Goal: Task Accomplishment & Management: Manage account settings

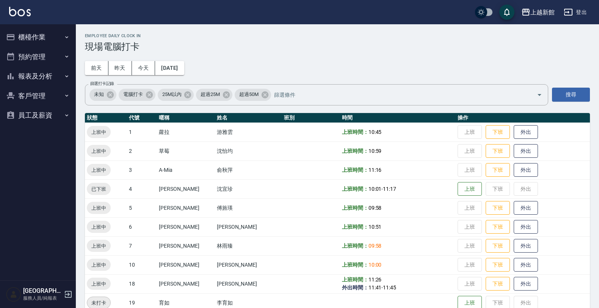
click at [54, 117] on button "員工及薪資" at bounding box center [38, 115] width 70 height 20
click at [43, 91] on button "客戶管理" at bounding box center [38, 96] width 70 height 20
click at [44, 108] on link "客戶列表" at bounding box center [38, 116] width 70 height 17
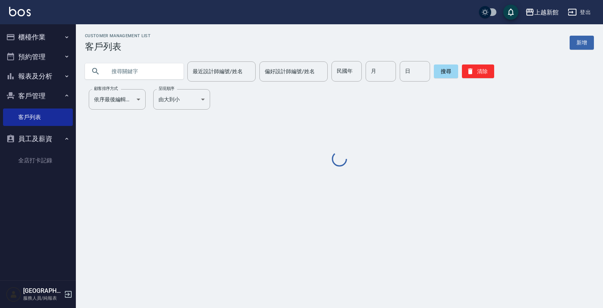
click at [117, 65] on input "text" at bounding box center [141, 71] width 71 height 20
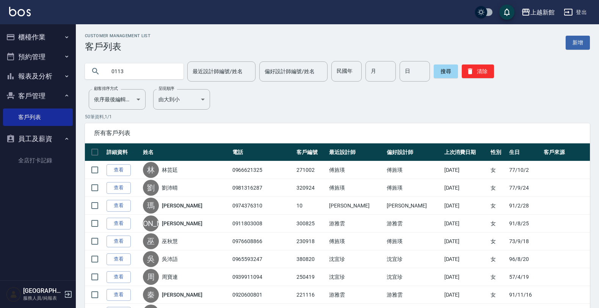
type input "0113"
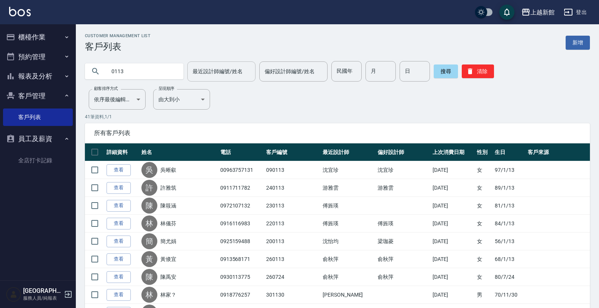
click at [227, 77] on input "最近設計師編號/姓名" at bounding box center [221, 71] width 61 height 13
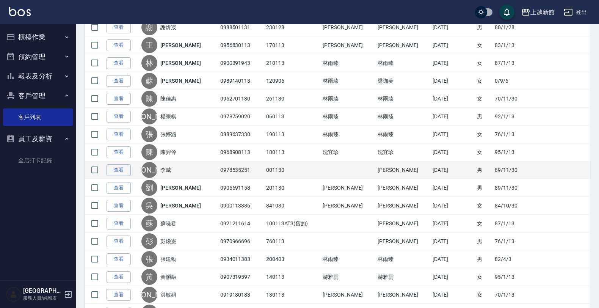
scroll to position [291, 0]
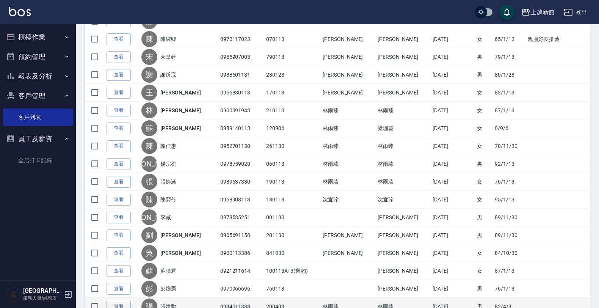
type input "莫尼卡-7"
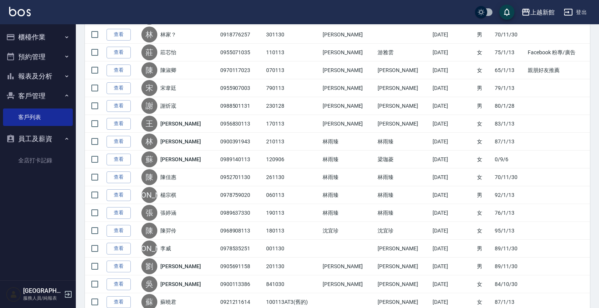
scroll to position [244, 0]
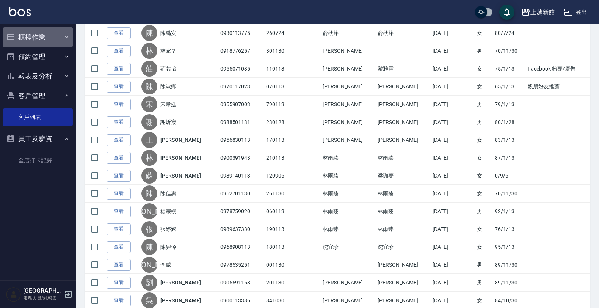
click at [39, 40] on button "櫃檯作業" at bounding box center [38, 37] width 70 height 20
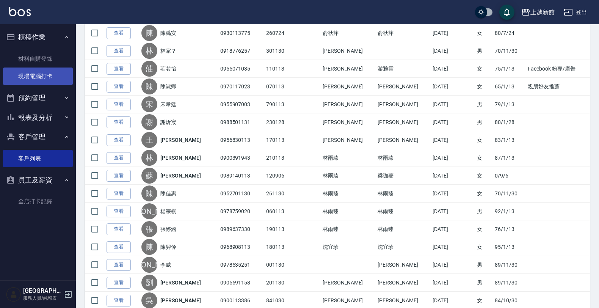
click at [49, 76] on link "現場電腦打卡" at bounding box center [38, 75] width 70 height 17
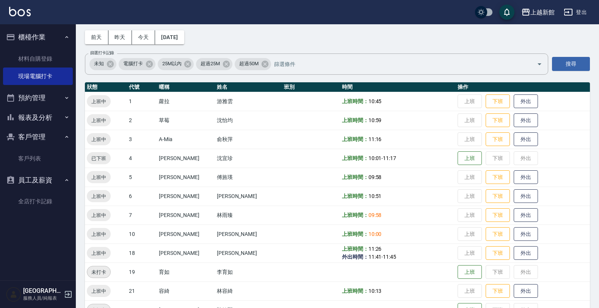
scroll to position [47, 0]
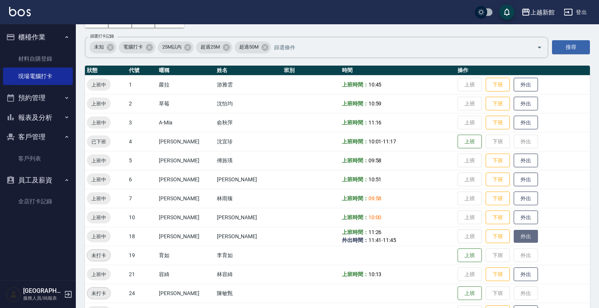
click at [514, 234] on button "外出" at bounding box center [526, 236] width 24 height 13
click at [514, 237] on button "歸來" at bounding box center [526, 236] width 24 height 13
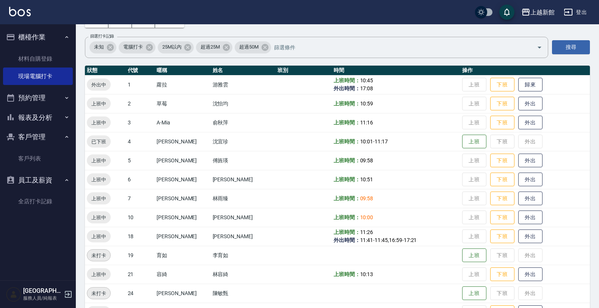
drag, startPoint x: 588, startPoint y: 14, endPoint x: 582, endPoint y: 9, distance: 7.7
click at [582, 9] on button "登出" at bounding box center [575, 12] width 29 height 14
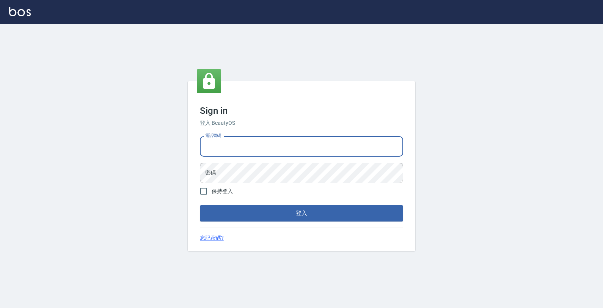
click at [376, 142] on input "電話號碼" at bounding box center [301, 146] width 203 height 20
type input "0933303551"
click at [200, 205] on button "登入" at bounding box center [301, 213] width 203 height 16
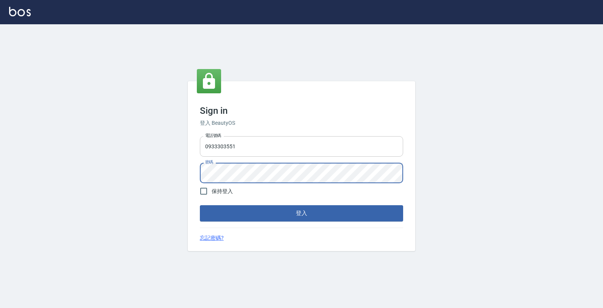
click at [200, 205] on button "登入" at bounding box center [301, 213] width 203 height 16
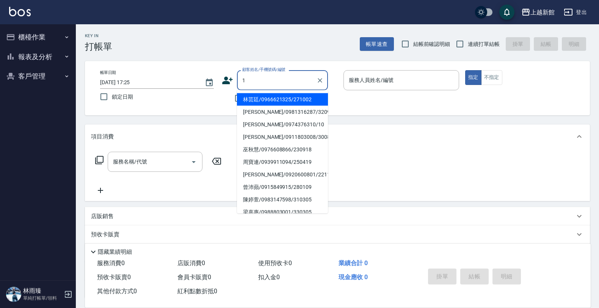
type input "林芸廷/0966621325/271002"
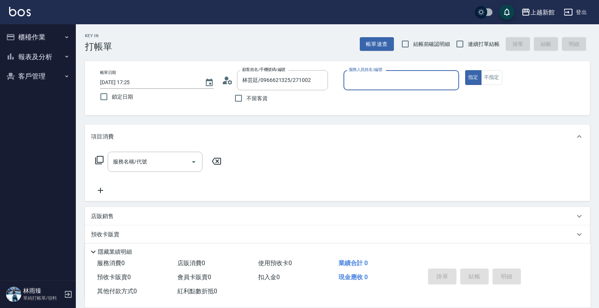
type input "旌瑛-5"
type input "Lora/0979395100/1"
type input "蘿拉-1"
click at [446, 163] on div "服務名稱/代號 服務名稱/代號" at bounding box center [337, 175] width 505 height 52
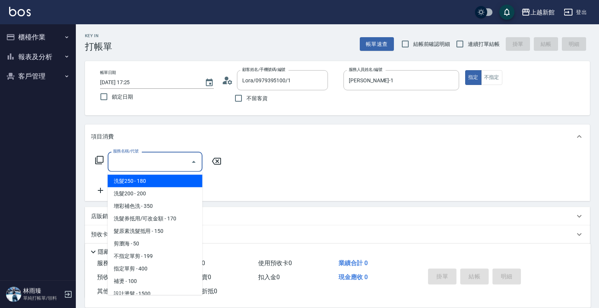
click at [167, 167] on input "服務名稱/代號" at bounding box center [149, 161] width 77 height 13
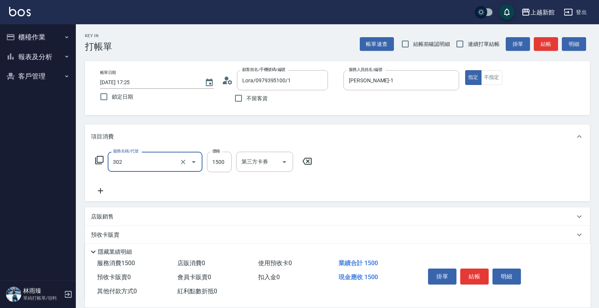
type input "設計燙髮(302)"
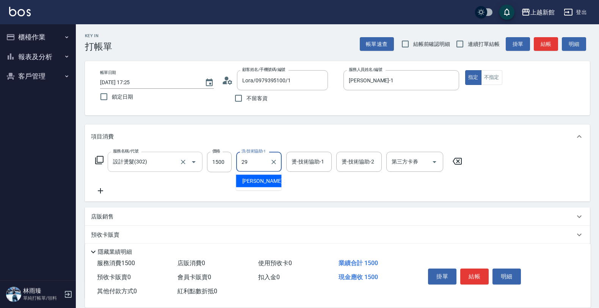
type input "馨妮-29"
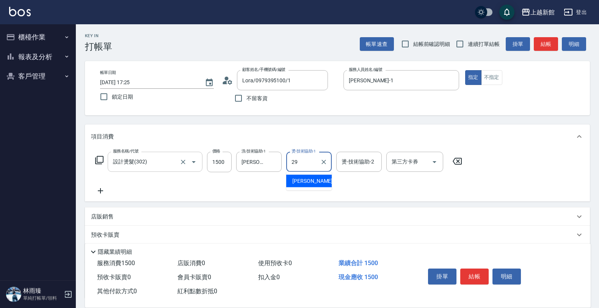
type input "馨妮-29"
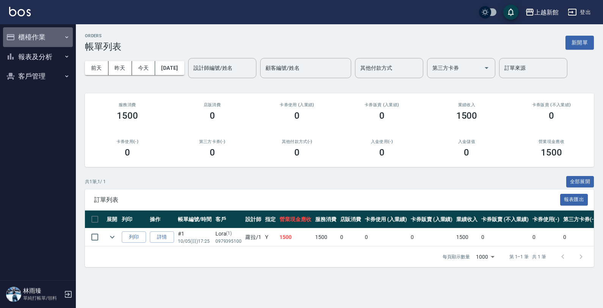
click at [59, 40] on button "櫃檯作業" at bounding box center [38, 37] width 70 height 20
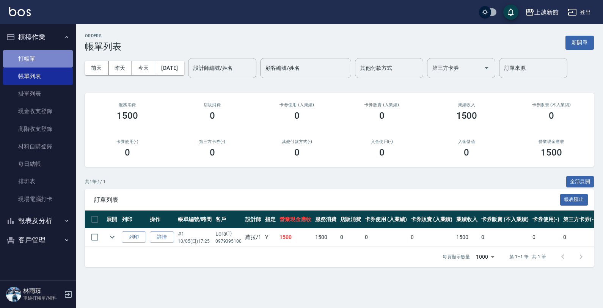
click at [48, 58] on link "打帳單" at bounding box center [38, 58] width 70 height 17
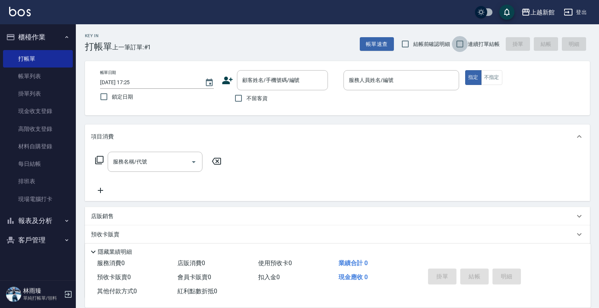
click at [467, 45] on input "連續打單結帳" at bounding box center [460, 44] width 16 height 16
checkbox input "true"
click at [288, 81] on input "顧客姓名/手機號碼/編號" at bounding box center [276, 80] width 73 height 13
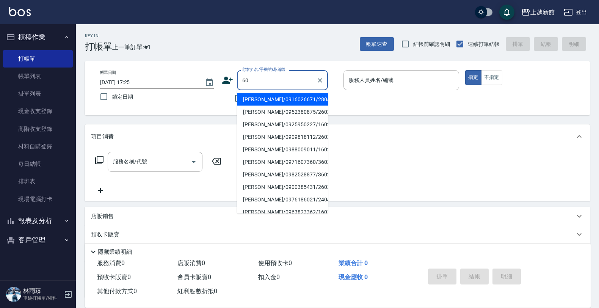
type input "6"
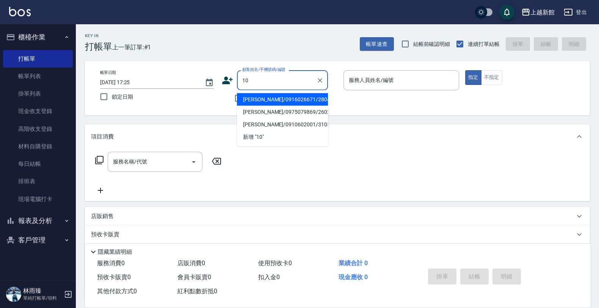
type input "黃采婕/0916026671/280410"
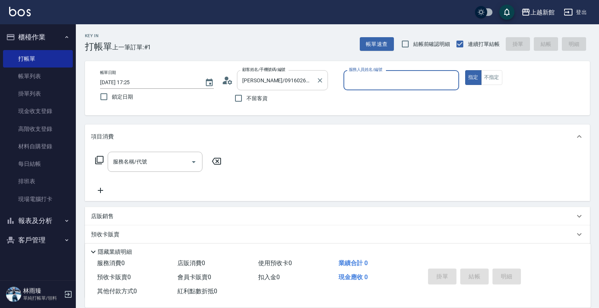
click at [465, 70] on button "指定" at bounding box center [473, 77] width 16 height 15
type button "true"
type input "旌瑛-5"
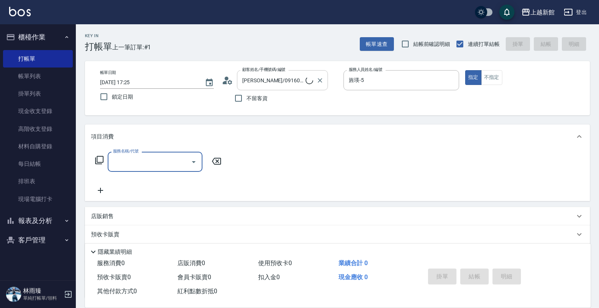
type input "6"
type input "瑪莎/0974376310/10"
type input "瑪沙-10"
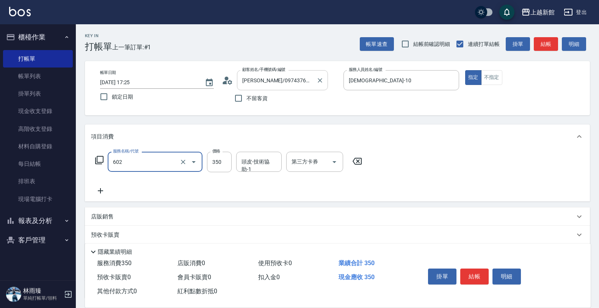
type input "髮原素活氧健康洗髮(602)"
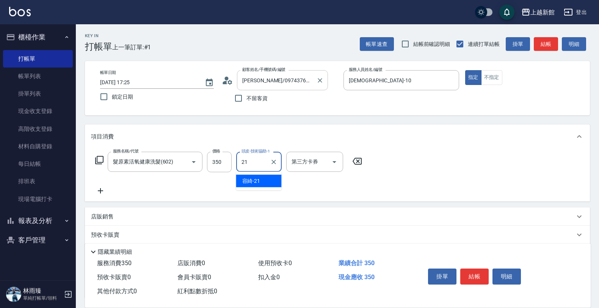
type input "容綺-21"
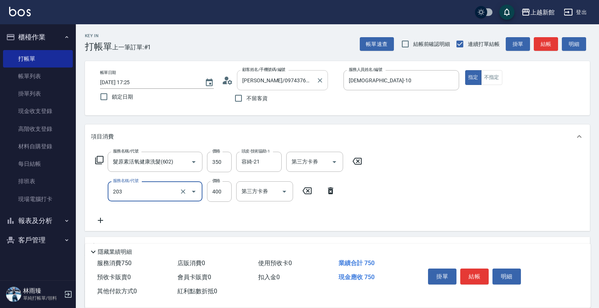
type input "指定單剪(203)"
type input "200"
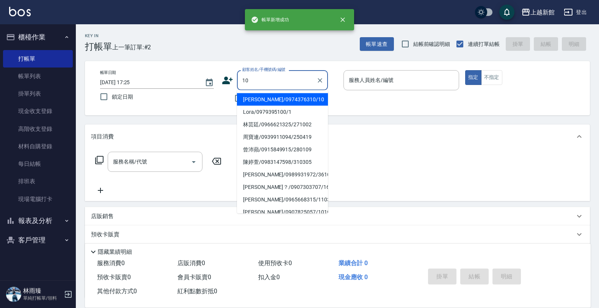
type input "瑪莎/0974376310/10"
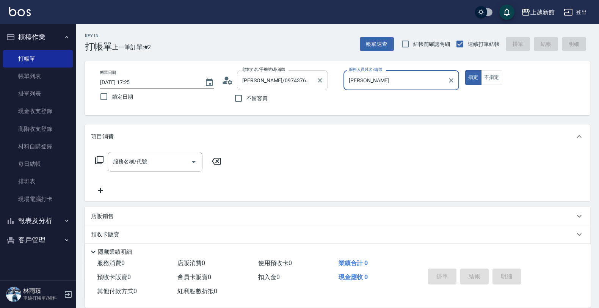
type input "瑪"
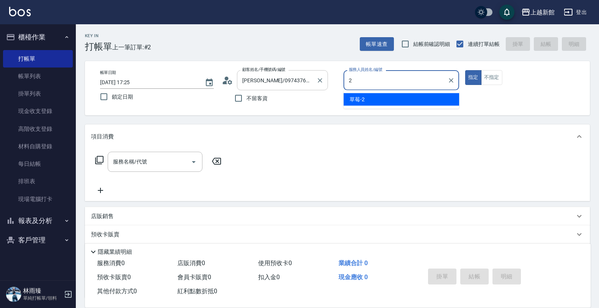
type input "草莓-2"
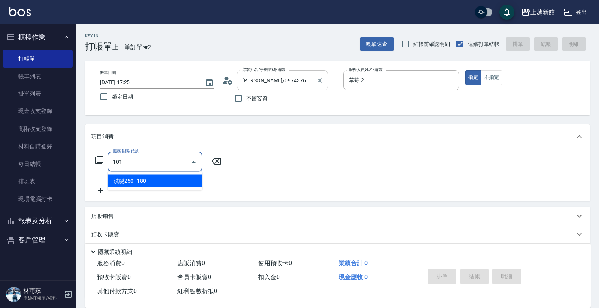
type input "洗髮250(101)"
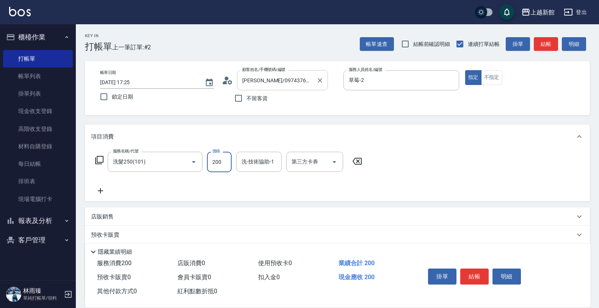
type input "200"
type input "小邱-25"
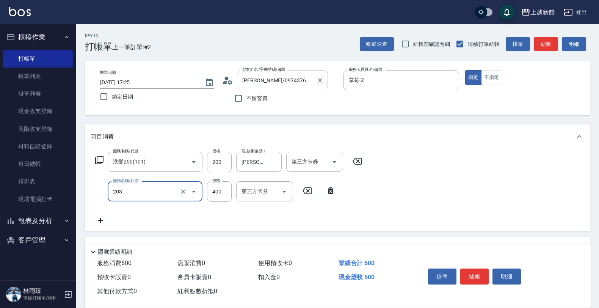
type input "指定單剪(203)"
type input "300"
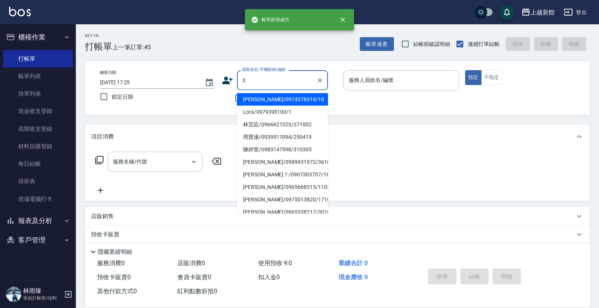
type input "瑪莎/0974376310/10"
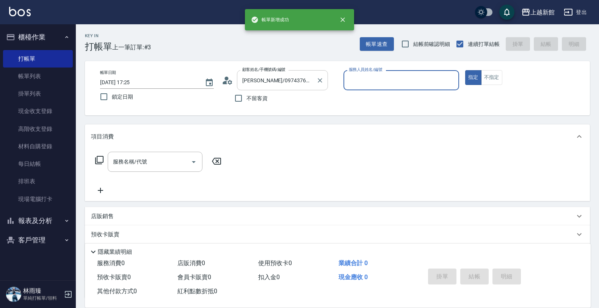
click at [465, 70] on button "指定" at bounding box center [473, 77] width 16 height 15
type input "瑪沙-10"
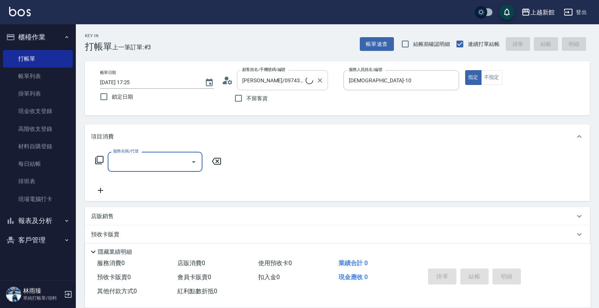
type input "1"
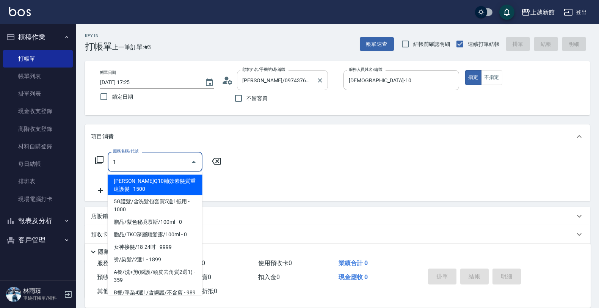
type input "阿咪/3_阿咪/3"
type input "A-Mia -3"
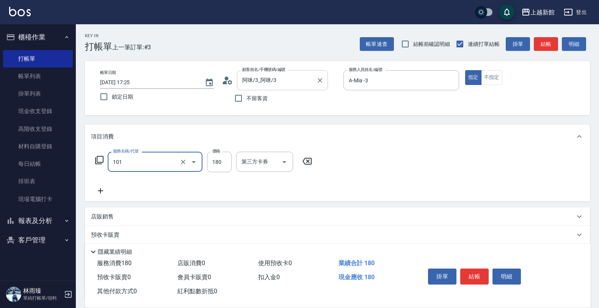
type input "洗髮250(101)"
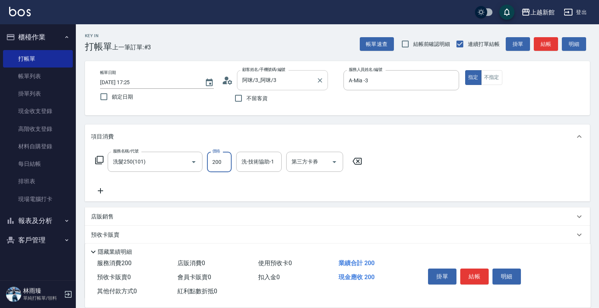
type input "200"
type input "A-Mia -3"
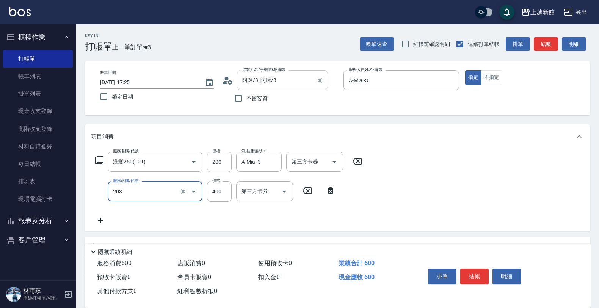
type input "指定單剪(203)"
type input "250"
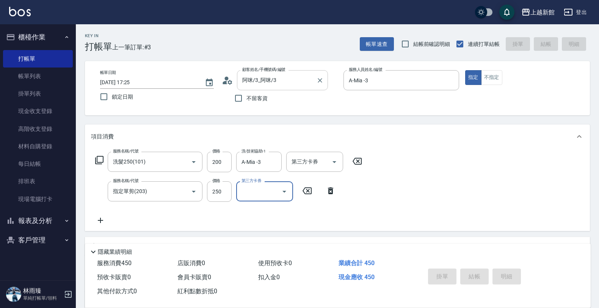
type input "2025/10/05 17:26"
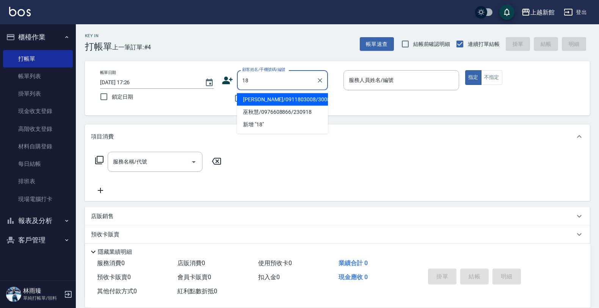
type input "李若瑩/0911803008/300825"
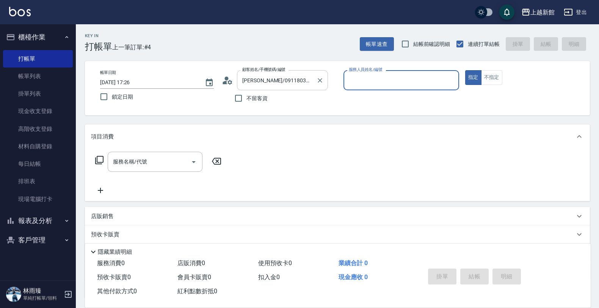
type input "蘿拉-1"
click at [465, 70] on button "指定" at bounding box center [473, 77] width 16 height 15
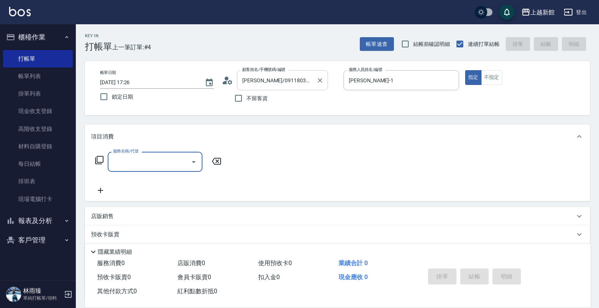
type input "ksen/095165468/18"
type input "黃柏森-18"
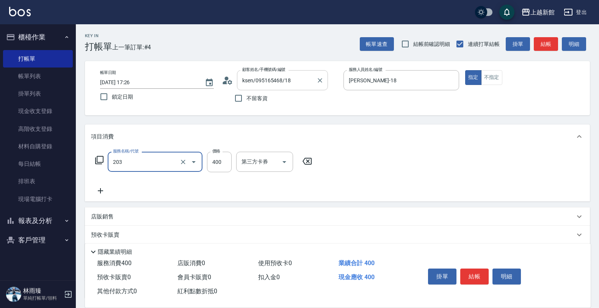
type input "指定單剪(203)"
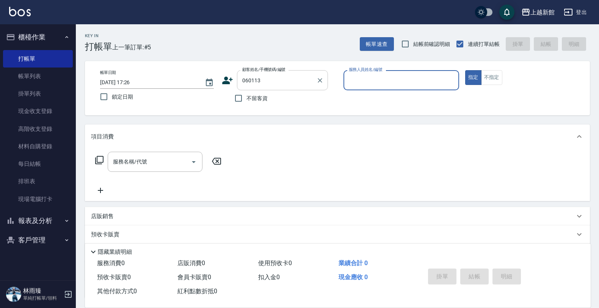
click at [465, 70] on button "指定" at bounding box center [473, 77] width 16 height 15
type input "楊宗棋/0978759020/060113"
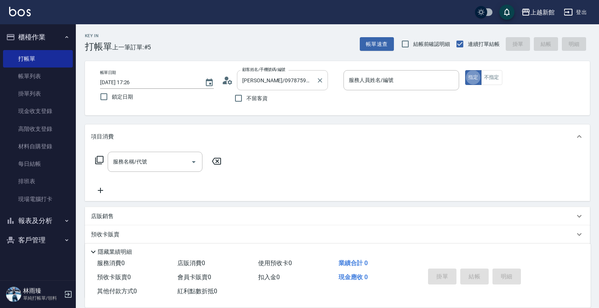
type input "莫尼卡-7"
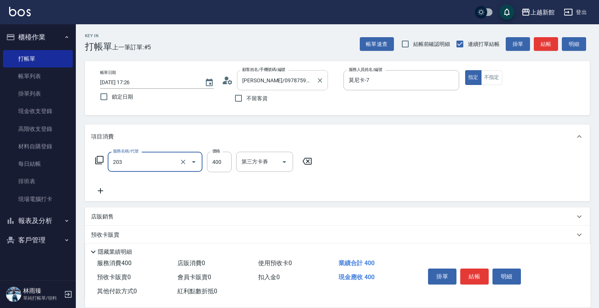
type input "指定單剪(203)"
type input "200"
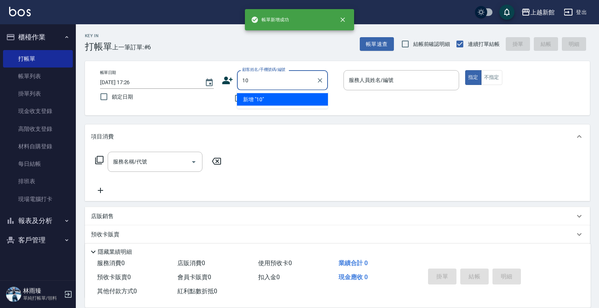
click at [465, 70] on button "指定" at bounding box center [473, 77] width 16 height 15
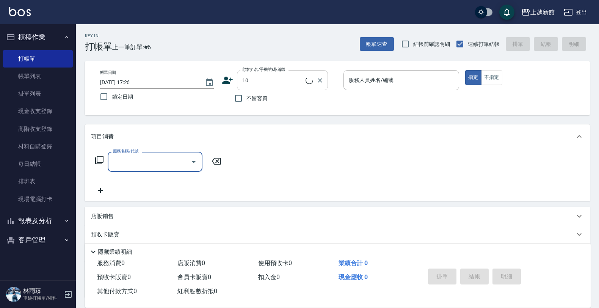
type input "瑪莎/0974376310/10"
type input "1"
type input "瑪沙-10"
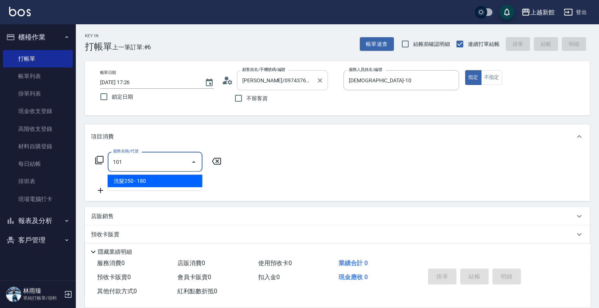
type input "洗髮250(101)"
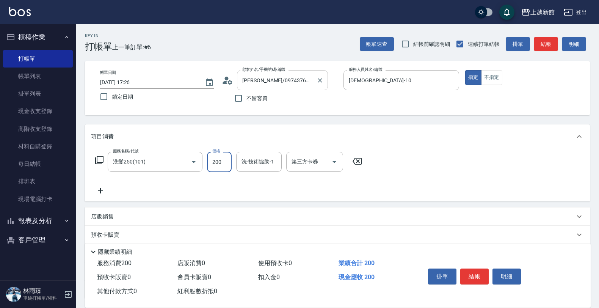
type input "200"
type input "馨妮-29"
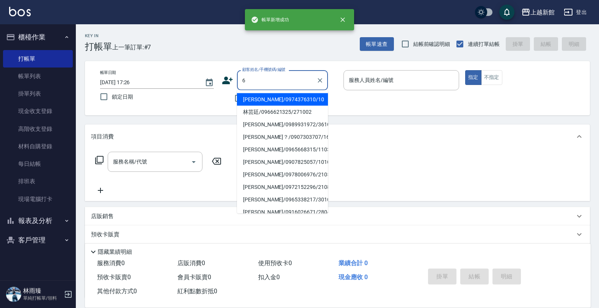
type input "瑪莎/0974376310/10"
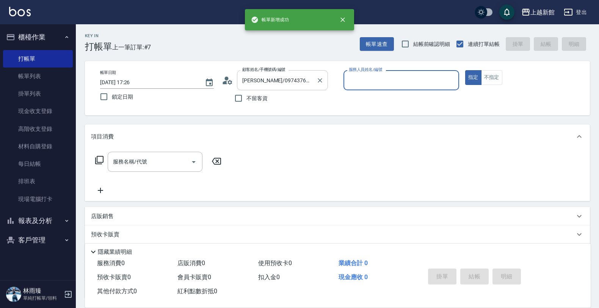
click at [465, 70] on button "指定" at bounding box center [473, 77] width 16 height 15
type input "瑪沙-10"
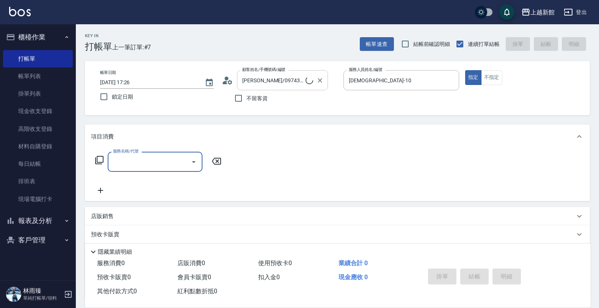
type input "1"
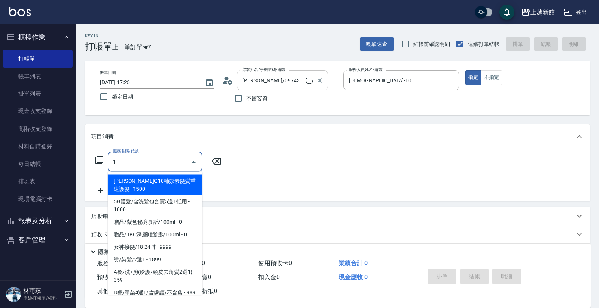
type input "黃婕寧/6_黃婕寧/6"
type input "10"
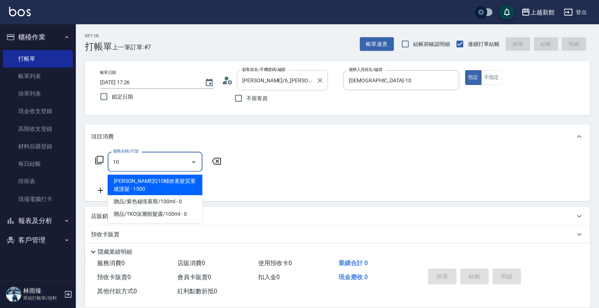
type input "黃婕寧-6"
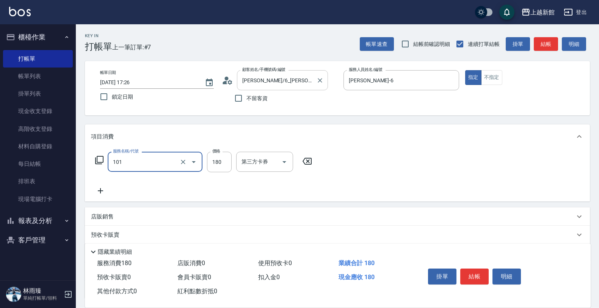
type input "洗髮250(101)"
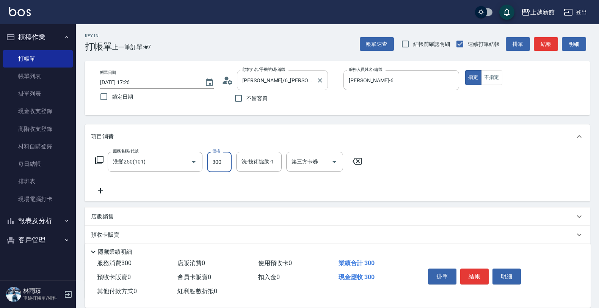
type input "300"
type input "馨妮-29"
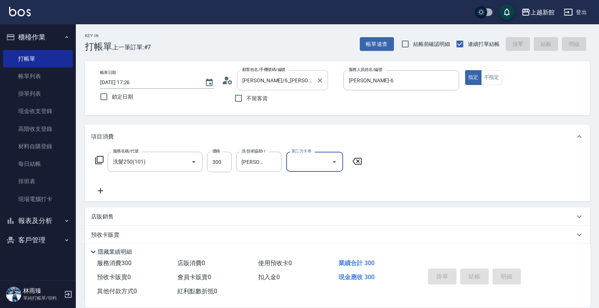
type input "2025/10/05 17:27"
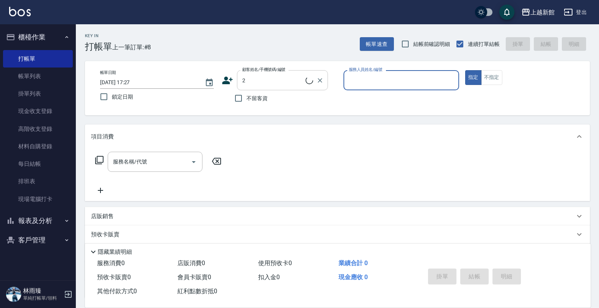
click at [465, 70] on button "指定" at bounding box center [473, 77] width 16 height 15
type input "店花草霉/0930557925/2"
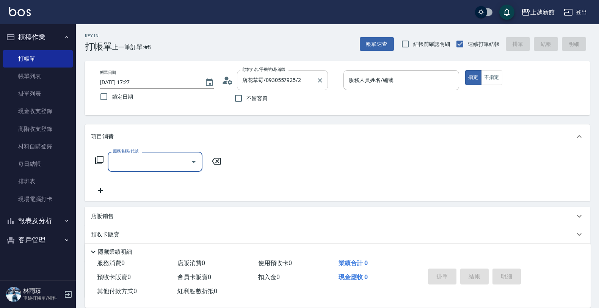
type input "草莓-2"
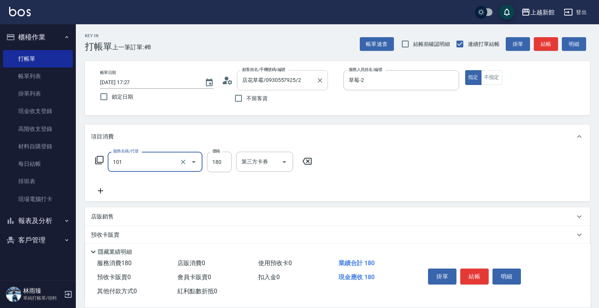
type input "洗髮250(101)"
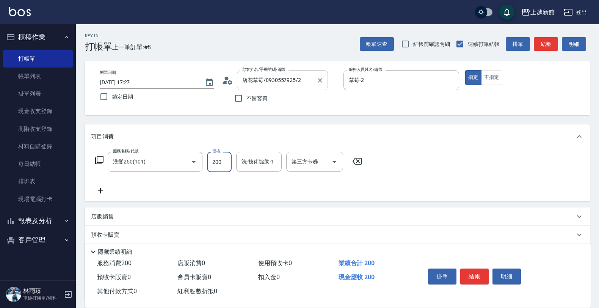
type input "200"
type input "小邱-25"
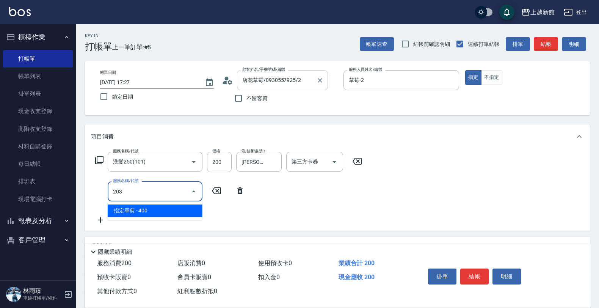
type input "指定單剪(203)"
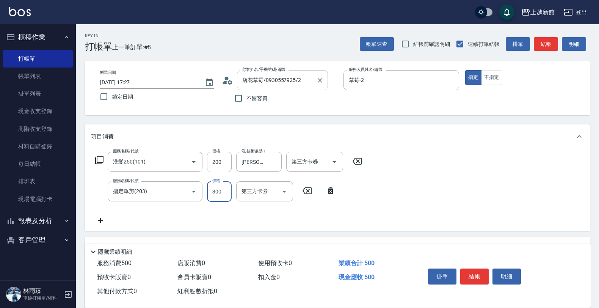
type input "300"
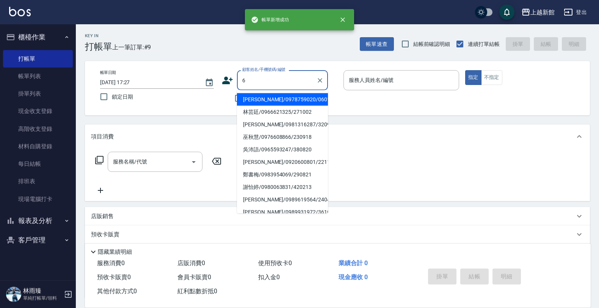
type input "楊宗棋/0978759020/060113"
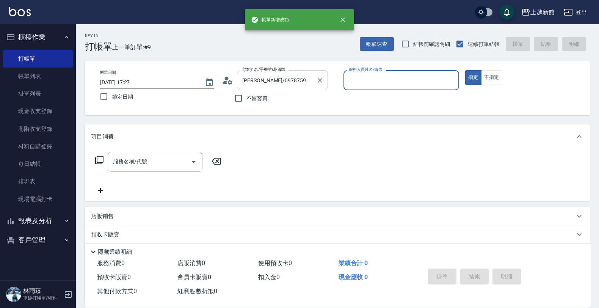
click at [465, 70] on button "指定" at bounding box center [473, 77] width 16 height 15
type input "莫尼卡-7"
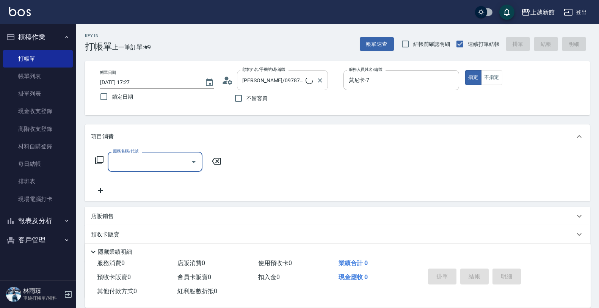
type input "黃婕寧/6_黃婕寧/6"
type input "黃婕寧-6"
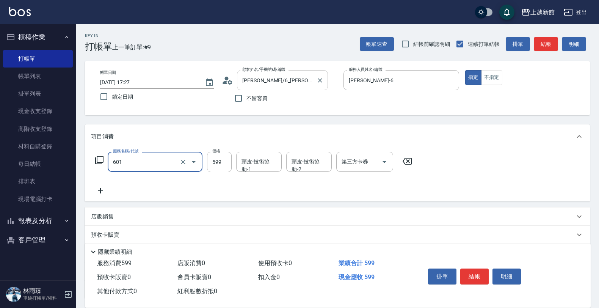
type input "仲夏頭皮冰鎮舒活洗髮(601)"
type input "500"
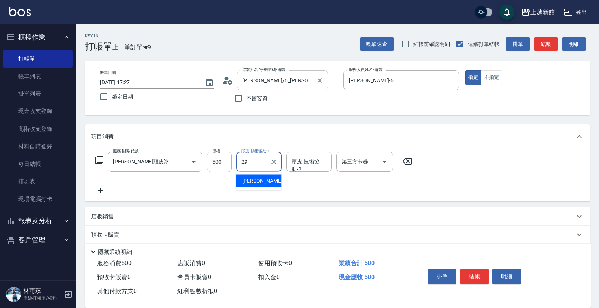
type input "馨妮-29"
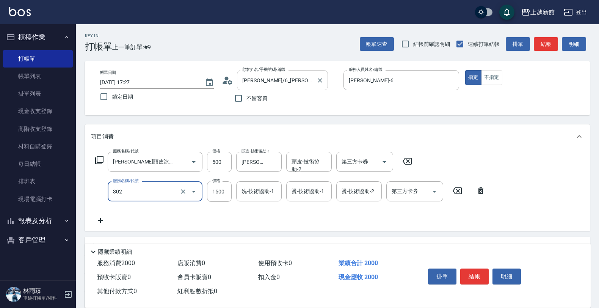
type input "設計燙髮(302)"
type input "4300"
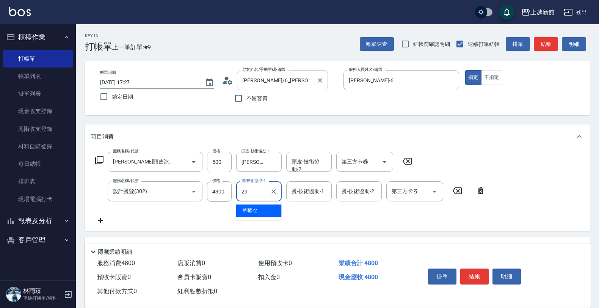
type input "馨妮-29"
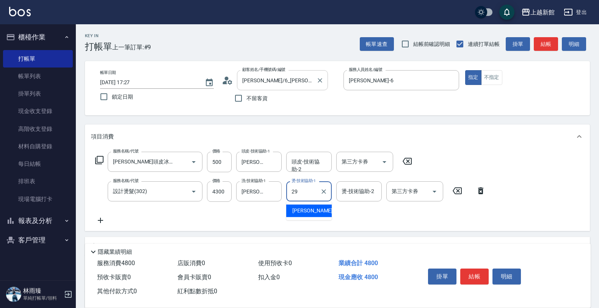
type input "馨妮-29"
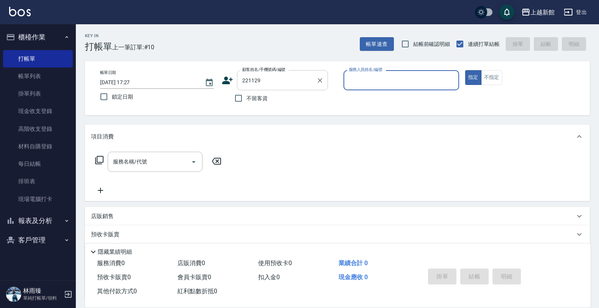
click at [465, 70] on button "指定" at bounding box center [473, 77] width 16 height 15
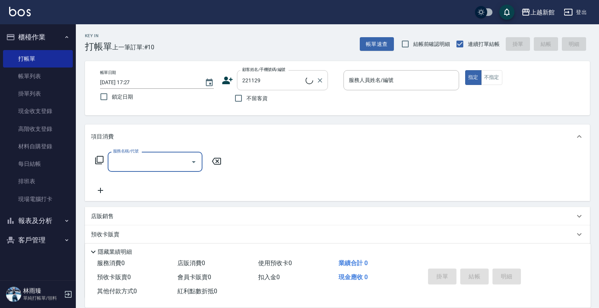
type input "陳紹瑋/0989255745/221129"
type input "黃柏森-18"
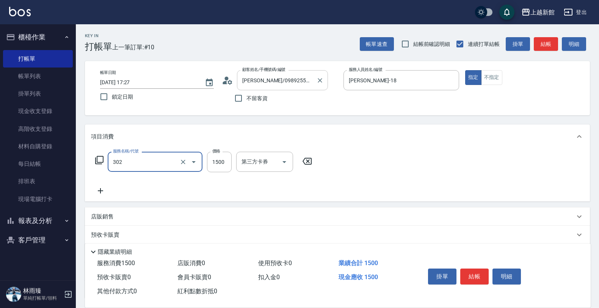
type input "設計燙髮(302)"
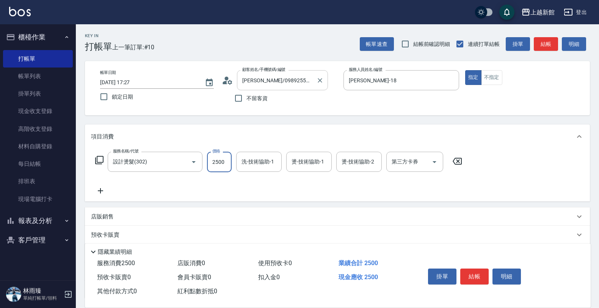
type input "2500"
type input "馨妮-29"
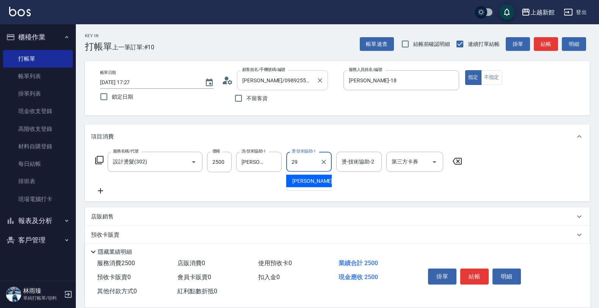
type input "馨妮-29"
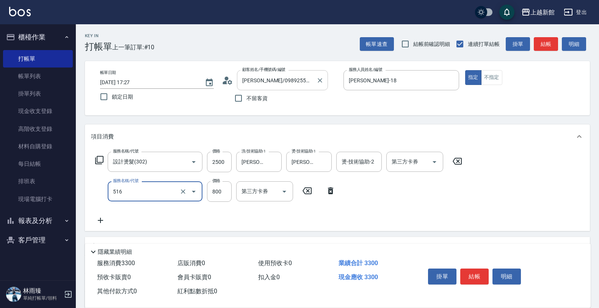
type input "C2花漾深層護髮/新(516)"
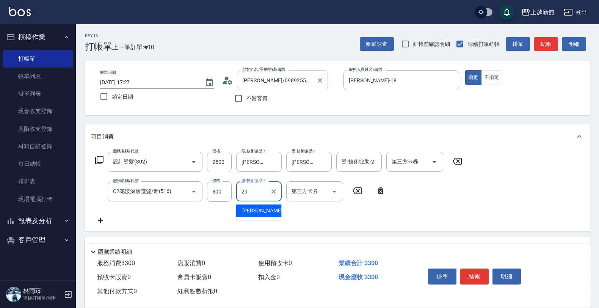
type input "馨妮-29"
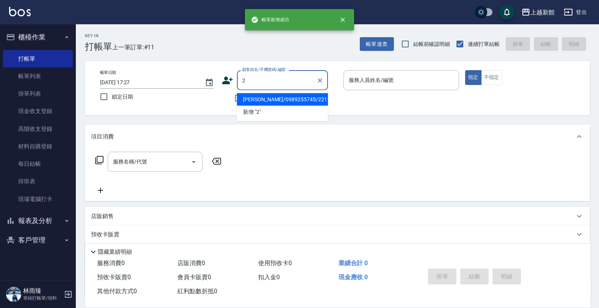
type input "陳紹瑋/0989255745/221129"
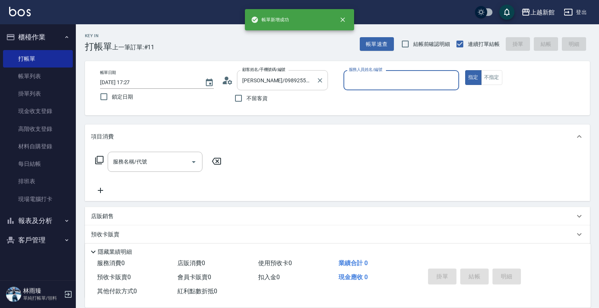
click at [465, 70] on button "指定" at bounding box center [473, 77] width 16 height 15
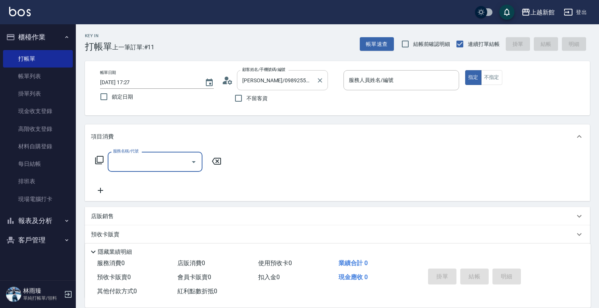
type input "黃柏森-18"
type input "店花草霉/0930557925/2"
type input "草莓-2"
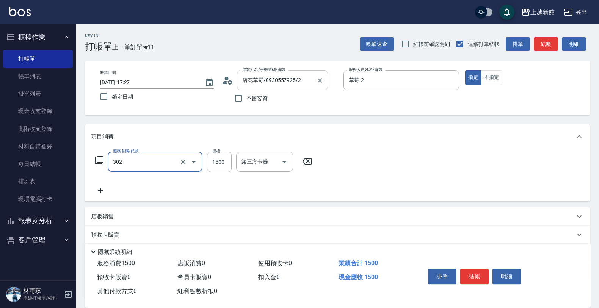
type input "設計燙髮(302)"
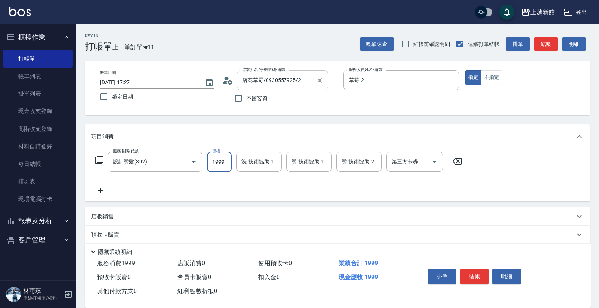
type input "1999"
type input "小邱-25"
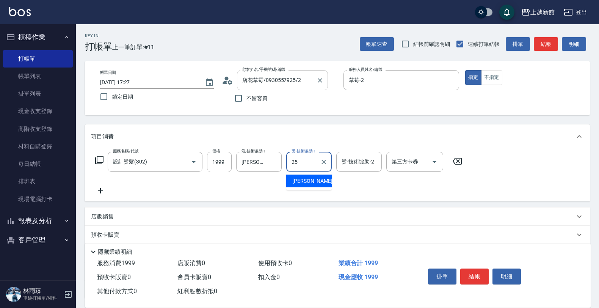
type input "小邱-25"
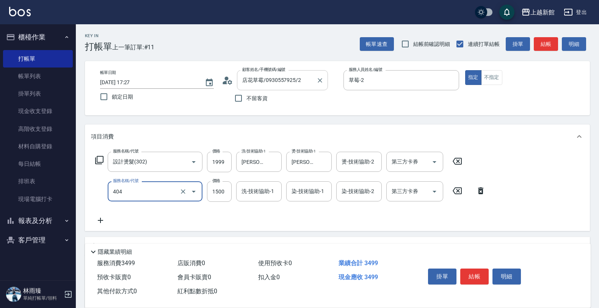
type input "設計染髮(404)"
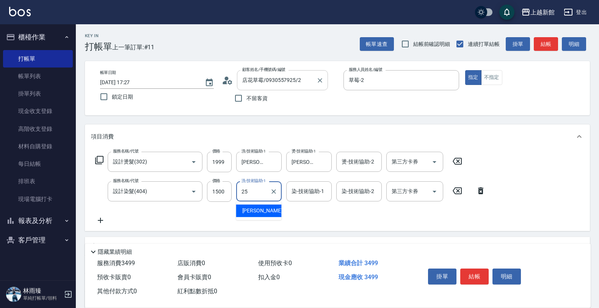
type input "小邱-25"
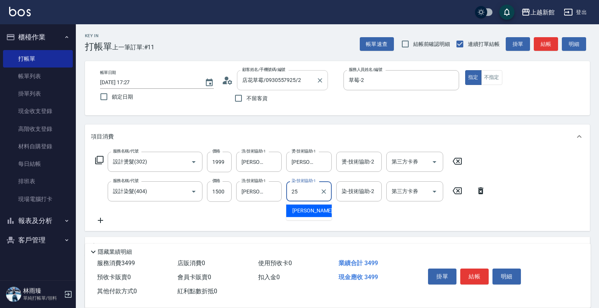
type input "小邱-25"
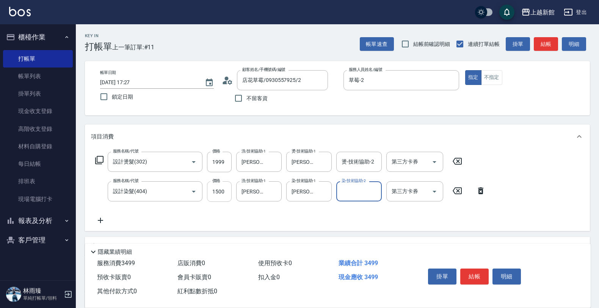
click at [220, 194] on input "1500" at bounding box center [219, 191] width 25 height 20
type input "1299"
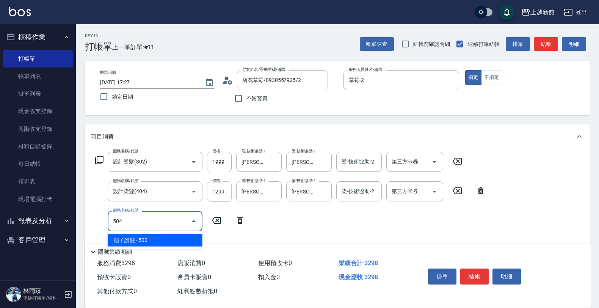
type input "順子護髮(504)"
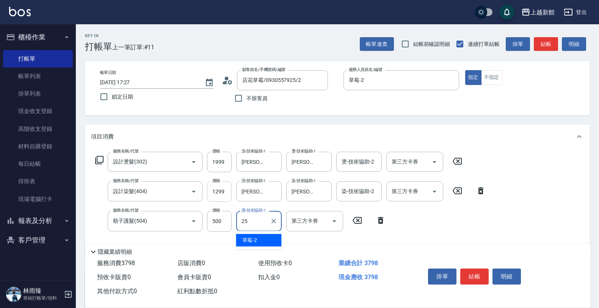
type input "小邱-25"
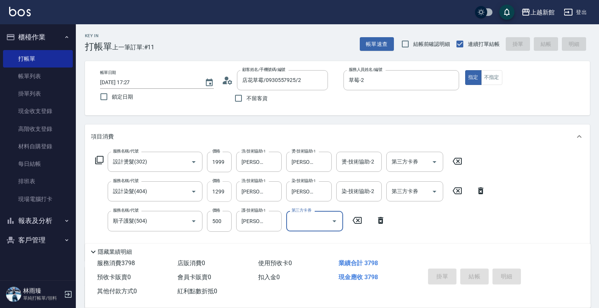
type input "2025/10/05 17:28"
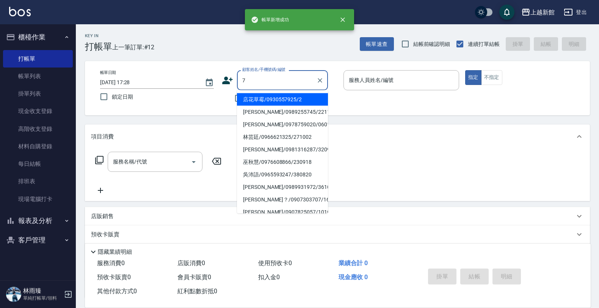
type input "店花草霉/0930557925/2"
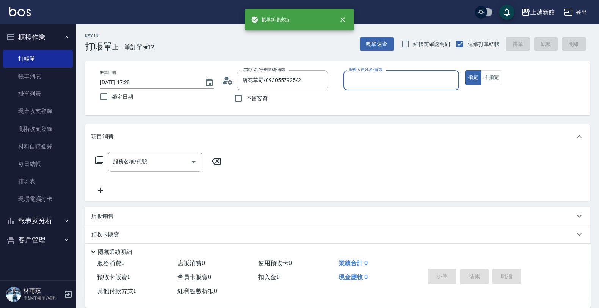
click at [465, 70] on button "指定" at bounding box center [473, 77] width 16 height 15
type input "草莓-2"
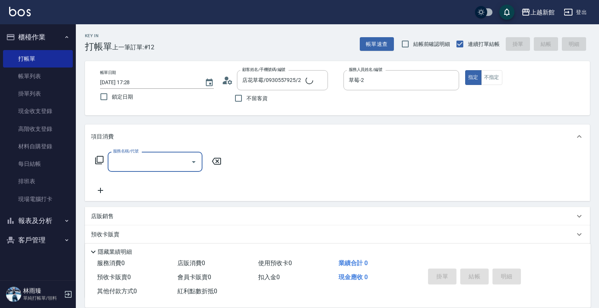
type input "莫尼卡/77/7"
type input "莫尼卡-7"
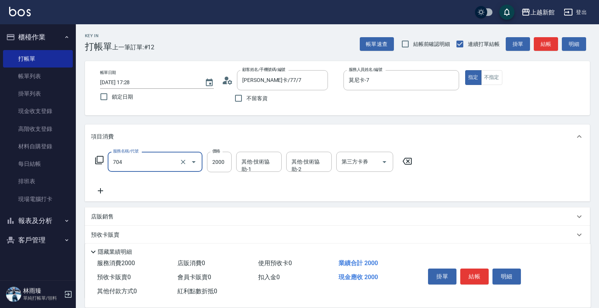
type input "髮片重整(704)"
type input "2500"
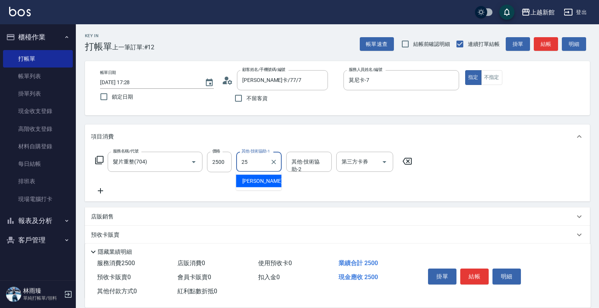
type input "小邱-25"
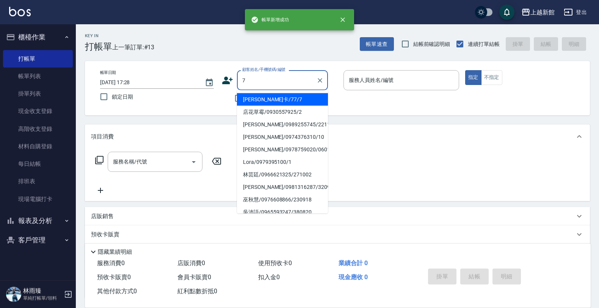
type input "莫尼卡/77/7"
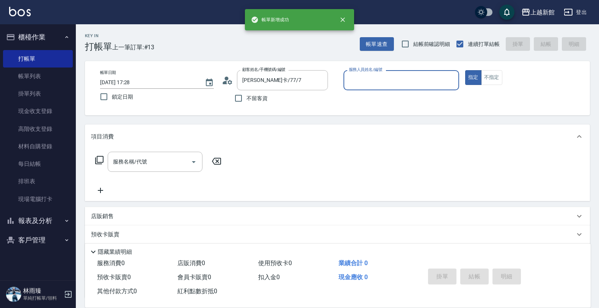
click at [465, 70] on button "指定" at bounding box center [473, 77] width 16 height 15
type input "莫尼卡-7"
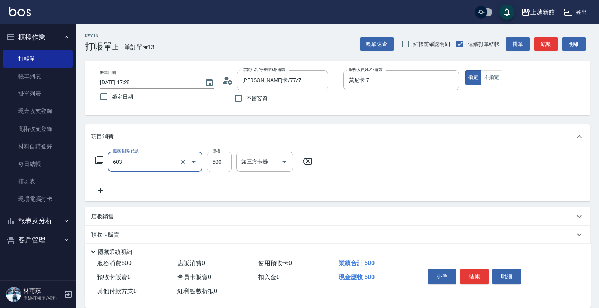
type input "髮原素清潔舒醒頭皮洗髮(603)"
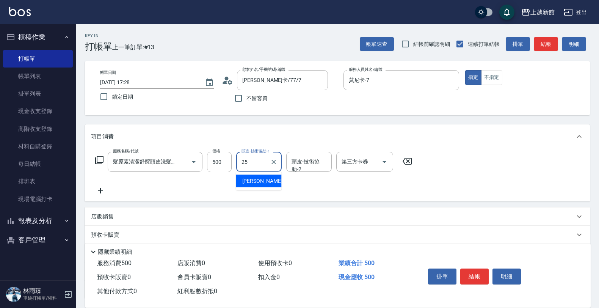
type input "小邱-25"
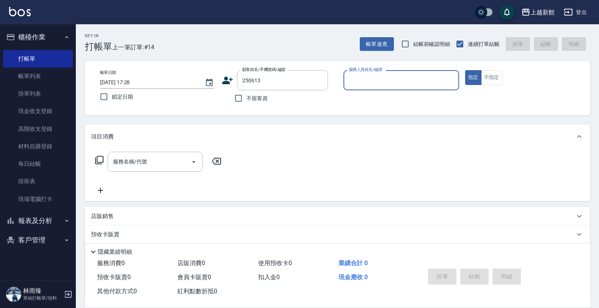
click at [465, 70] on button "指定" at bounding box center [473, 77] width 16 height 15
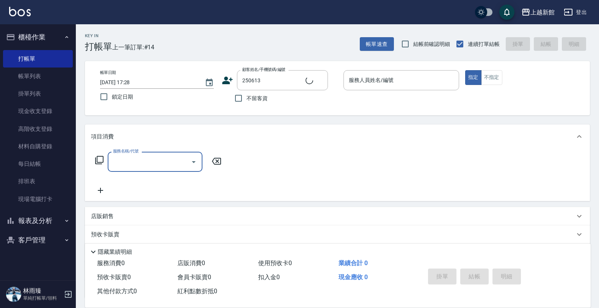
type input "黃富美/0911833381/250613"
type input "草莓-2"
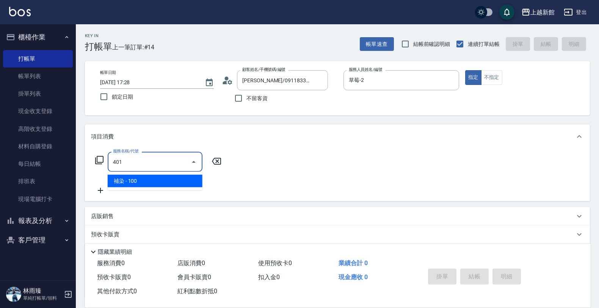
type input "補染(401)"
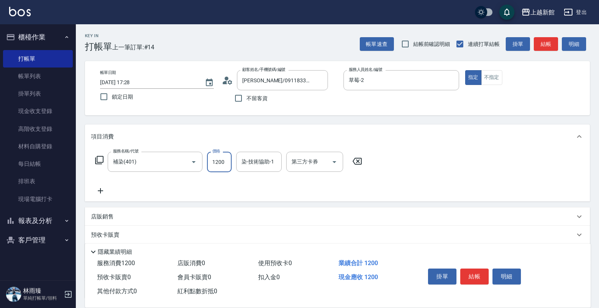
type input "1200"
type input "小邱-25"
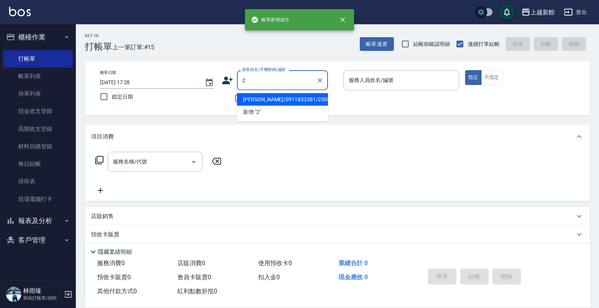
type input "黃富美/0911833381/250613"
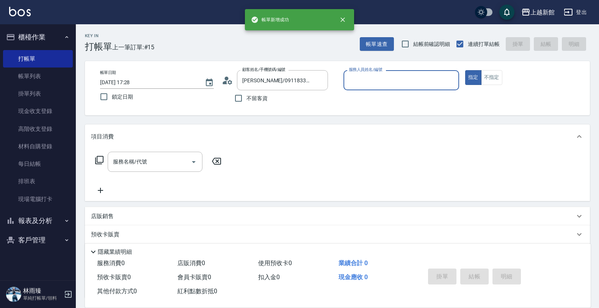
type input "草莓-2"
click at [465, 70] on button "指定" at bounding box center [473, 77] width 16 height 15
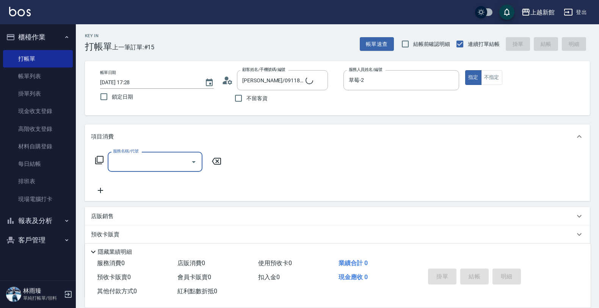
type input "店花草霉/0930557925/2"
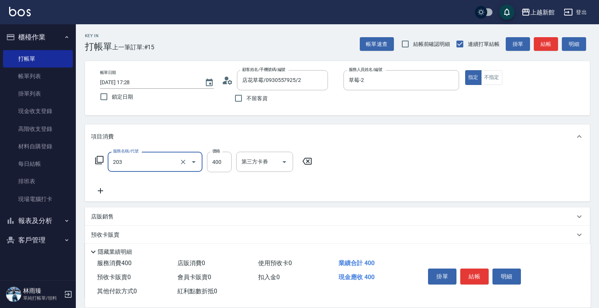
type input "指定單剪(203)"
type input "300"
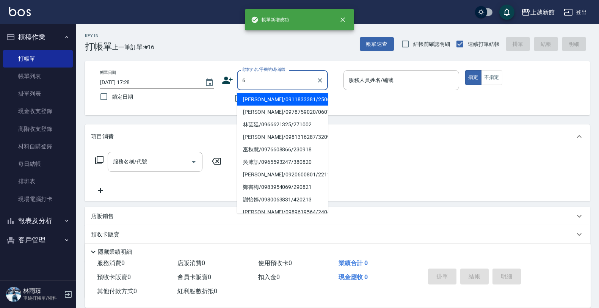
type input "黃富美/0911833381/250613"
click at [465, 70] on button "指定" at bounding box center [473, 77] width 16 height 15
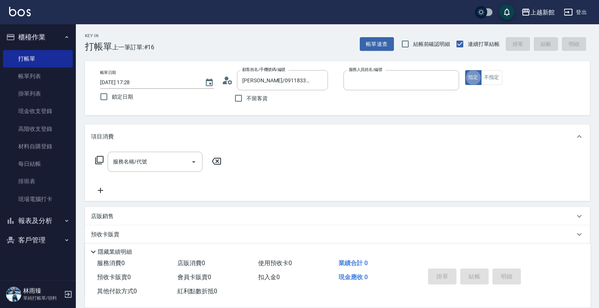
type input "草莓-2"
type input "黃婕寧/6_黃婕寧/6"
type input "黃婕寧-6"
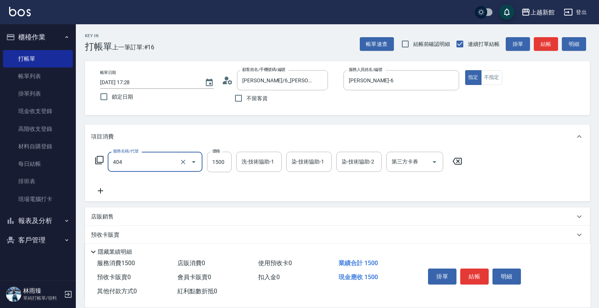
type input "設計染髮(404)"
type input "4500"
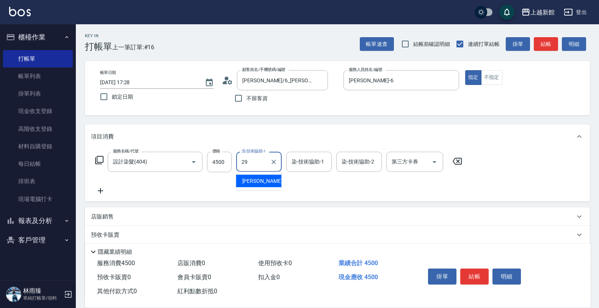
type input "馨妮-29"
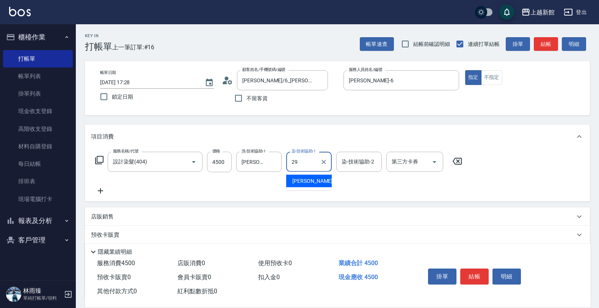
type input "馨妮-29"
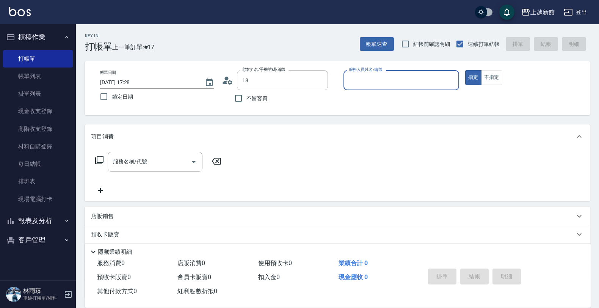
type input "黃富美/0911833381/250613"
click at [465, 70] on button "指定" at bounding box center [473, 77] width 16 height 15
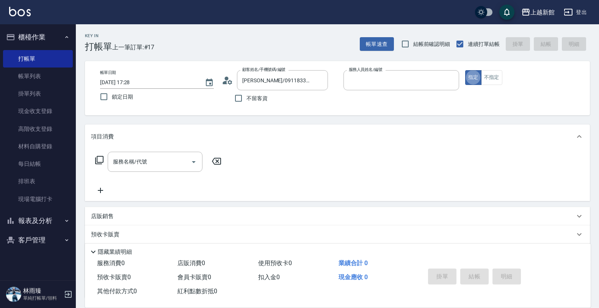
type input "草莓-2"
type input "ksen/095165468/18"
type input "2"
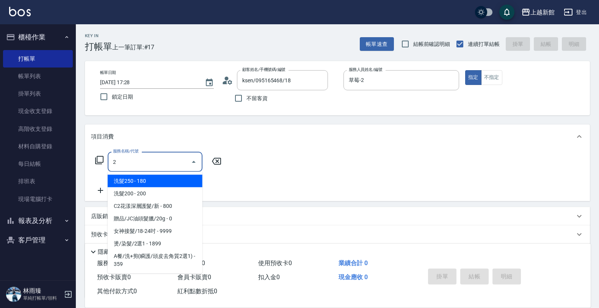
type input "黃柏森-18"
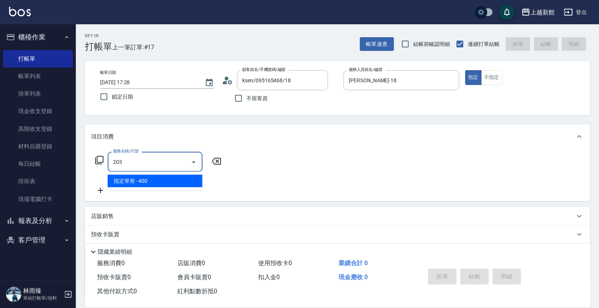
type input "指定單剪(203)"
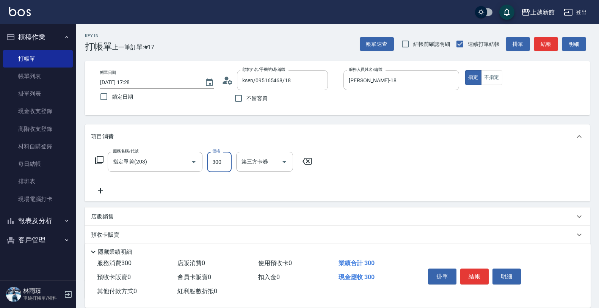
type input "300"
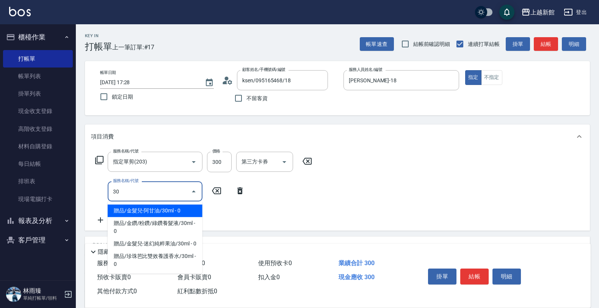
type input "3"
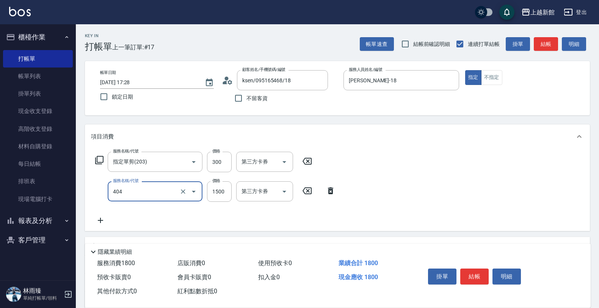
type input "設計染髮(404)"
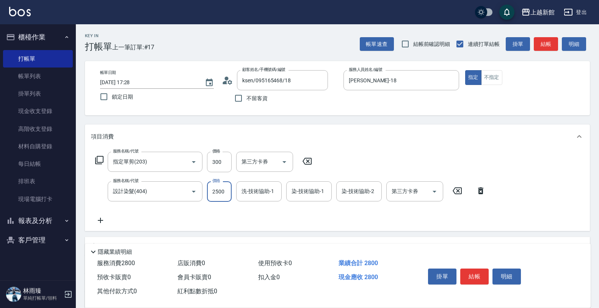
type input "2500"
type input "馨妮-29"
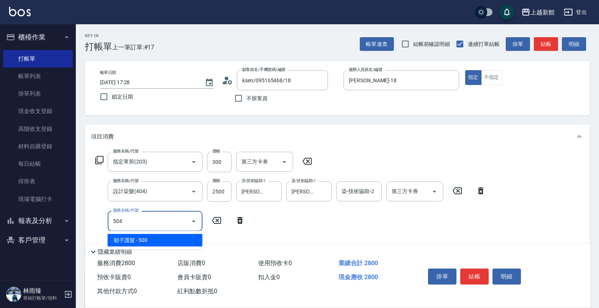
type input "順子護髮(504)"
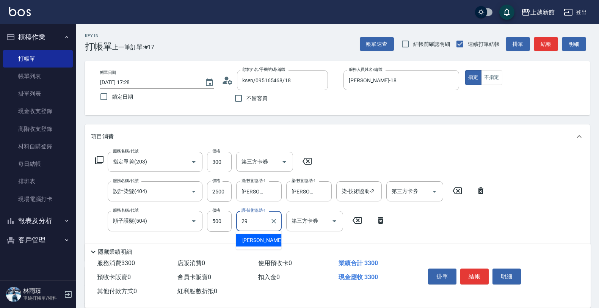
type input "馨妮-29"
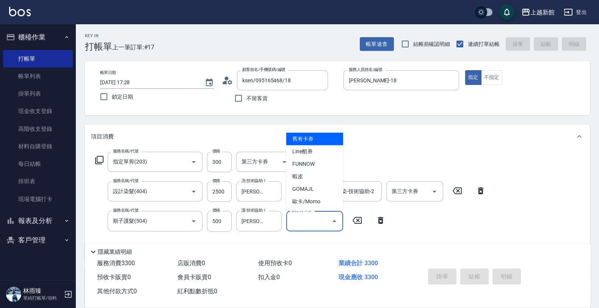
type input "2025/10/05 17:29"
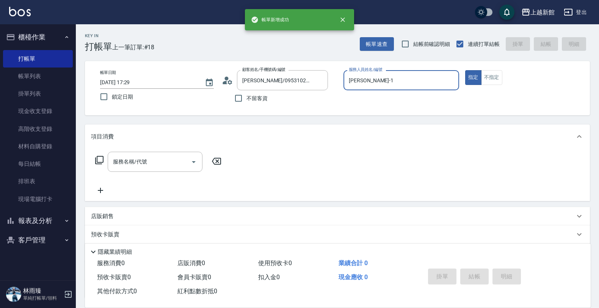
click at [465, 70] on button "指定" at bounding box center [473, 77] width 16 height 15
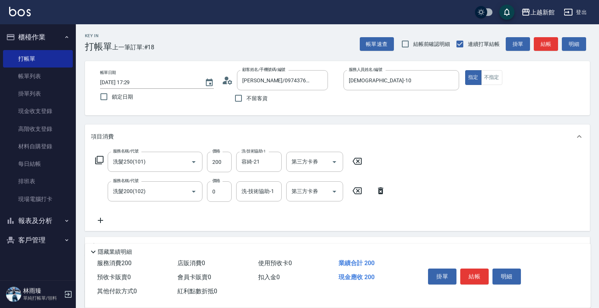
click at [359, 185] on div "服務名稱/代號 洗髮200(102) 服務名稱/代號 價格 0 價格 洗-技術協助-1 洗-技術協助-1 第三方卡券 第三方卡券" at bounding box center [240, 191] width 299 height 20
click at [355, 190] on icon at bounding box center [357, 190] width 19 height 9
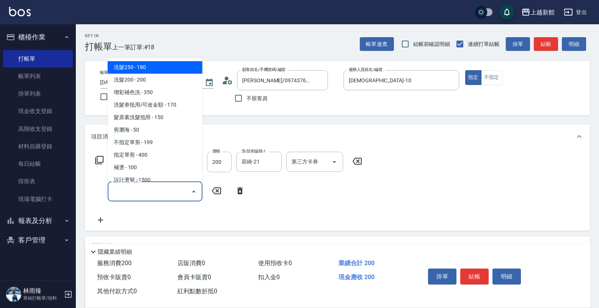
click at [144, 190] on input "服務名稱/代號" at bounding box center [149, 191] width 77 height 13
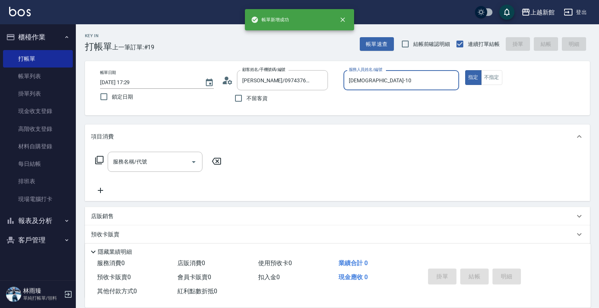
click at [465, 70] on button "指定" at bounding box center [473, 77] width 16 height 15
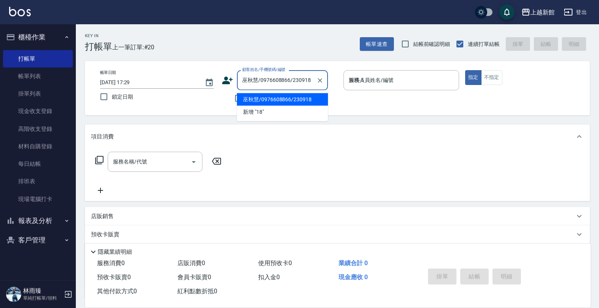
click at [465, 70] on button "指定" at bounding box center [473, 77] width 16 height 15
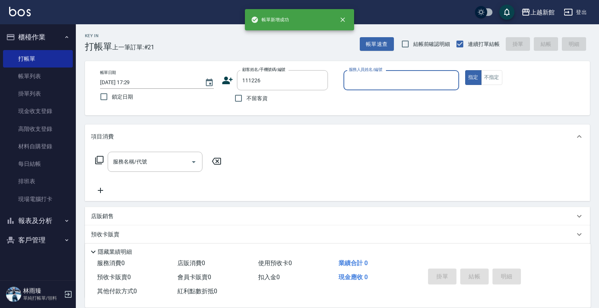
click at [465, 70] on button "指定" at bounding box center [473, 77] width 16 height 15
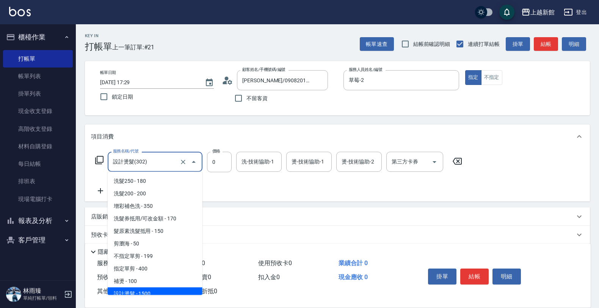
click at [158, 158] on input "設計燙髮(302)" at bounding box center [144, 161] width 67 height 13
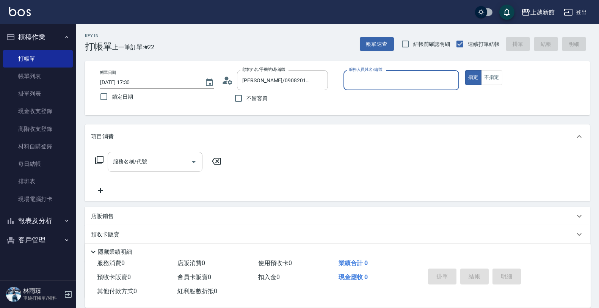
click at [465, 70] on button "指定" at bounding box center [473, 77] width 16 height 15
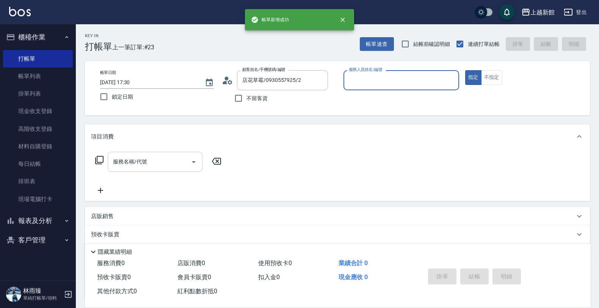
click at [465, 70] on button "指定" at bounding box center [473, 77] width 16 height 15
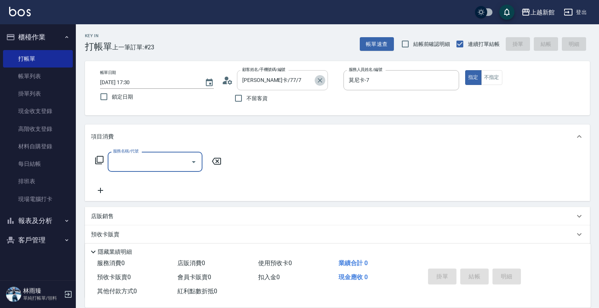
drag, startPoint x: 321, startPoint y: 79, endPoint x: 309, endPoint y: 78, distance: 11.4
click at [320, 78] on icon "Clear" at bounding box center [320, 81] width 8 height 8
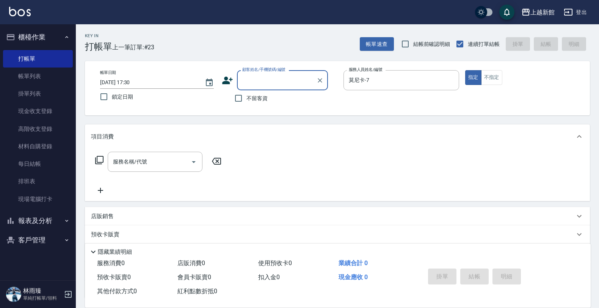
click at [273, 78] on input "顧客姓名/手機號碼/編號" at bounding box center [276, 80] width 73 height 13
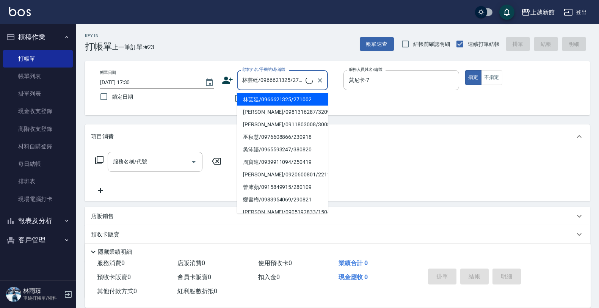
click at [465, 70] on button "指定" at bounding box center [473, 77] width 16 height 15
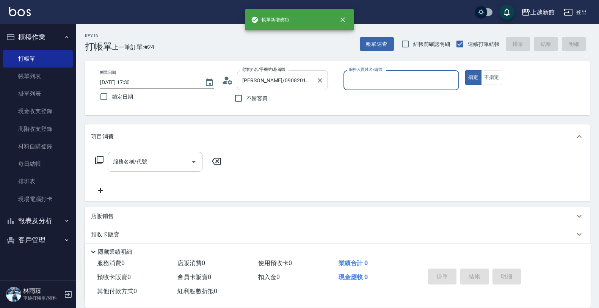
click at [465, 70] on button "指定" at bounding box center [473, 77] width 16 height 15
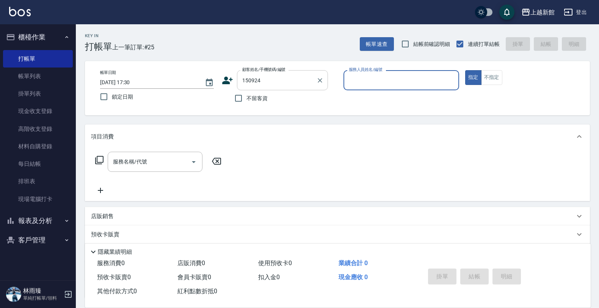
click at [465, 70] on button "指定" at bounding box center [473, 77] width 16 height 15
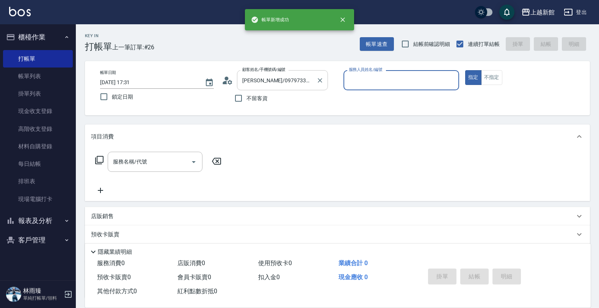
click at [465, 70] on button "指定" at bounding box center [473, 77] width 16 height 15
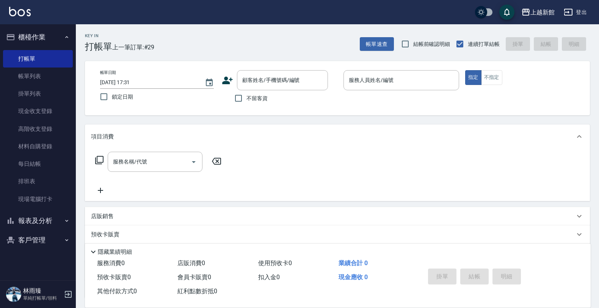
click at [223, 78] on icon at bounding box center [227, 80] width 11 height 11
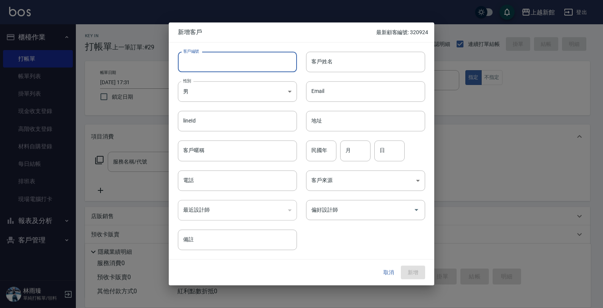
click at [237, 61] on input "客戶編號" at bounding box center [237, 62] width 119 height 20
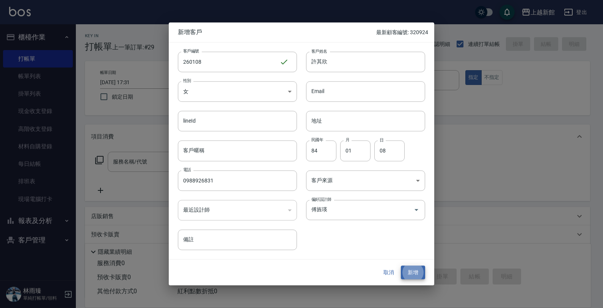
click at [401, 265] on button "新增" at bounding box center [413, 272] width 24 height 14
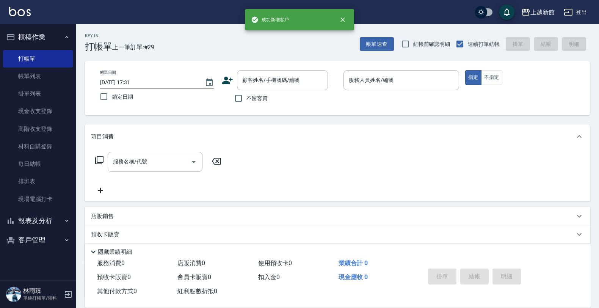
click at [226, 81] on icon at bounding box center [227, 81] width 11 height 8
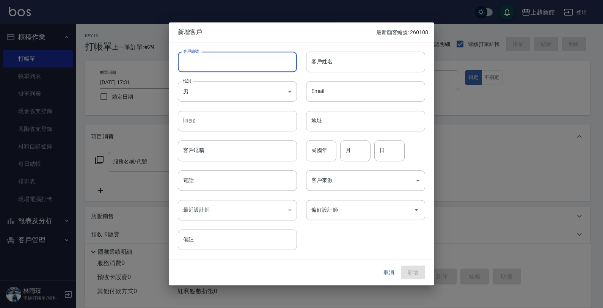
click at [234, 66] on input "客戶編號" at bounding box center [237, 62] width 119 height 20
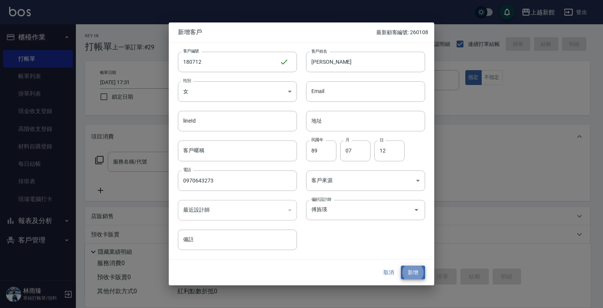
click at [401, 265] on button "新增" at bounding box center [413, 272] width 24 height 14
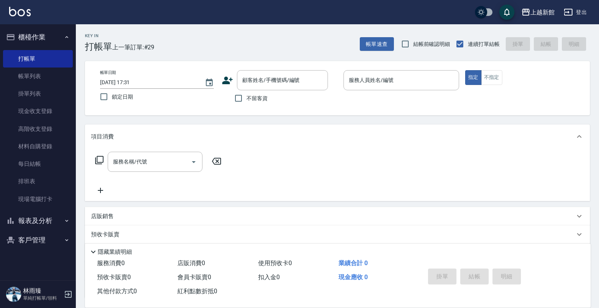
click at [229, 81] on icon at bounding box center [227, 80] width 11 height 11
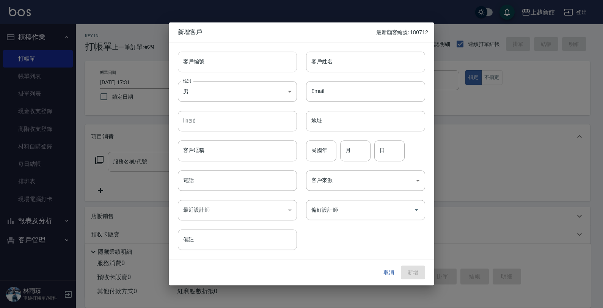
click at [265, 67] on input "客戶編號" at bounding box center [237, 62] width 119 height 20
click at [214, 90] on body "上越新館 登出 櫃檯作業 打帳單 帳單列表 掛單列表 現金收支登錄 高階收支登錄 材料自購登錄 每日結帳 排班表 現場電腦打卡 報表及分析 報表目錄 店家日報…" at bounding box center [301, 185] width 603 height 370
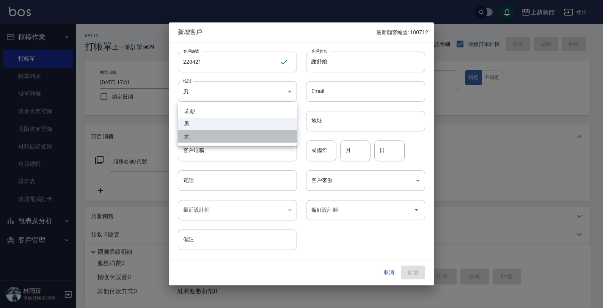
click at [218, 133] on li "女" at bounding box center [237, 136] width 119 height 13
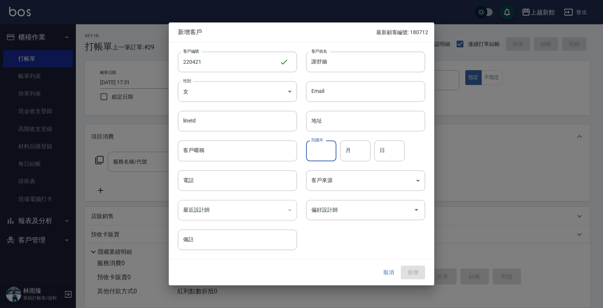
click at [327, 154] on input "民國年" at bounding box center [321, 151] width 30 height 20
click at [401, 265] on button "新增" at bounding box center [413, 272] width 24 height 14
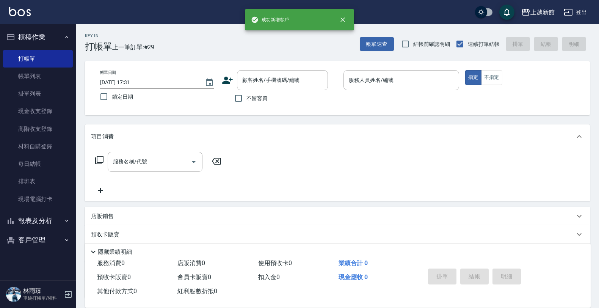
click at [233, 79] on div "顧客姓名/手機號碼/編號 顧客姓名/手機號碼/編號" at bounding box center [280, 80] width 116 height 20
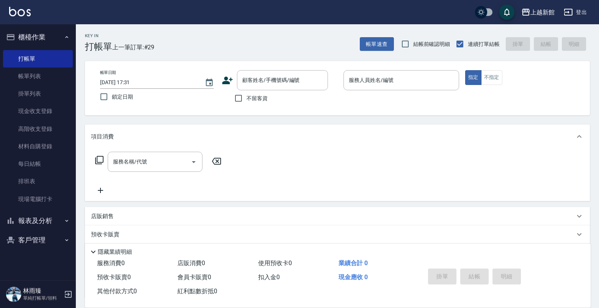
click at [232, 78] on icon at bounding box center [227, 80] width 11 height 11
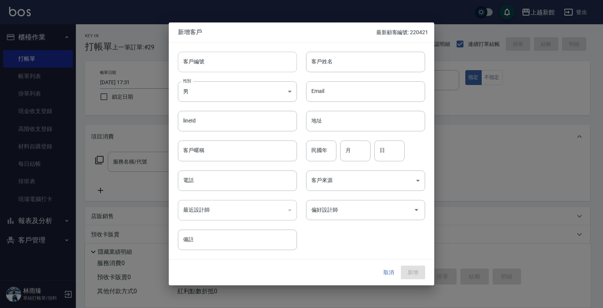
click at [237, 69] on input "客戶編號" at bounding box center [237, 62] width 119 height 20
click at [354, 61] on input "客戶姓名" at bounding box center [365, 62] width 119 height 20
drag, startPoint x: 186, startPoint y: 64, endPoint x: 191, endPoint y: 64, distance: 4.2
click at [188, 64] on input "250629" at bounding box center [229, 62] width 102 height 20
click at [311, 66] on input "雯" at bounding box center [365, 62] width 119 height 20
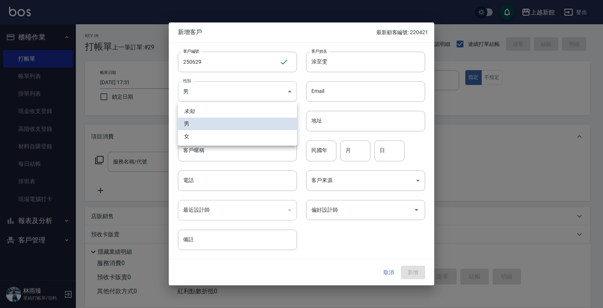
click at [258, 97] on body "上越新館 登出 櫃檯作業 打帳單 帳單列表 掛單列表 現金收支登錄 高階收支登錄 材料自購登錄 每日結帳 排班表 現場電腦打卡 報表及分析 報表目錄 店家日報…" at bounding box center [301, 185] width 603 height 370
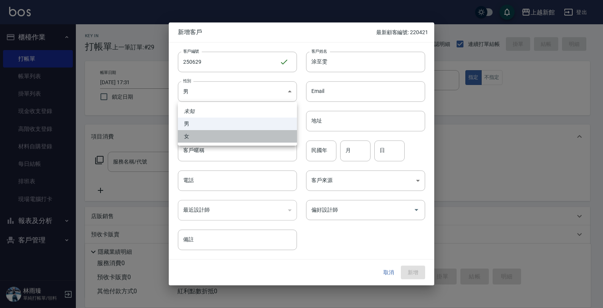
drag, startPoint x: 254, startPoint y: 138, endPoint x: 262, endPoint y: 139, distance: 8.0
click at [254, 138] on li "女" at bounding box center [237, 136] width 119 height 13
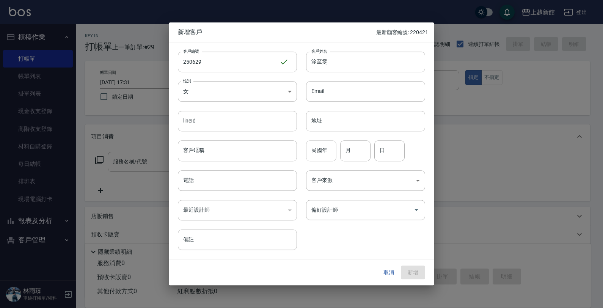
click at [327, 152] on input "民國年" at bounding box center [321, 151] width 30 height 20
click at [401, 265] on button "新增" at bounding box center [413, 272] width 24 height 14
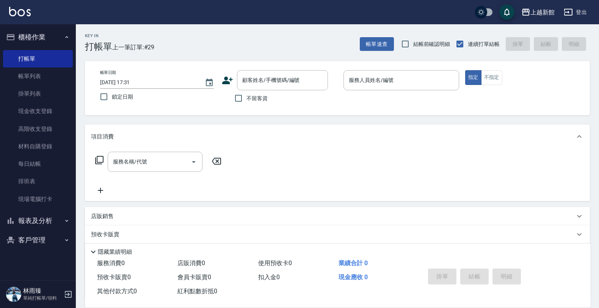
click at [224, 79] on icon at bounding box center [227, 80] width 11 height 11
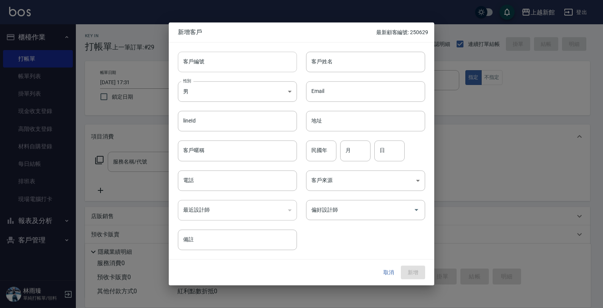
click at [234, 65] on input "客戶編號" at bounding box center [237, 62] width 119 height 20
drag, startPoint x: 353, startPoint y: 154, endPoint x: 350, endPoint y: 152, distance: 3.9
click at [353, 154] on input "月" at bounding box center [355, 151] width 30 height 20
click at [272, 180] on input "電話" at bounding box center [237, 180] width 119 height 20
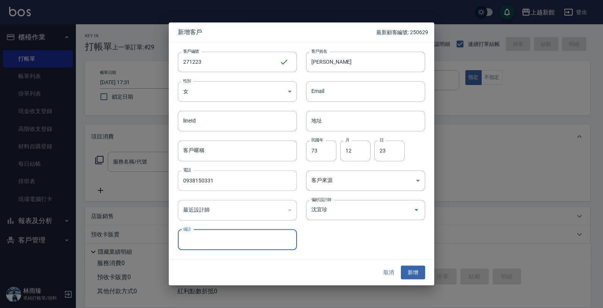
click at [401, 265] on button "新增" at bounding box center [413, 272] width 24 height 14
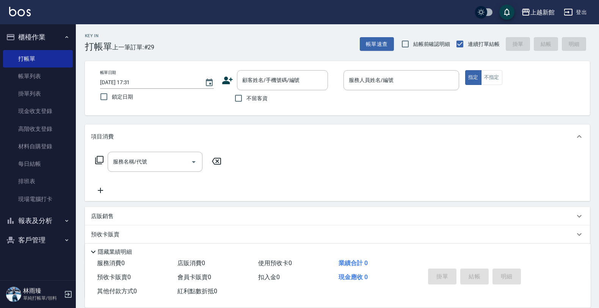
click at [229, 81] on icon at bounding box center [227, 80] width 11 height 11
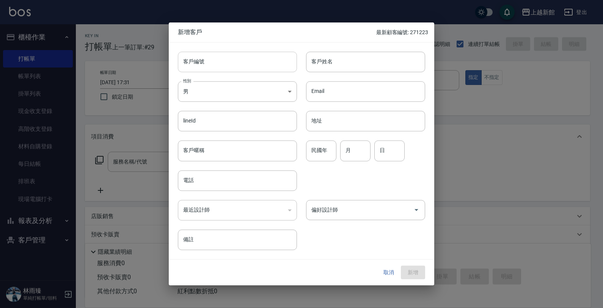
click at [243, 65] on input "客戶編號" at bounding box center [237, 62] width 119 height 20
click at [401, 265] on button "新增" at bounding box center [413, 272] width 24 height 14
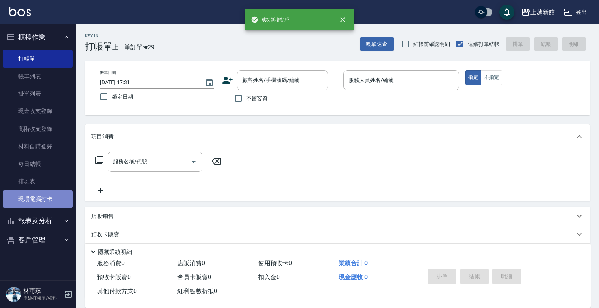
click at [42, 196] on link "現場電腦打卡" at bounding box center [38, 198] width 70 height 17
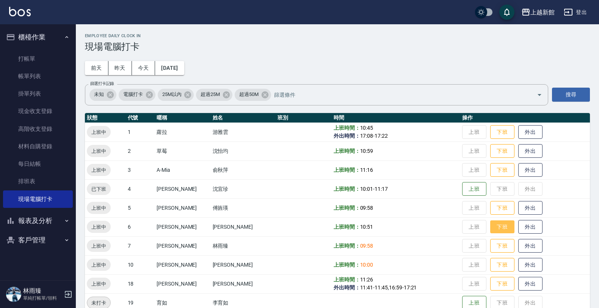
click at [501, 224] on button "下班" at bounding box center [502, 226] width 24 height 13
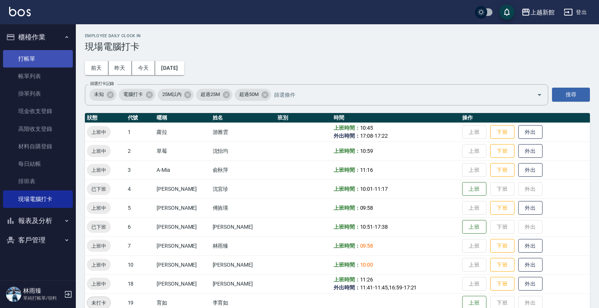
click at [29, 52] on link "打帳單" at bounding box center [38, 58] width 70 height 17
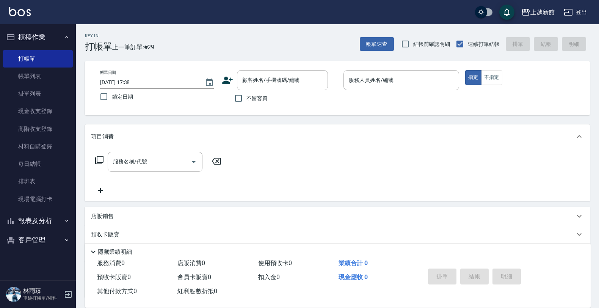
click at [227, 80] on icon at bounding box center [227, 80] width 11 height 11
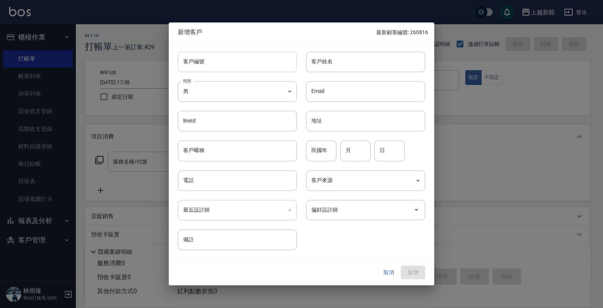
click at [238, 66] on input "客戶編號" at bounding box center [237, 62] width 119 height 20
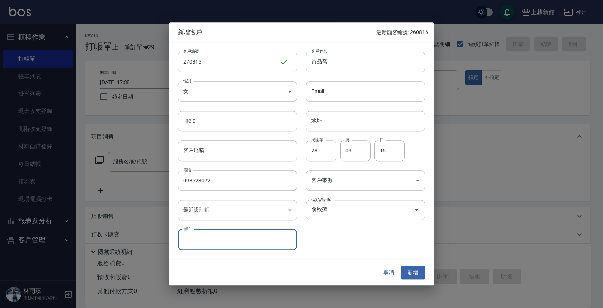
click at [401, 265] on button "新增" at bounding box center [413, 272] width 24 height 14
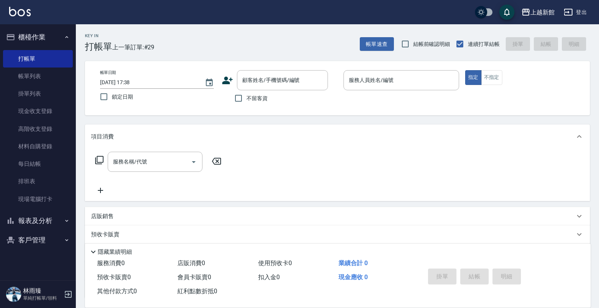
click at [224, 77] on icon at bounding box center [227, 80] width 11 height 11
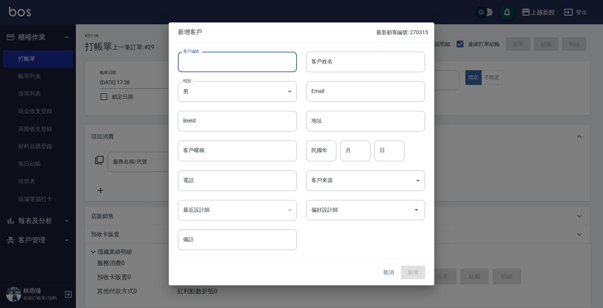
click at [242, 67] on input "客戶編號" at bounding box center [237, 62] width 119 height 20
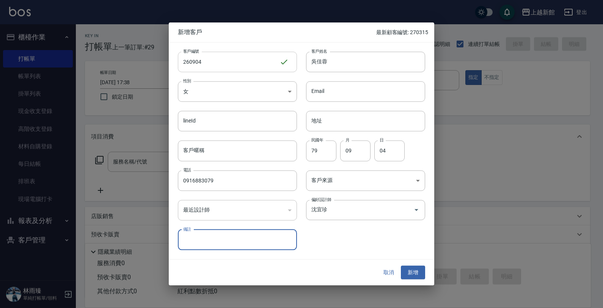
click at [401, 265] on button "新增" at bounding box center [413, 272] width 24 height 14
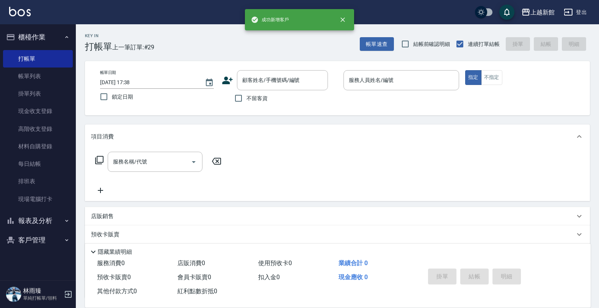
click at [229, 71] on div "顧客姓名/手機號碼/編號 顧客姓名/手機號碼/編號" at bounding box center [280, 80] width 116 height 20
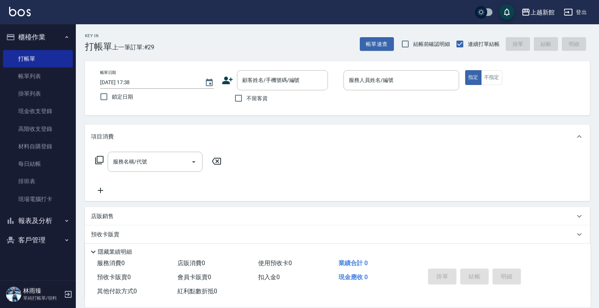
click at [227, 80] on icon at bounding box center [227, 81] width 11 height 8
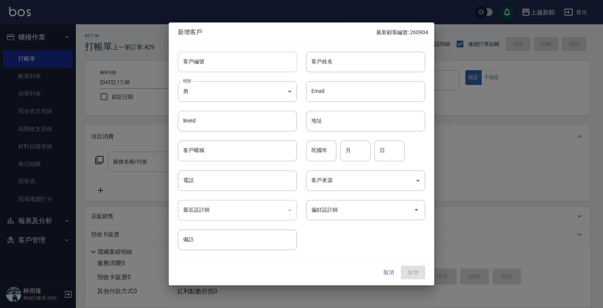
click at [246, 64] on input "客戶編號" at bounding box center [237, 62] width 119 height 20
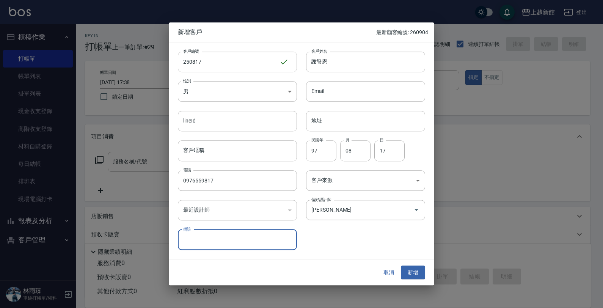
click at [401, 265] on button "新增" at bounding box center [413, 272] width 24 height 14
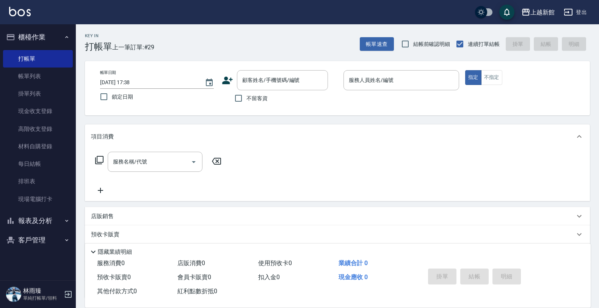
click at [224, 81] on icon at bounding box center [227, 81] width 11 height 8
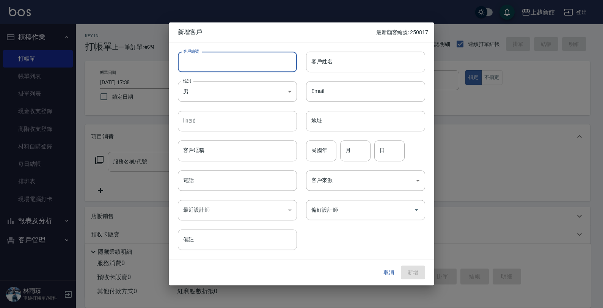
click at [246, 69] on input "客戶編號" at bounding box center [237, 62] width 119 height 20
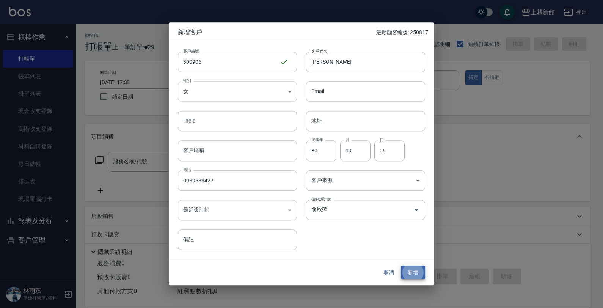
click at [401, 265] on button "新增" at bounding box center [413, 272] width 24 height 14
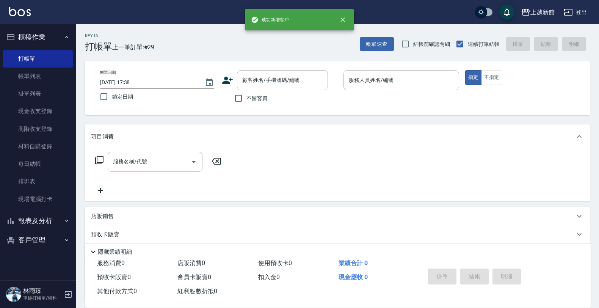
drag, startPoint x: 240, startPoint y: 80, endPoint x: 232, endPoint y: 79, distance: 7.4
click at [235, 81] on div "顧客姓名/手機號碼/編號 顧客姓名/手機號碼/編號" at bounding box center [280, 80] width 116 height 20
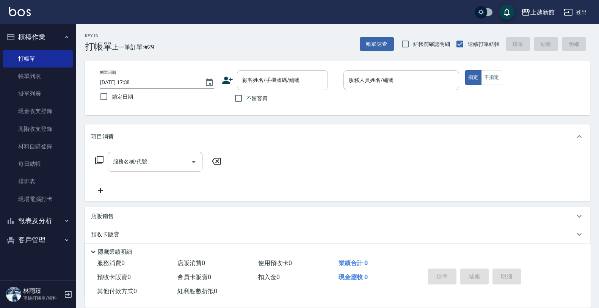
click at [223, 80] on icon at bounding box center [227, 80] width 11 height 11
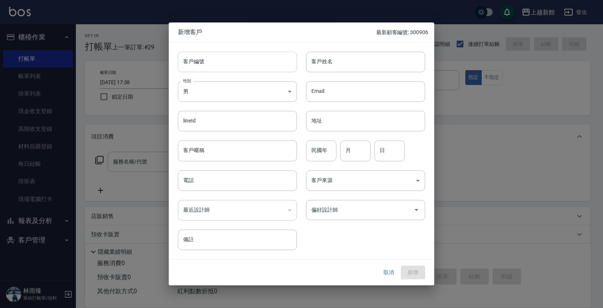
click at [240, 62] on input "客戶編號" at bounding box center [237, 62] width 119 height 20
click at [401, 265] on button "新增" at bounding box center [413, 272] width 24 height 14
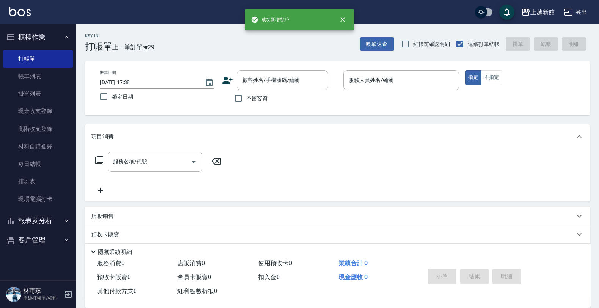
click at [232, 81] on icon at bounding box center [227, 80] width 11 height 11
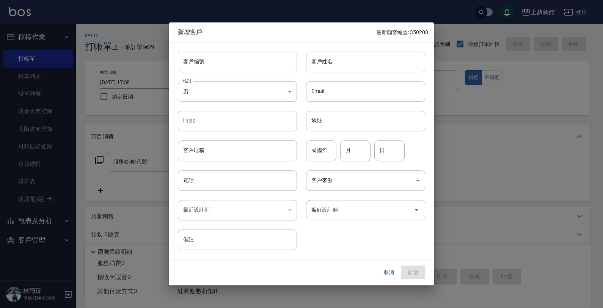
click at [232, 55] on input "客戶編號" at bounding box center [237, 62] width 119 height 20
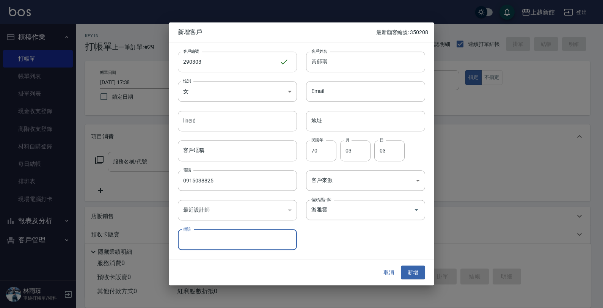
click at [401, 265] on button "新增" at bounding box center [413, 272] width 24 height 14
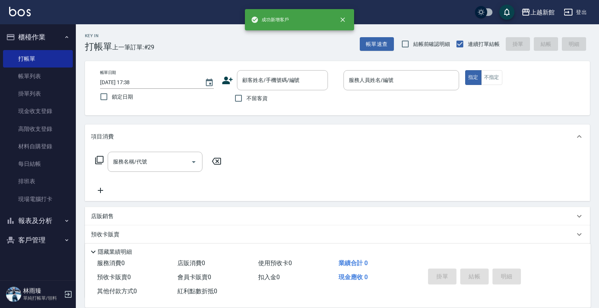
click at [224, 78] on icon at bounding box center [227, 80] width 11 height 11
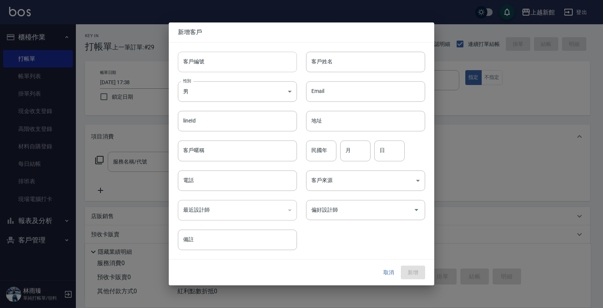
click at [236, 63] on input "客戶編號" at bounding box center [237, 62] width 119 height 20
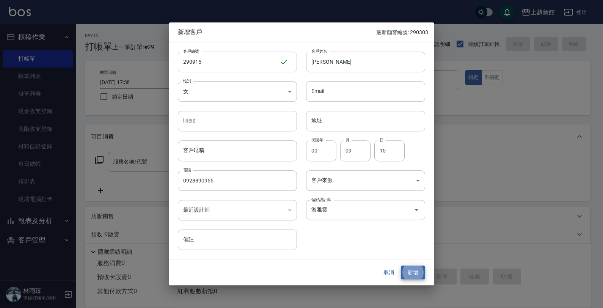
click at [401, 265] on button "新增" at bounding box center [413, 272] width 24 height 14
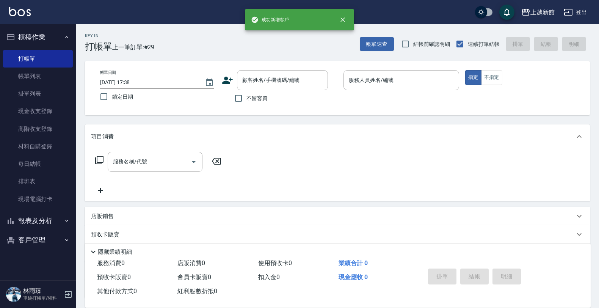
click at [232, 86] on icon at bounding box center [227, 80] width 11 height 11
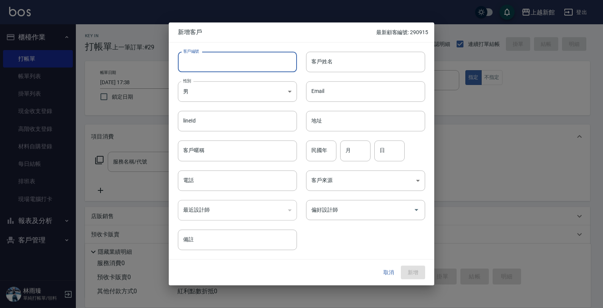
click at [234, 55] on input "客戶編號" at bounding box center [237, 62] width 119 height 20
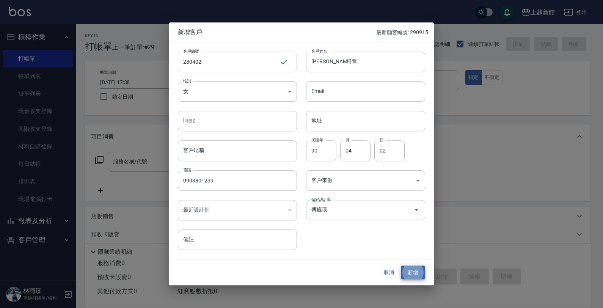
click at [401, 265] on button "新增" at bounding box center [413, 272] width 24 height 14
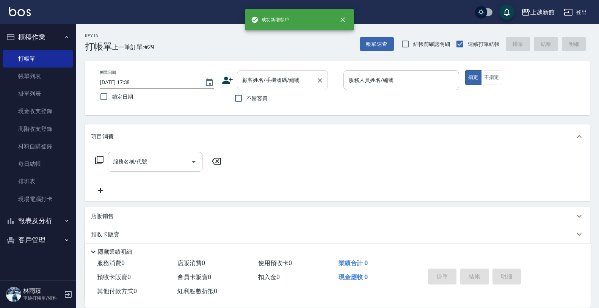
click at [258, 82] on input "顧客姓名/手機號碼/編號" at bounding box center [276, 80] width 73 height 13
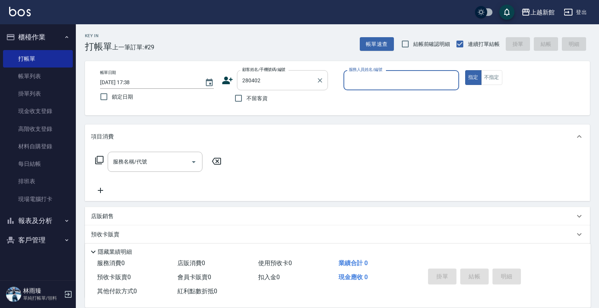
click at [465, 70] on button "指定" at bounding box center [473, 77] width 16 height 15
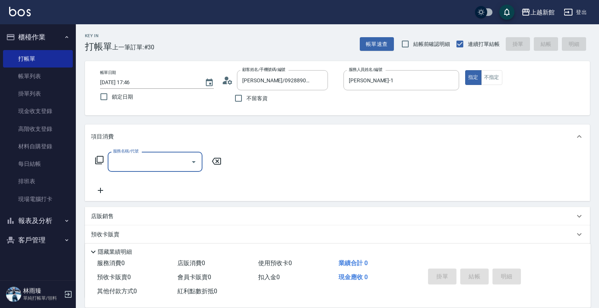
click at [99, 161] on icon at bounding box center [99, 159] width 9 height 9
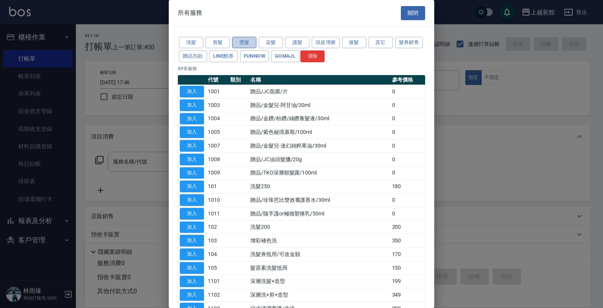
click at [249, 42] on button "燙髮" at bounding box center [244, 43] width 24 height 12
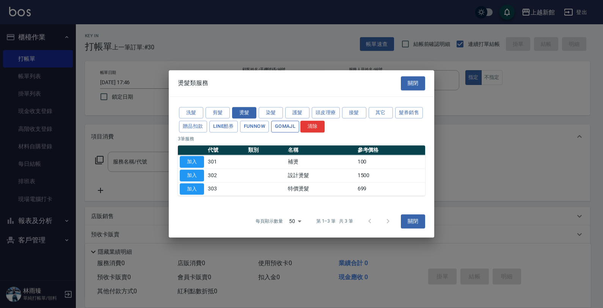
click at [282, 124] on button "GOMAJL" at bounding box center [285, 127] width 28 height 12
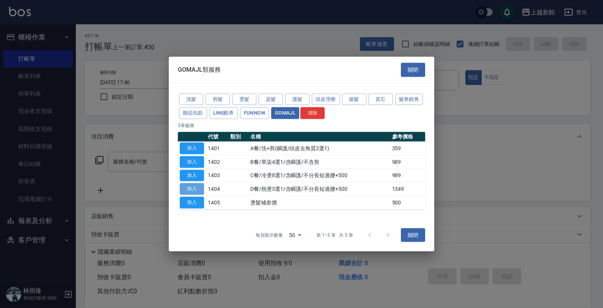
click at [198, 187] on button "加入" at bounding box center [192, 189] width 24 height 12
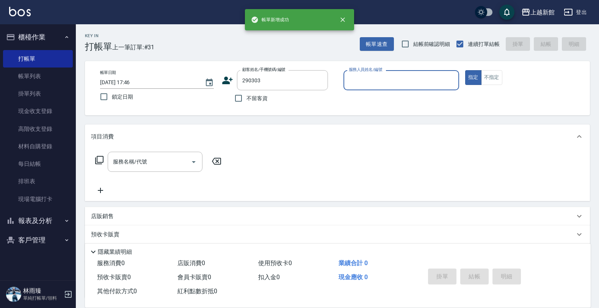
click at [465, 70] on button "指定" at bounding box center [473, 77] width 16 height 15
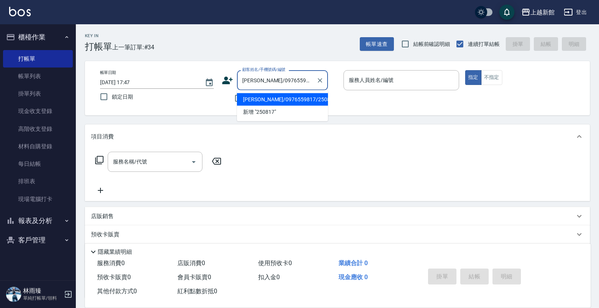
click at [465, 70] on button "指定" at bounding box center [473, 77] width 16 height 15
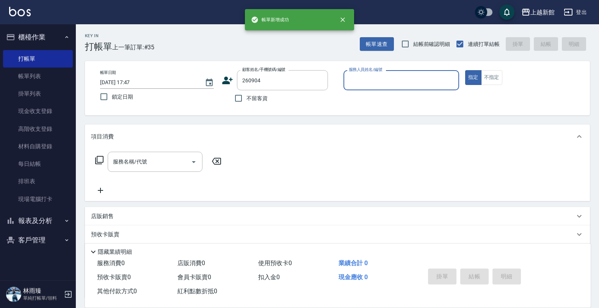
click at [465, 70] on button "指定" at bounding box center [473, 77] width 16 height 15
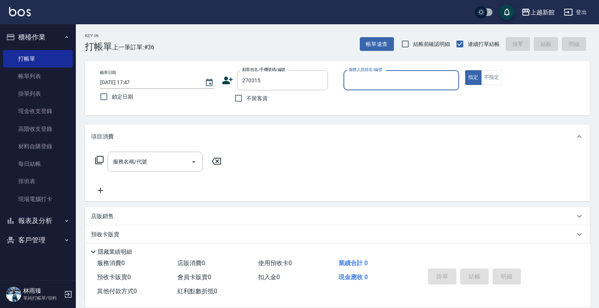
click at [465, 70] on button "指定" at bounding box center [473, 77] width 16 height 15
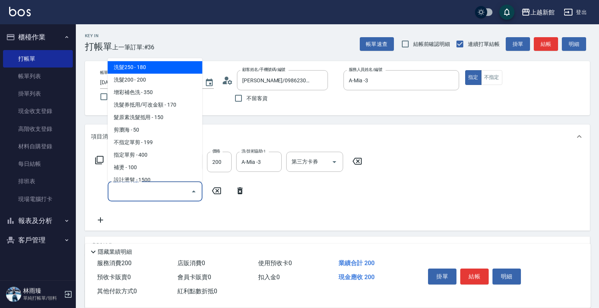
click at [178, 191] on input "服務名稱/代號" at bounding box center [149, 191] width 77 height 13
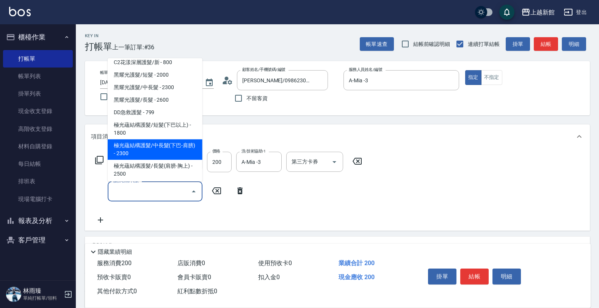
scroll to position [426, 0]
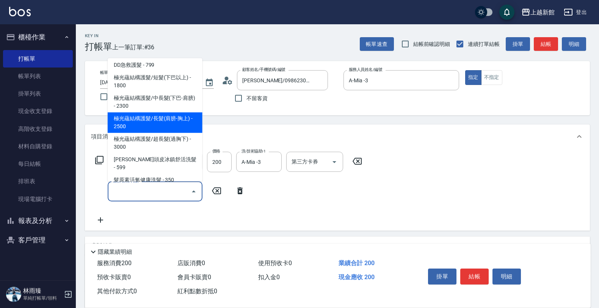
click at [156, 127] on span "極光蘊結構護髮/長髮(肩膀-胸上) - 2500" at bounding box center [155, 122] width 95 height 20
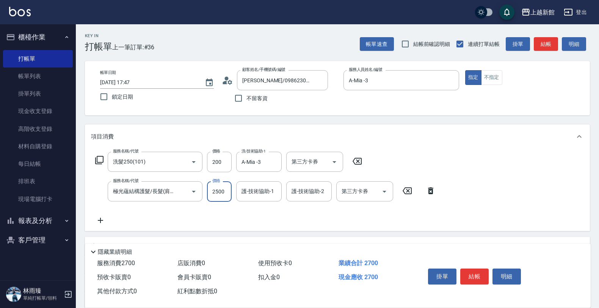
click at [215, 190] on input "2500" at bounding box center [219, 191] width 25 height 20
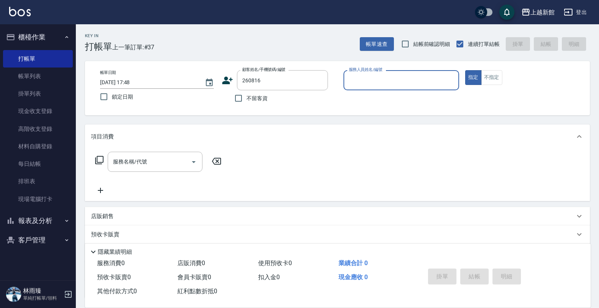
click at [465, 70] on button "指定" at bounding box center [473, 77] width 16 height 15
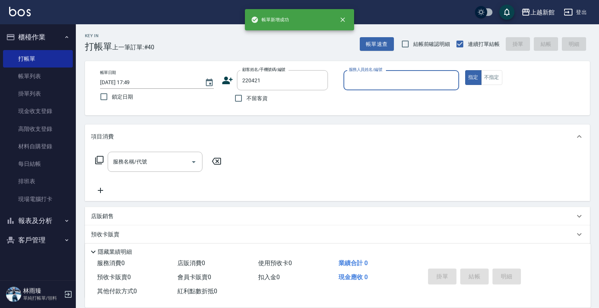
click at [465, 70] on button "指定" at bounding box center [473, 77] width 16 height 15
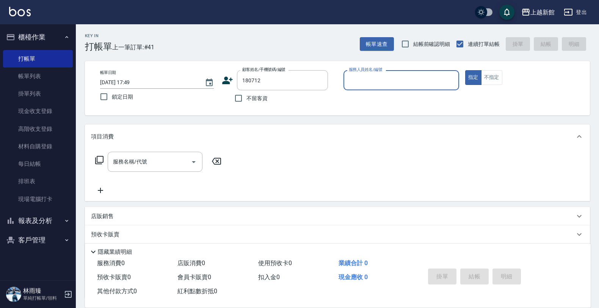
click at [465, 70] on button "指定" at bounding box center [473, 77] width 16 height 15
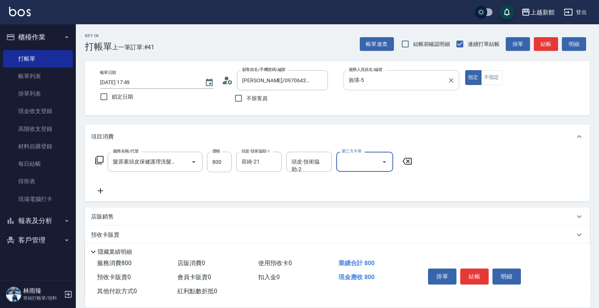
scroll to position [0, 0]
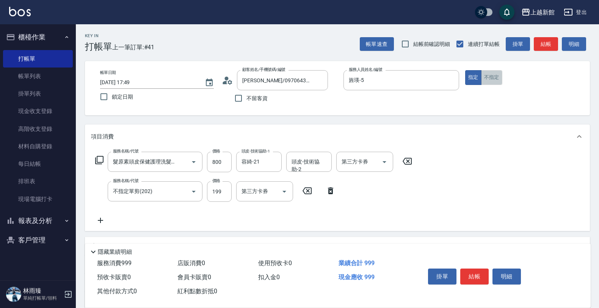
click at [487, 77] on button "不指定" at bounding box center [491, 77] width 21 height 15
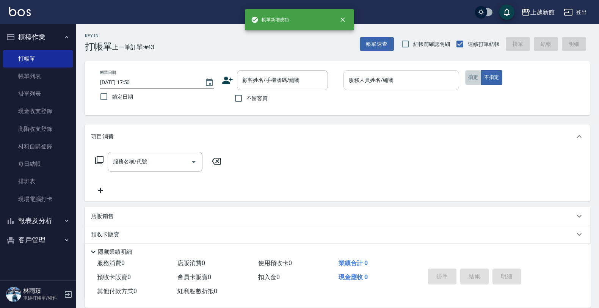
drag, startPoint x: 475, startPoint y: 81, endPoint x: 409, endPoint y: 90, distance: 66.1
click at [475, 81] on button "指定" at bounding box center [473, 77] width 16 height 15
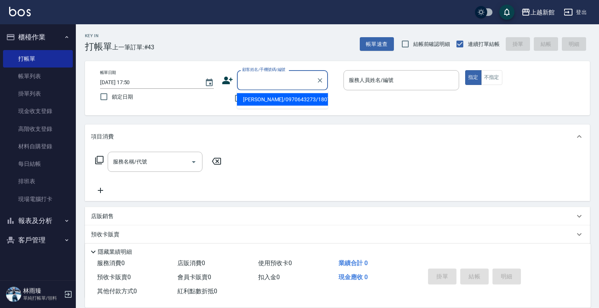
click at [302, 78] on input "顧客姓名/手機號碼/編號" at bounding box center [276, 80] width 73 height 13
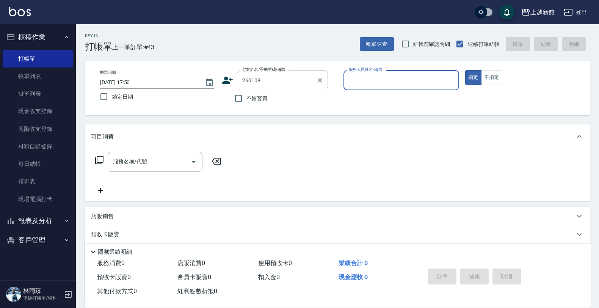
click at [465, 70] on button "指定" at bounding box center [473, 77] width 16 height 15
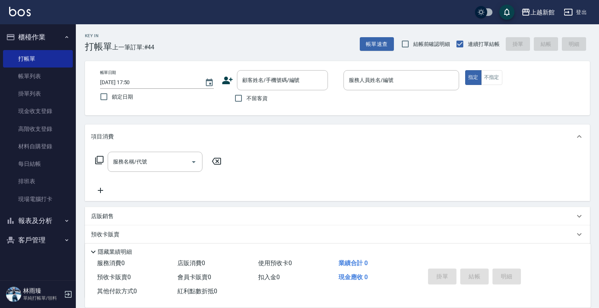
drag, startPoint x: -2, startPoint y: 328, endPoint x: 306, endPoint y: 167, distance: 347.3
click at [313, 154] on div "服務名稱/代號 服務名稱/代號" at bounding box center [337, 175] width 505 height 52
click at [34, 215] on button "報表及分析" at bounding box center [38, 221] width 70 height 20
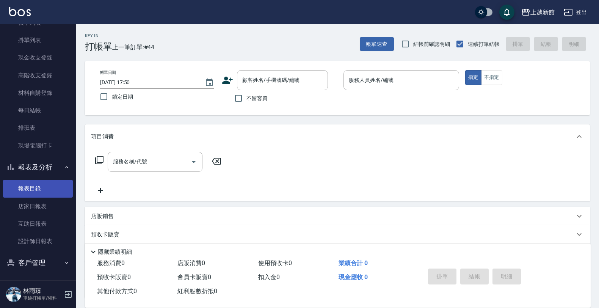
scroll to position [55, 0]
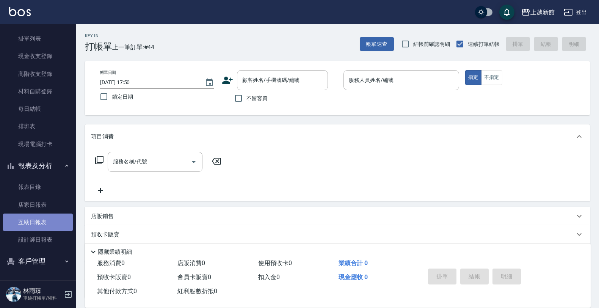
click at [41, 221] on link "互助日報表" at bounding box center [38, 221] width 70 height 17
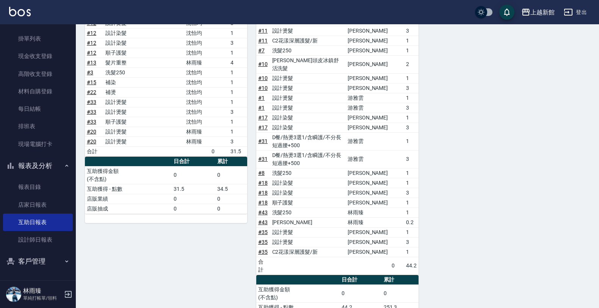
scroll to position [512, 0]
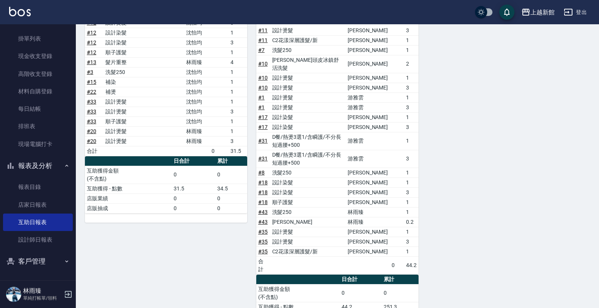
drag, startPoint x: 458, startPoint y: 132, endPoint x: 446, endPoint y: 134, distance: 11.9
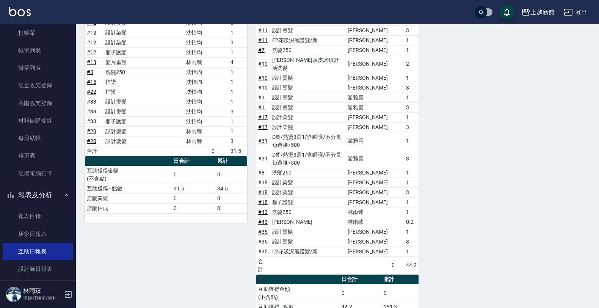
scroll to position [0, 0]
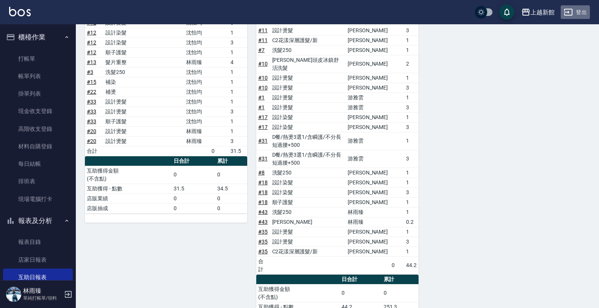
click at [583, 14] on button "登出" at bounding box center [575, 12] width 29 height 14
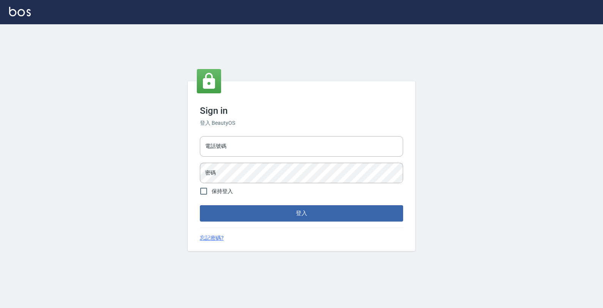
drag, startPoint x: 0, startPoint y: 0, endPoint x: 366, endPoint y: 146, distance: 393.8
click at [366, 146] on input "電話號碼" at bounding box center [301, 146] width 203 height 20
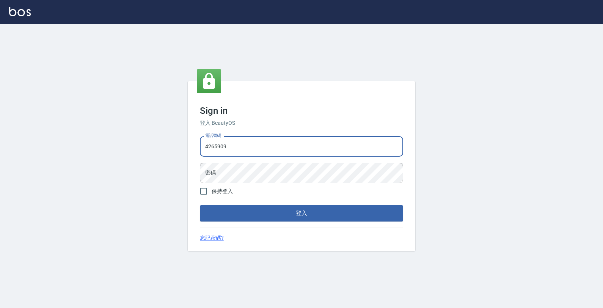
type input "4265909"
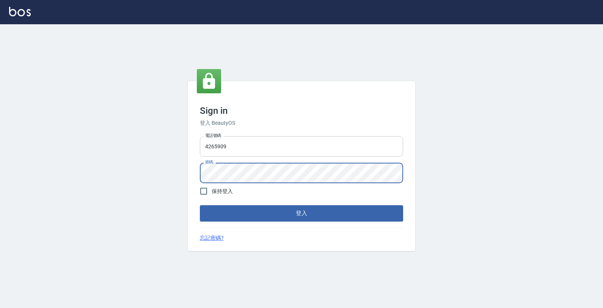
click at [200, 205] on button "登入" at bounding box center [301, 213] width 203 height 16
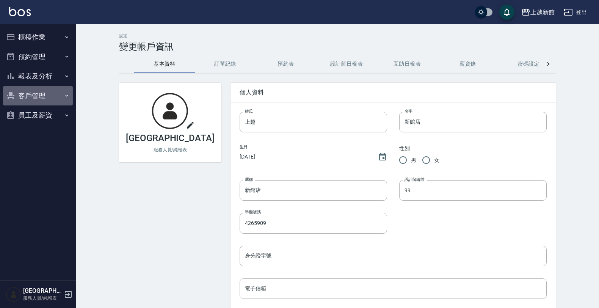
click at [46, 100] on button "客戶管理" at bounding box center [38, 96] width 70 height 20
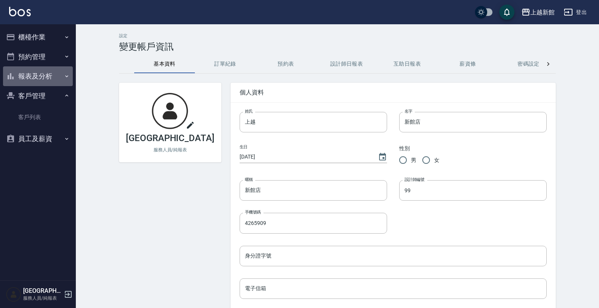
click at [52, 82] on button "報表及分析" at bounding box center [38, 76] width 70 height 20
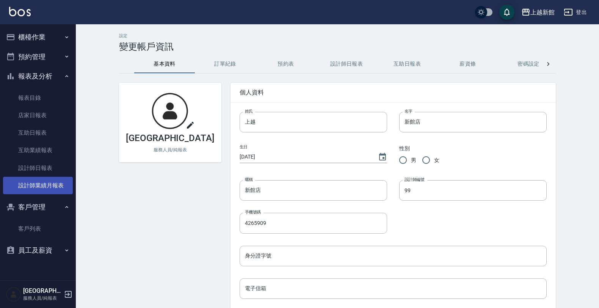
click at [54, 181] on link "設計師業績月報表" at bounding box center [38, 185] width 70 height 17
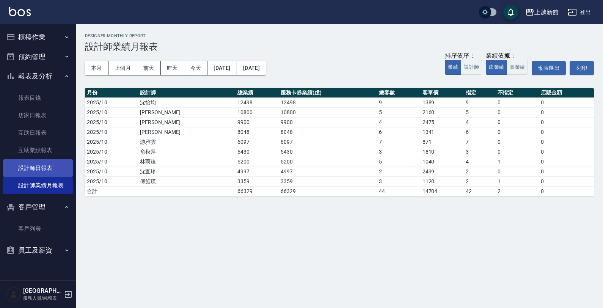
click at [50, 167] on link "設計師日報表" at bounding box center [38, 167] width 70 height 17
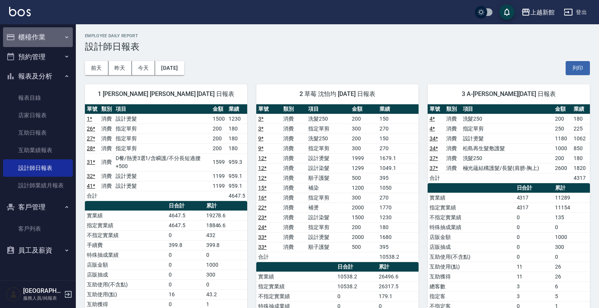
click at [45, 29] on button "櫃檯作業" at bounding box center [38, 37] width 70 height 20
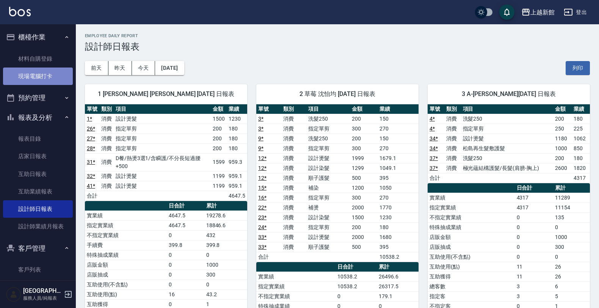
click at [55, 81] on link "現場電腦打卡" at bounding box center [38, 75] width 70 height 17
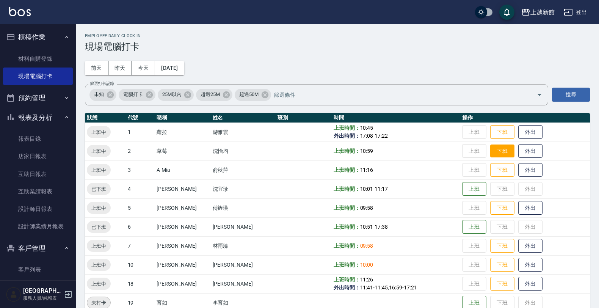
drag, startPoint x: 489, startPoint y: 154, endPoint x: 493, endPoint y: 155, distance: 4.2
click at [490, 154] on button "下班" at bounding box center [502, 150] width 24 height 13
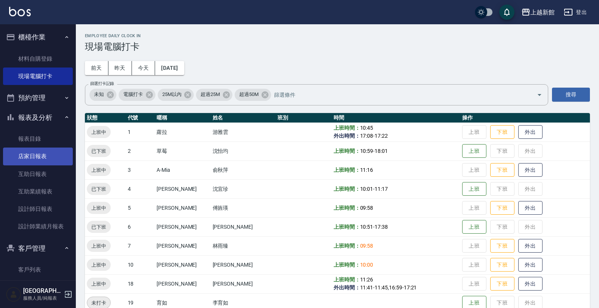
click at [21, 161] on link "店家日報表" at bounding box center [38, 155] width 70 height 17
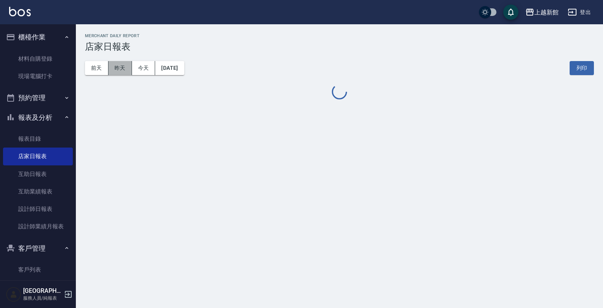
click at [110, 67] on button "昨天" at bounding box center [120, 68] width 24 height 14
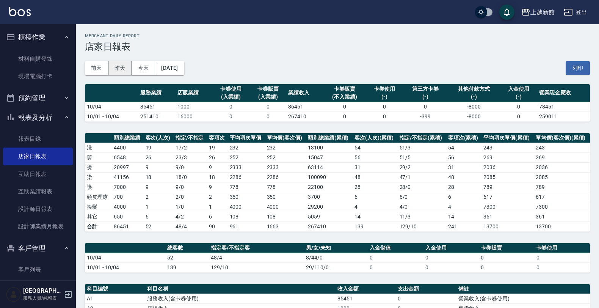
click at [110, 67] on button "昨天" at bounding box center [120, 68] width 24 height 14
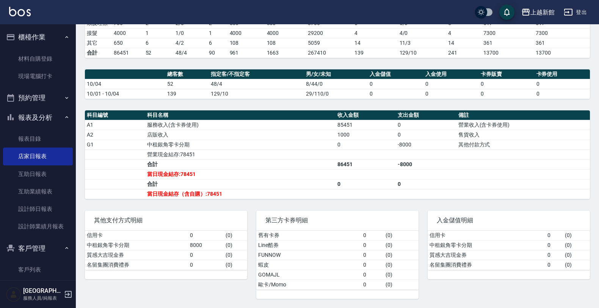
scroll to position [176, 0]
click at [74, 296] on div "上越新館店 服務人員/純報表" at bounding box center [38, 294] width 76 height 27
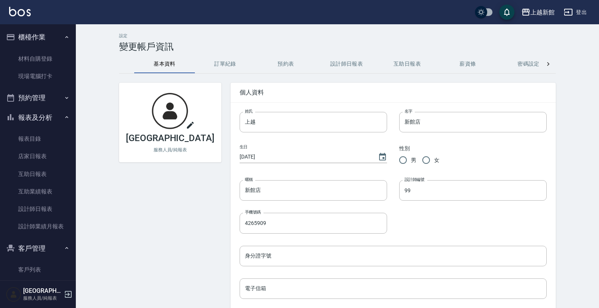
click at [70, 295] on icon "button" at bounding box center [68, 294] width 9 height 9
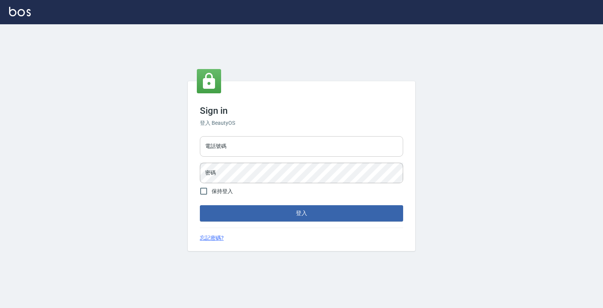
click at [226, 146] on input "電話號碼" at bounding box center [301, 146] width 203 height 20
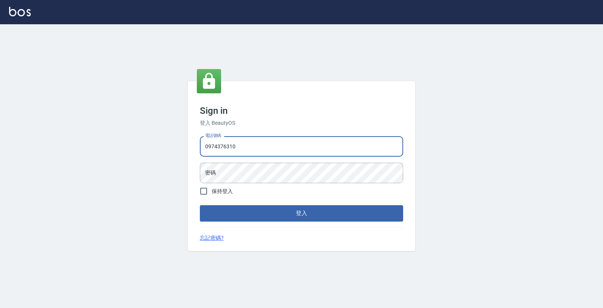
type input "0974376310"
click at [200, 205] on button "登入" at bounding box center [301, 213] width 203 height 16
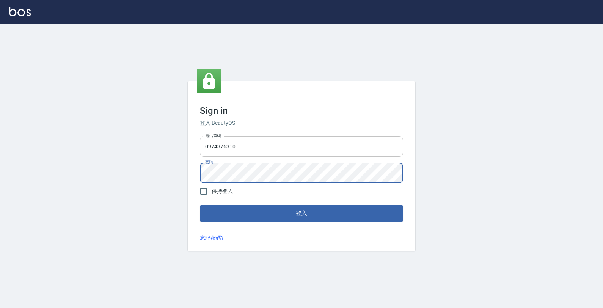
click at [200, 205] on button "登入" at bounding box center [301, 213] width 203 height 16
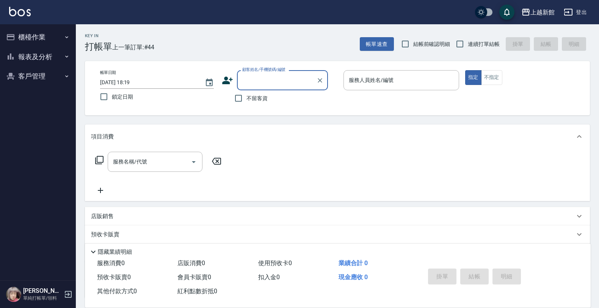
click at [33, 42] on button "櫃檯作業" at bounding box center [38, 37] width 70 height 20
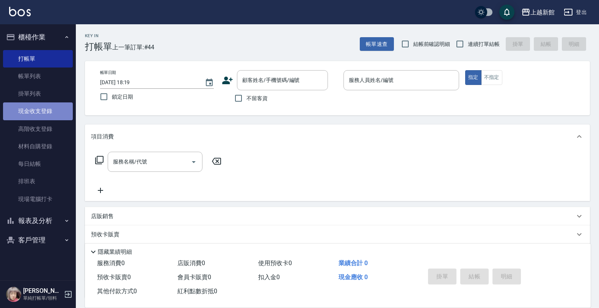
click at [34, 118] on link "現金收支登錄" at bounding box center [38, 110] width 70 height 17
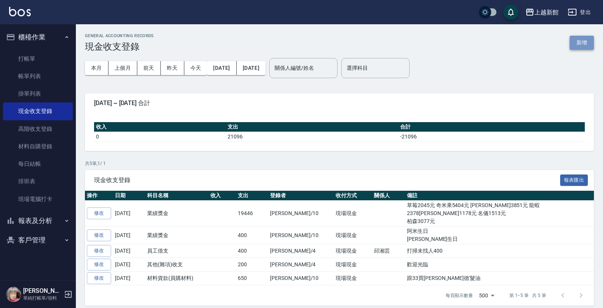
click at [592, 44] on button "新增" at bounding box center [581, 43] width 24 height 14
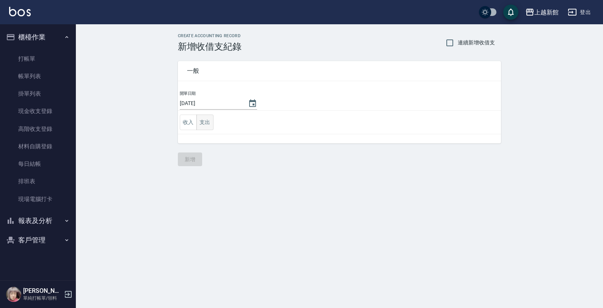
drag, startPoint x: 207, startPoint y: 121, endPoint x: 198, endPoint y: 133, distance: 15.4
click at [207, 121] on button "支出" at bounding box center [204, 122] width 17 height 16
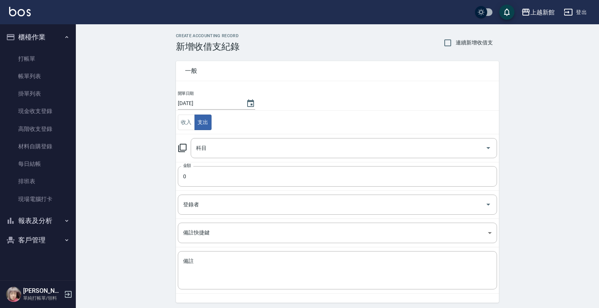
click at [179, 150] on icon at bounding box center [182, 147] width 9 height 9
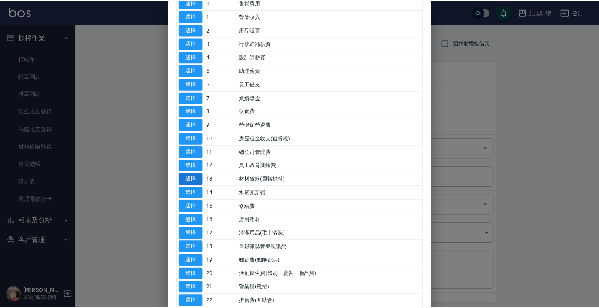
scroll to position [190, 0]
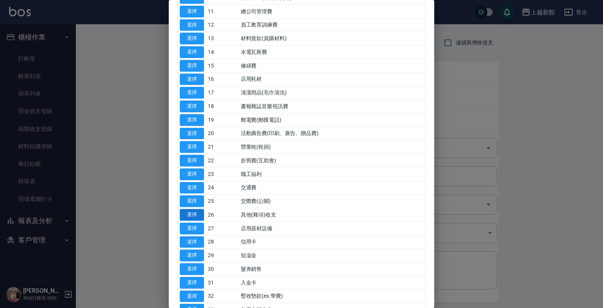
click at [192, 220] on button "選擇" at bounding box center [192, 215] width 24 height 12
type input "26 其他(雜項)收支"
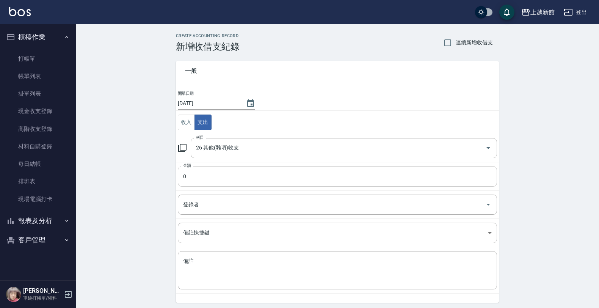
click at [203, 184] on input "0" at bounding box center [337, 176] width 319 height 20
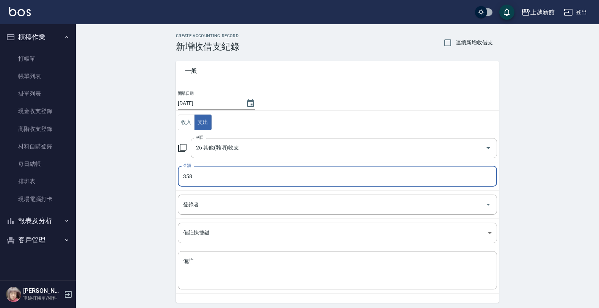
type input "358"
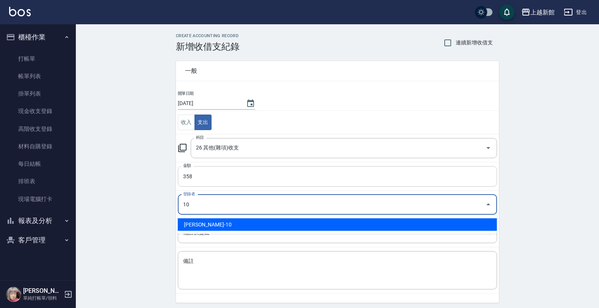
type input "[PERSON_NAME]-10"
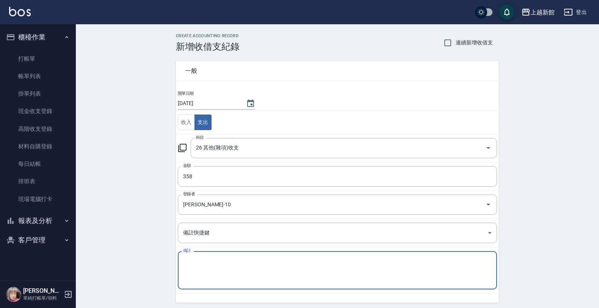
click at [191, 263] on textarea "備註" at bounding box center [337, 270] width 309 height 26
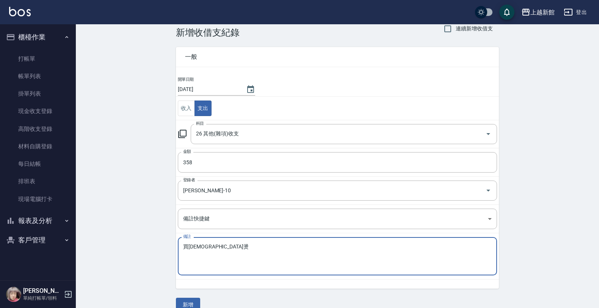
scroll to position [27, 0]
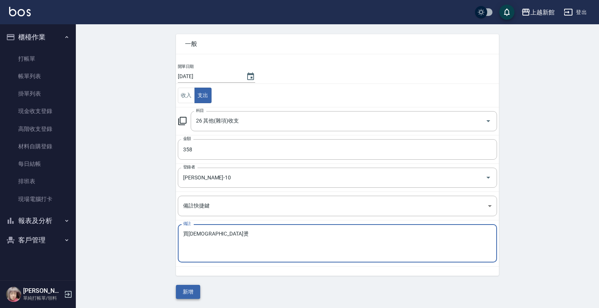
type textarea "買黑人燙"
click at [188, 288] on button "新增" at bounding box center [188, 292] width 24 height 14
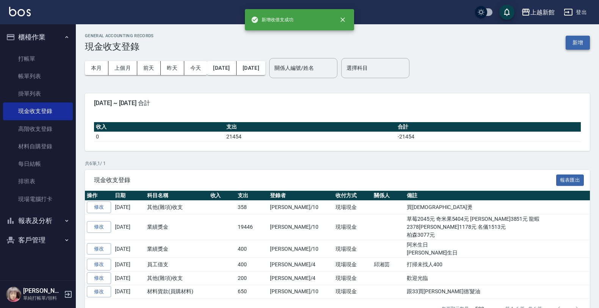
click at [577, 43] on button "新增" at bounding box center [578, 43] width 24 height 14
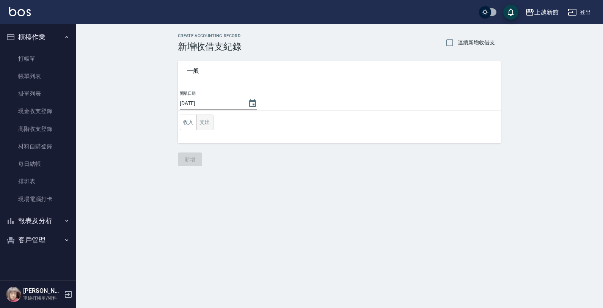
click at [203, 124] on button "支出" at bounding box center [204, 122] width 17 height 16
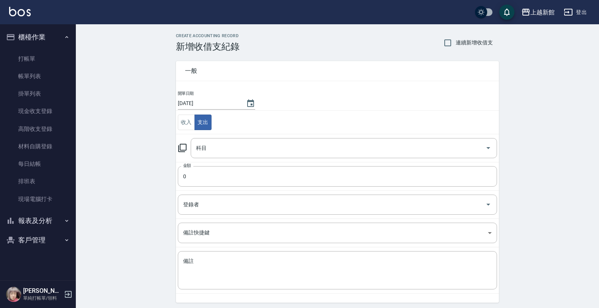
click at [185, 150] on icon at bounding box center [182, 147] width 9 height 9
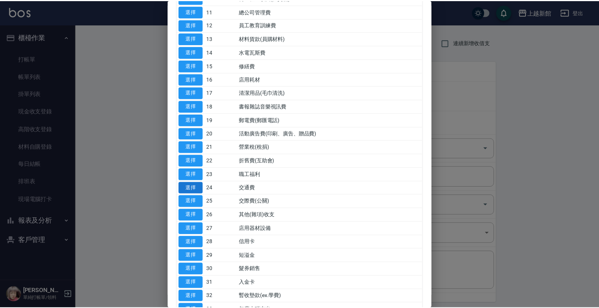
scroll to position [237, 0]
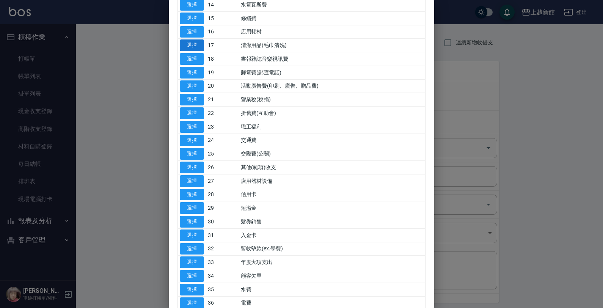
click at [193, 48] on button "選擇" at bounding box center [192, 45] width 24 height 12
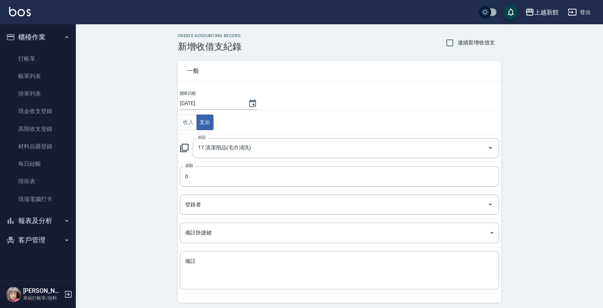
type input "17 清潔用品(毛巾清洗)"
click at [200, 179] on input "0" at bounding box center [337, 176] width 319 height 20
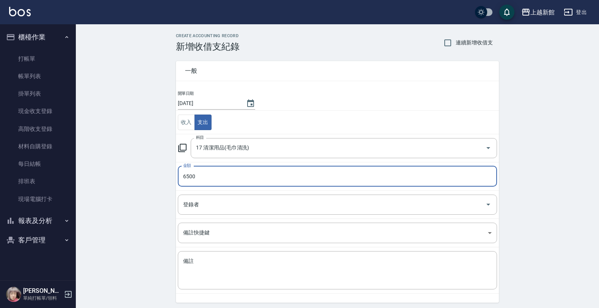
type input "6500"
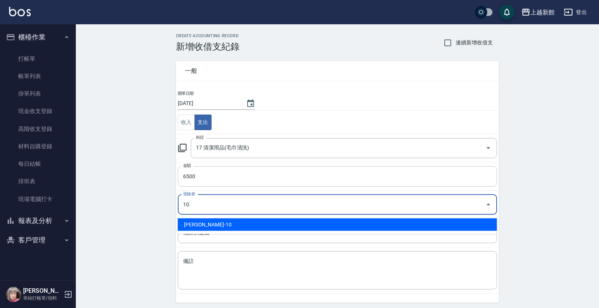
type input "[PERSON_NAME]-10"
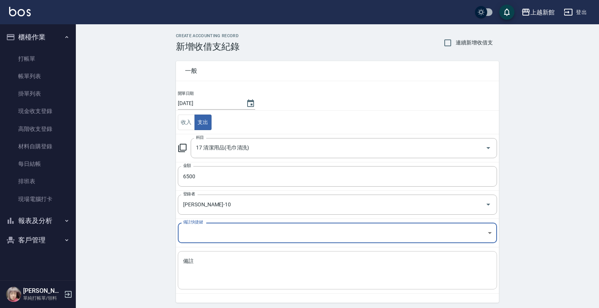
click at [240, 287] on div "x 備註" at bounding box center [337, 270] width 319 height 38
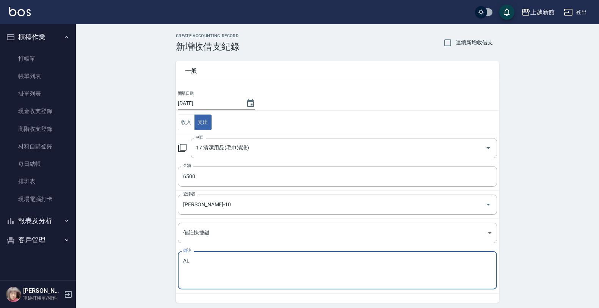
type textarea "A"
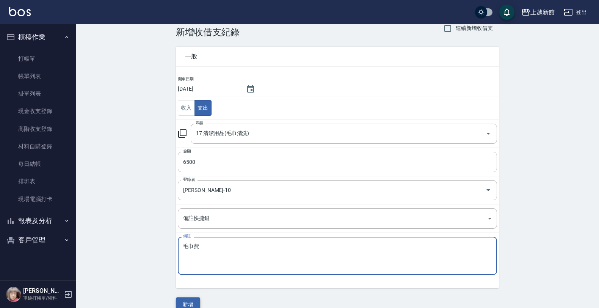
scroll to position [27, 0]
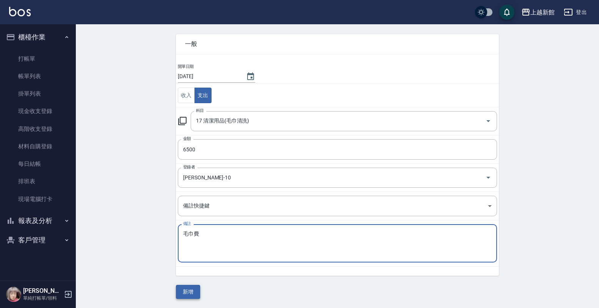
type textarea "毛巾費"
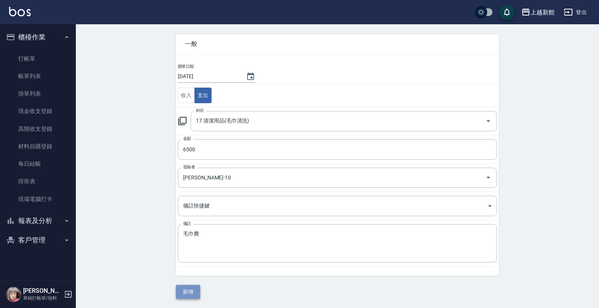
click at [186, 296] on button "新增" at bounding box center [188, 292] width 24 height 14
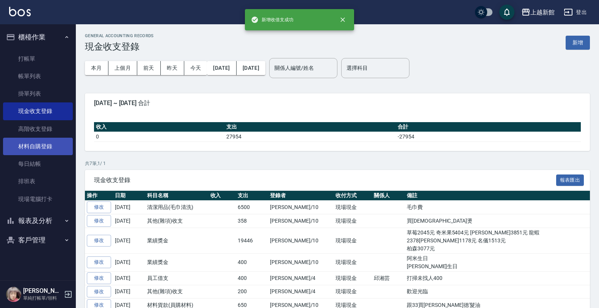
click at [33, 148] on link "材料自購登錄" at bounding box center [38, 146] width 70 height 17
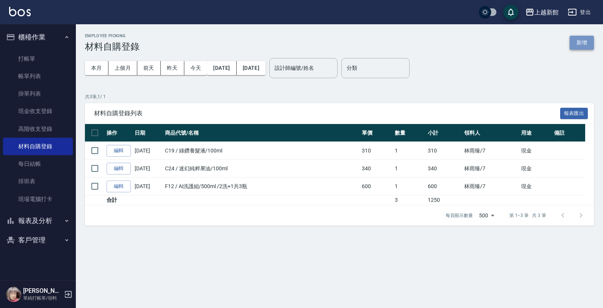
click at [573, 42] on button "新增" at bounding box center [581, 43] width 24 height 14
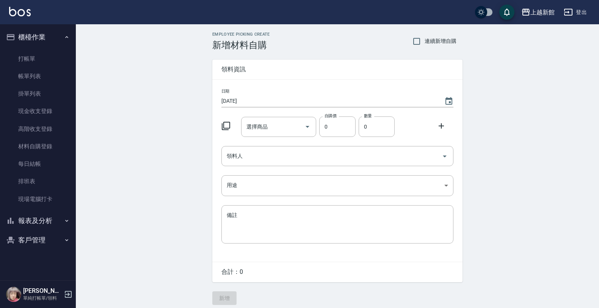
click at [230, 128] on icon at bounding box center [226, 126] width 8 height 8
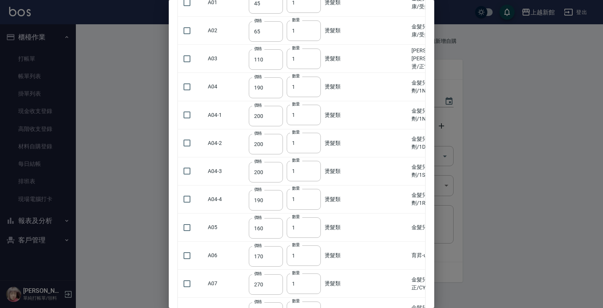
scroll to position [190, 0]
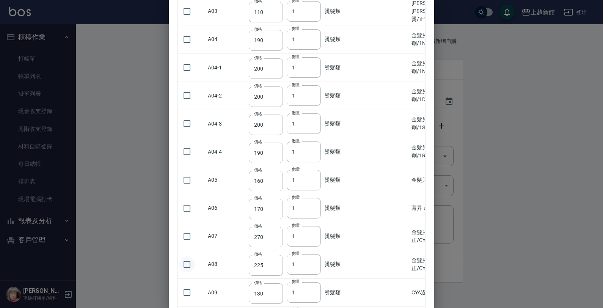
click at [186, 256] on input "checkbox" at bounding box center [187, 264] width 16 height 16
checkbox input "true"
type input "2"
click at [313, 254] on input "2" at bounding box center [304, 264] width 34 height 20
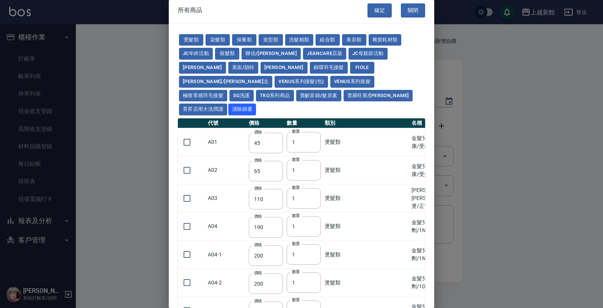
scroll to position [0, 0]
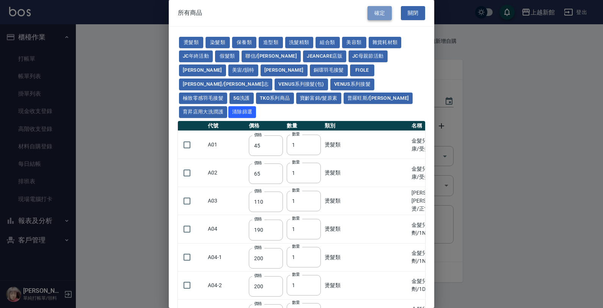
click at [384, 10] on button "確定" at bounding box center [379, 13] width 24 height 14
type input "金髮兒-溫塑/縮毛矯正/CYA1劑/正常/受損"
type input "225"
type input "2"
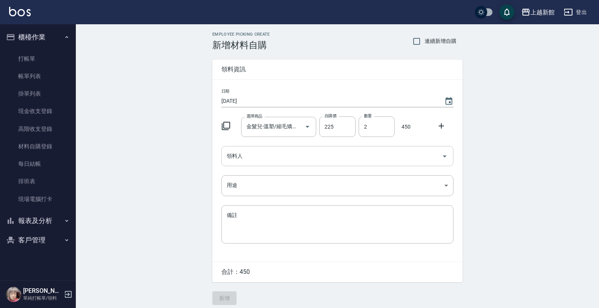
click at [253, 162] on input "領料人" at bounding box center [332, 155] width 214 height 13
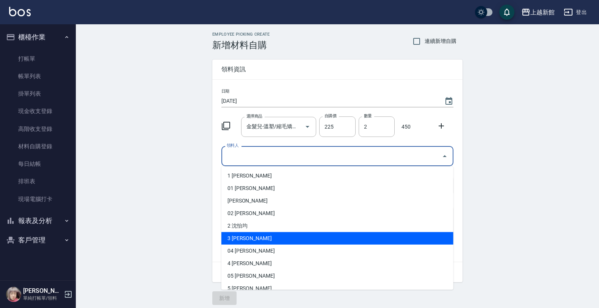
click at [241, 239] on li "3 俞秋萍" at bounding box center [337, 238] width 232 height 13
type input "俞秋萍"
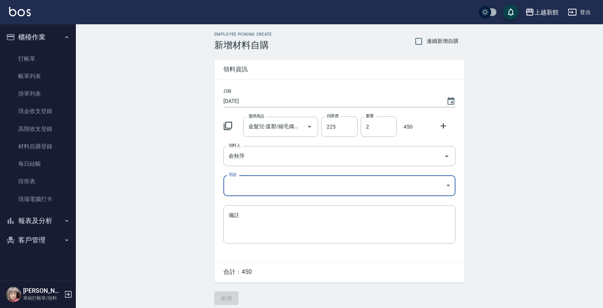
click at [232, 193] on body "上越新館 登出 櫃檯作業 打帳單 帳單列表 掛單列表 現金收支登錄 高階收支登錄 材料自購登錄 每日結帳 排班表 現場電腦打卡 報表及分析 報表目錄 店家日報…" at bounding box center [301, 156] width 603 height 312
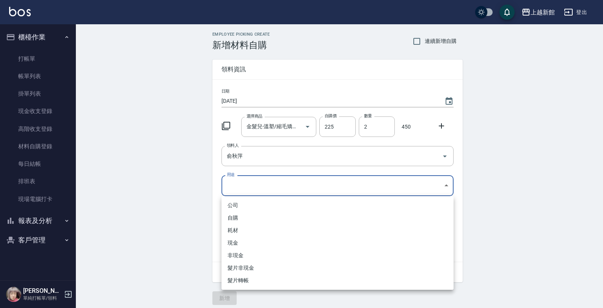
drag, startPoint x: 235, startPoint y: 243, endPoint x: 232, endPoint y: 254, distance: 11.0
click at [235, 244] on li "現金" at bounding box center [337, 243] width 232 height 13
type input "現金"
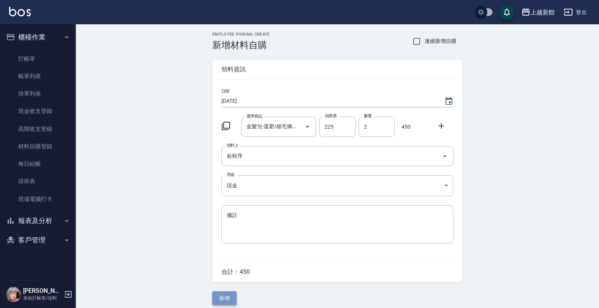
click at [223, 301] on button "新增" at bounding box center [224, 298] width 24 height 14
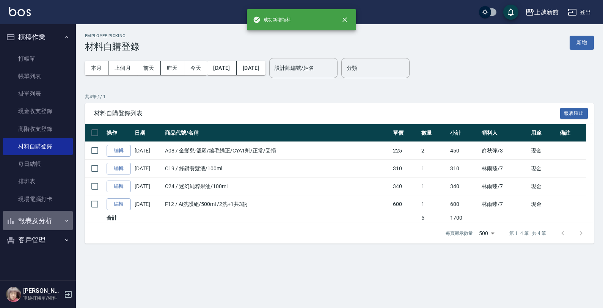
click at [46, 217] on button "報表及分析" at bounding box center [38, 221] width 70 height 20
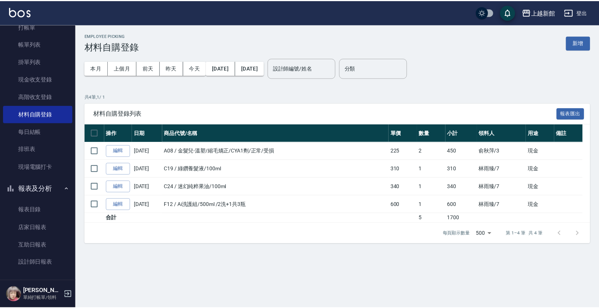
scroll to position [47, 0]
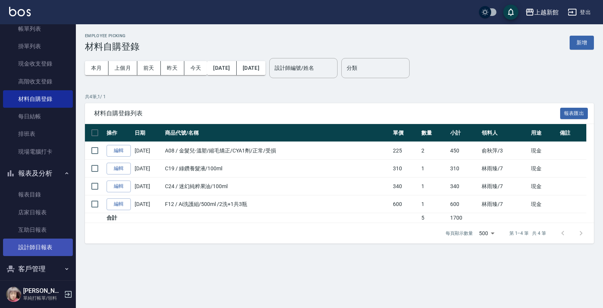
click at [46, 251] on link "設計師日報表" at bounding box center [38, 246] width 70 height 17
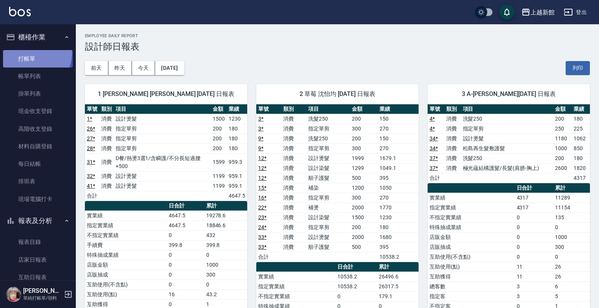
click at [23, 52] on link "打帳單" at bounding box center [38, 58] width 70 height 17
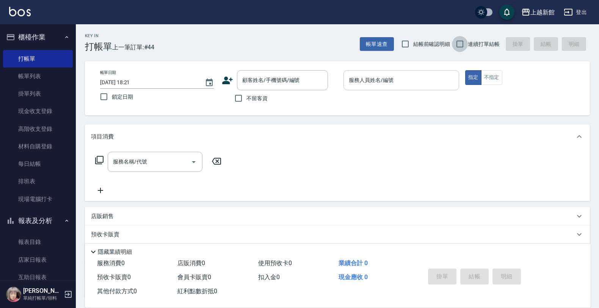
drag, startPoint x: 462, startPoint y: 37, endPoint x: 368, endPoint y: 75, distance: 100.5
click at [460, 40] on input "連續打單結帳" at bounding box center [460, 44] width 16 height 16
checkbox input "true"
click at [290, 84] on input "顧客姓名/手機號碼/編號" at bounding box center [276, 80] width 73 height 13
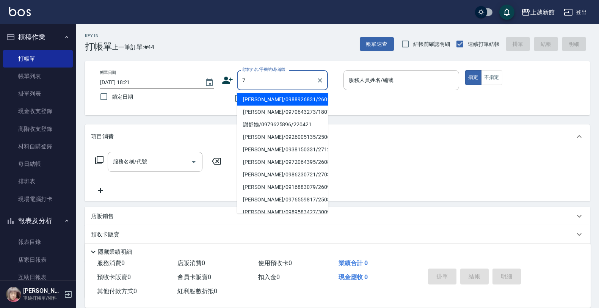
type input "張靖巧/0970643273/180712"
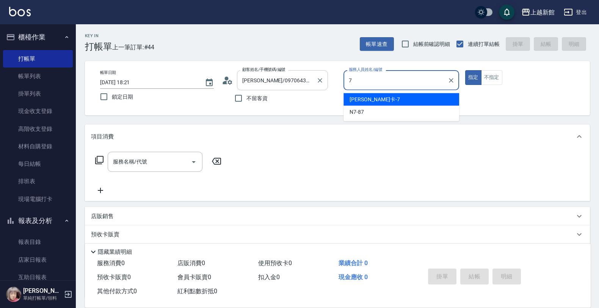
type input "旌瑛-5"
type button "true"
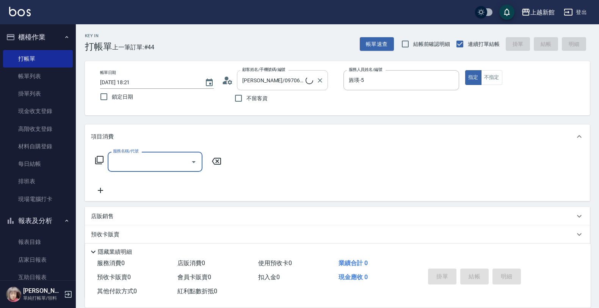
type input "莫尼卡/77/7"
type input "莫尼卡-7"
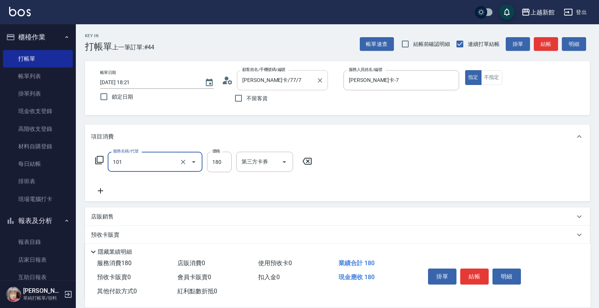
type input "洗髮250(101)"
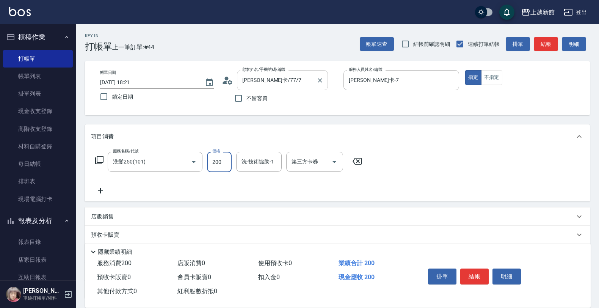
type input "200"
type input "小邱-25"
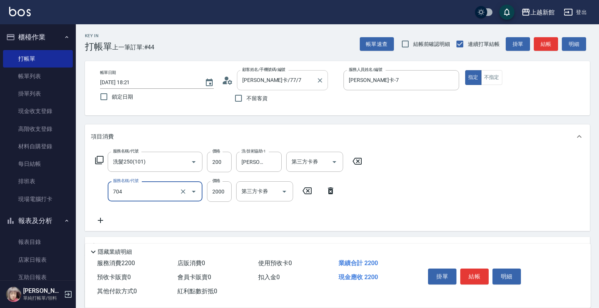
type input "髮片重整(704)"
type input "4299"
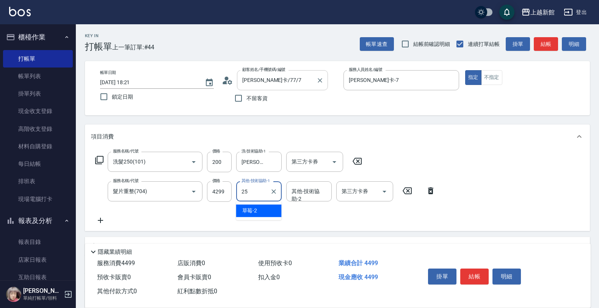
type input "小邱-25"
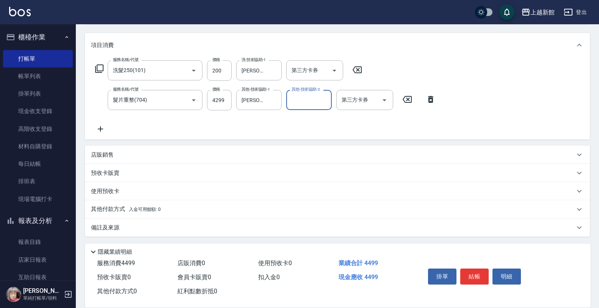
scroll to position [92, 0]
click at [102, 159] on div "店販銷售" at bounding box center [337, 154] width 505 height 18
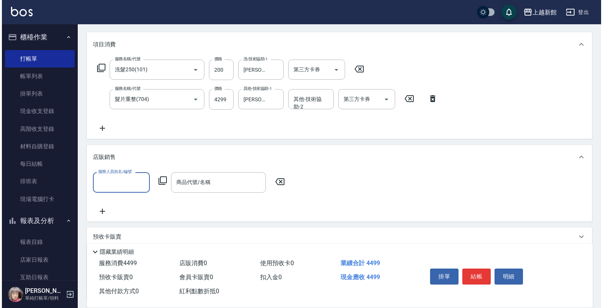
scroll to position [0, 0]
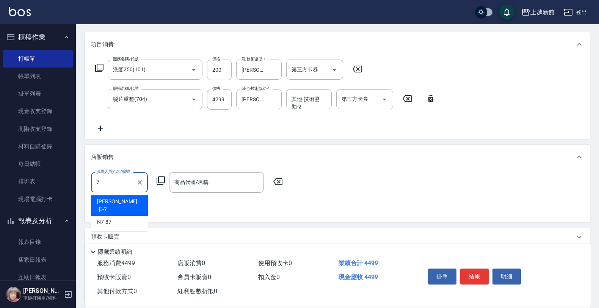
type input "莫尼卡-7"
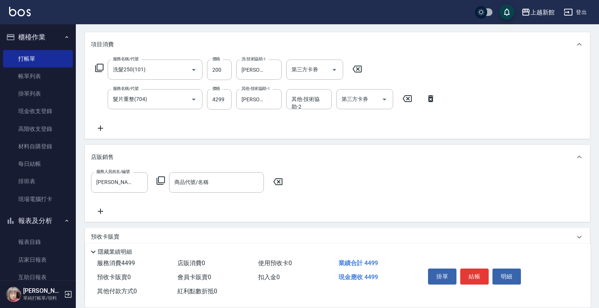
click at [158, 177] on icon at bounding box center [160, 180] width 9 height 9
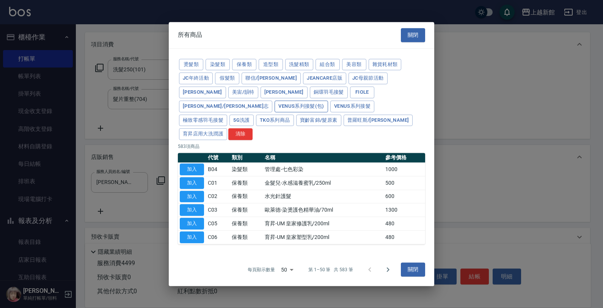
click at [328, 101] on button "Venus系列接髮(包)" at bounding box center [300, 106] width 53 height 12
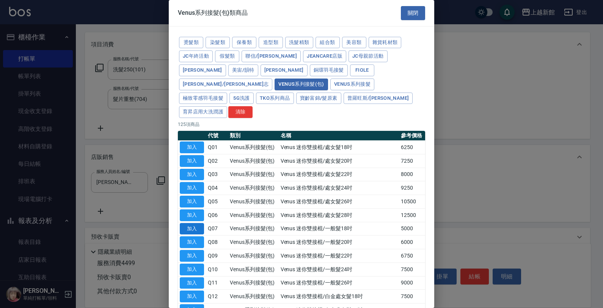
click at [193, 223] on button "加入" at bounding box center [192, 229] width 24 height 12
type input "Venus 迷你雙接棍/一般髮18吋"
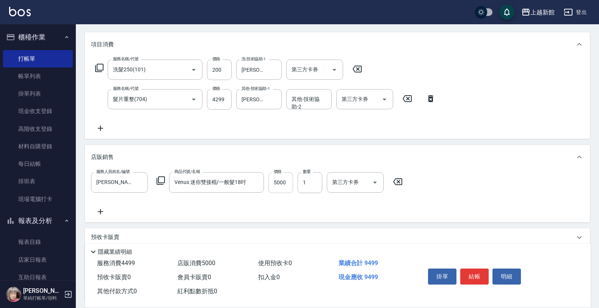
click at [281, 189] on input "5000" at bounding box center [280, 182] width 25 height 20
type input "2000"
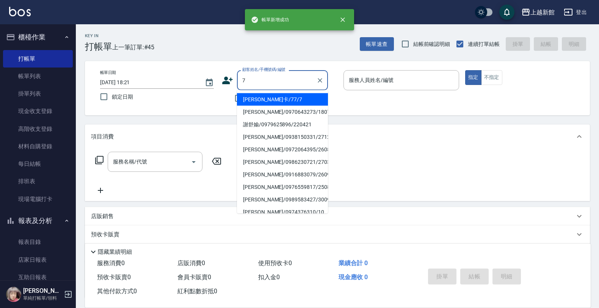
type input "莫尼卡/77/7"
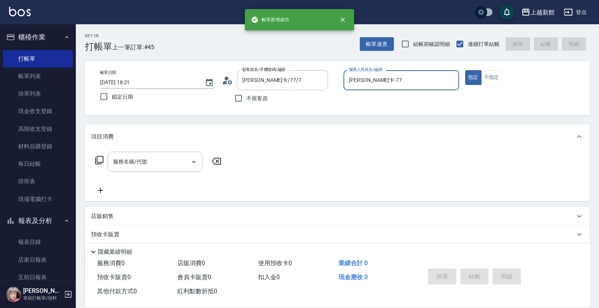
click at [465, 70] on button "指定" at bounding box center [473, 77] width 16 height 15
type input "莫尼卡-7"
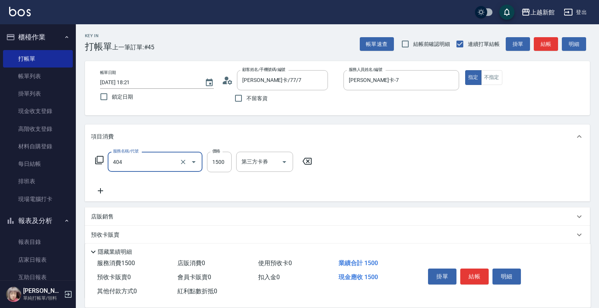
type input "設計染髮(404)"
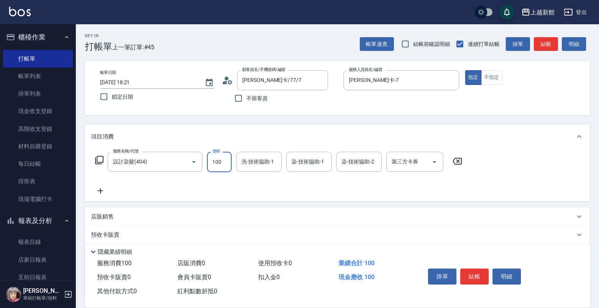
click at [218, 160] on input "100" at bounding box center [219, 162] width 25 height 20
type input "1500"
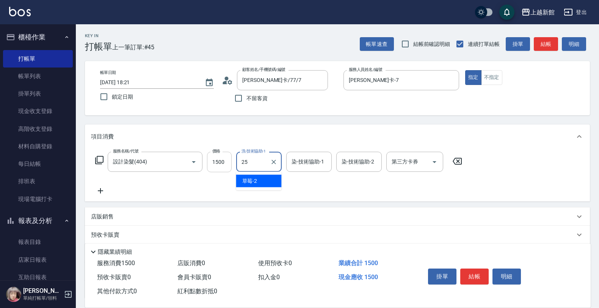
type input "小邱-25"
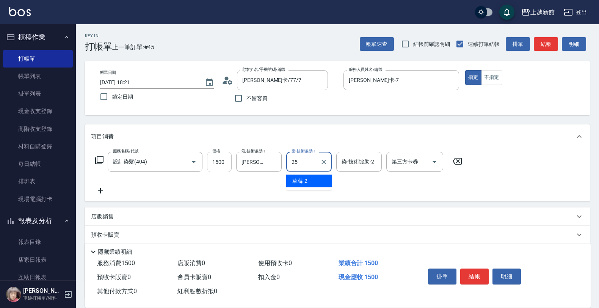
type input "小邱-25"
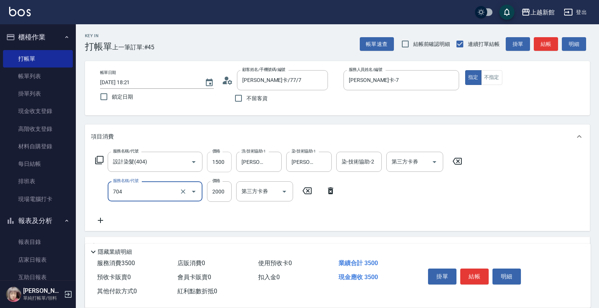
type input "髮片重整(704)"
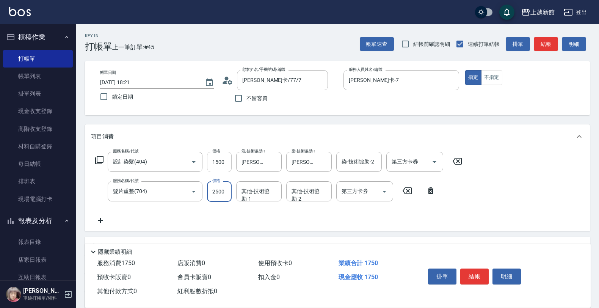
type input "2500"
type input "小邱-25"
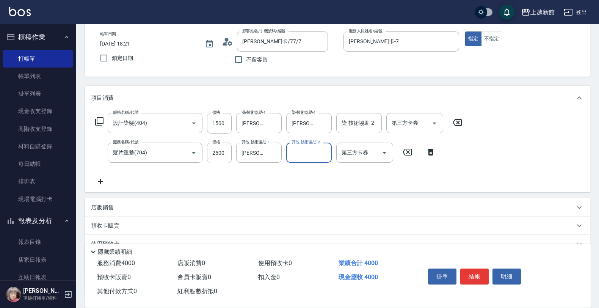
scroll to position [92, 0]
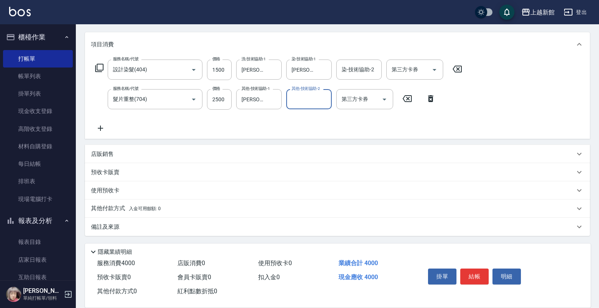
click at [208, 160] on div "店販銷售" at bounding box center [337, 154] width 505 height 18
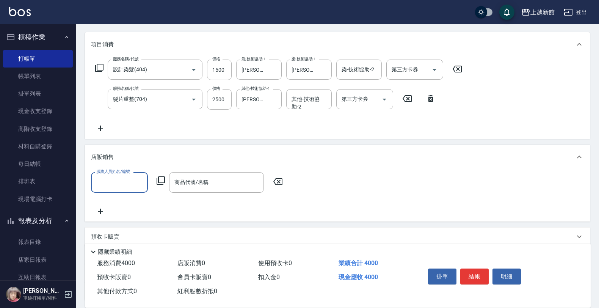
scroll to position [0, 0]
type input "莫尼卡-7"
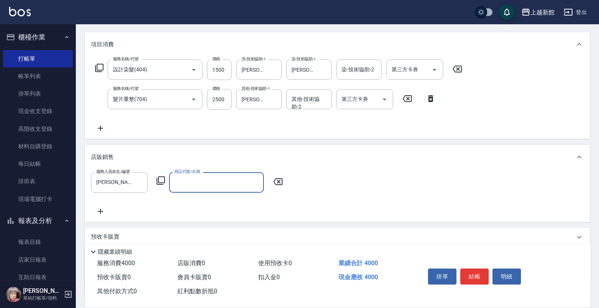
click at [160, 182] on icon at bounding box center [161, 180] width 8 height 8
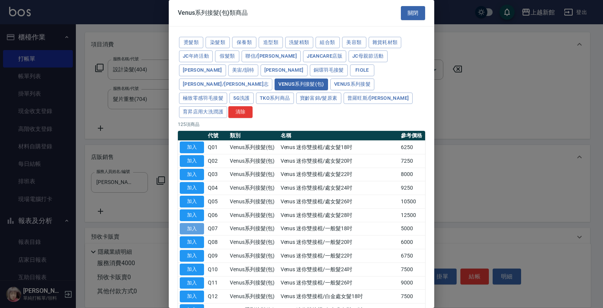
click at [198, 223] on button "加入" at bounding box center [192, 229] width 24 height 12
type input "Venus 迷你雙接棍/一般髮18吋"
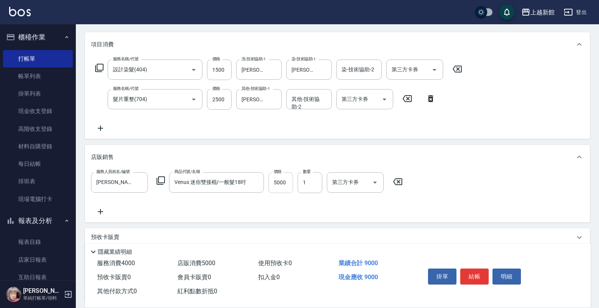
click at [276, 180] on input "5000" at bounding box center [280, 182] width 25 height 20
type input "2000"
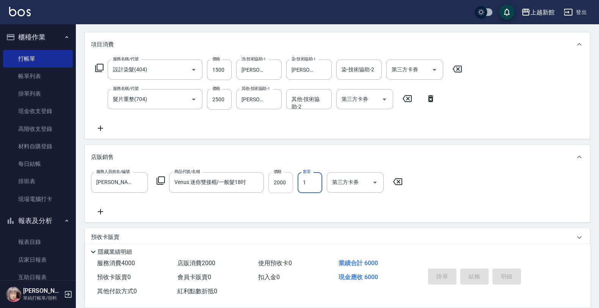
type input "2025/10/05 18:22"
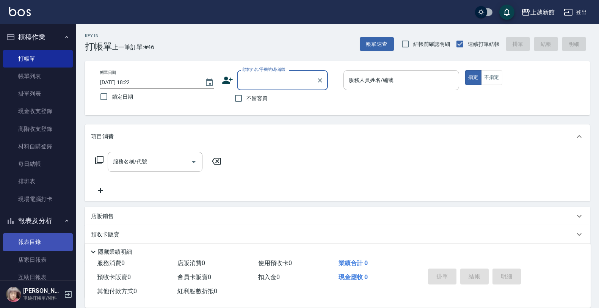
scroll to position [55, 0]
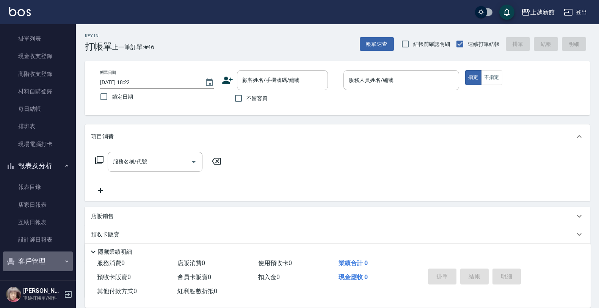
click at [45, 257] on button "客戶管理" at bounding box center [38, 261] width 70 height 20
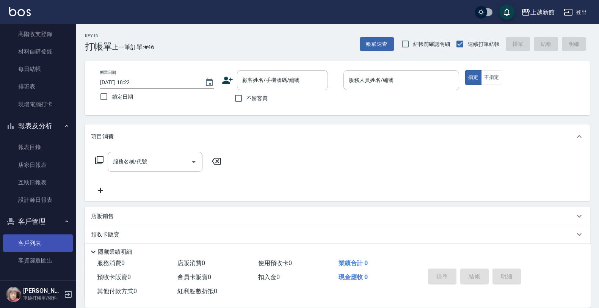
scroll to position [95, 0]
click at [44, 244] on link "客戶列表" at bounding box center [38, 242] width 70 height 17
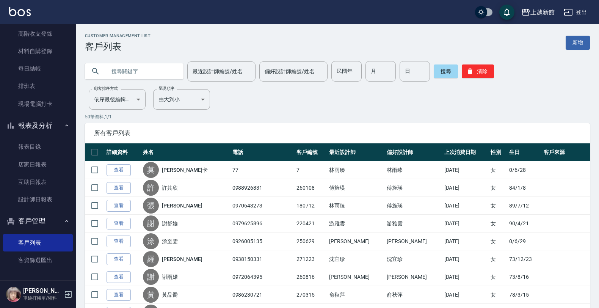
click at [165, 67] on input "text" at bounding box center [141, 71] width 71 height 20
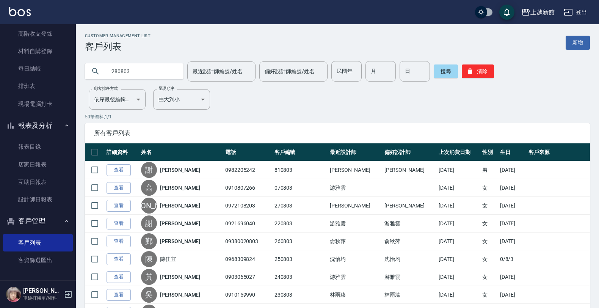
type input "280803"
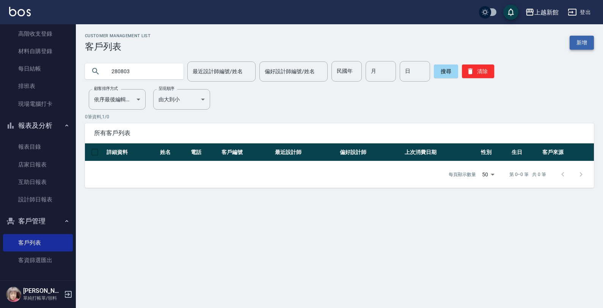
drag, startPoint x: 583, startPoint y: 35, endPoint x: 578, endPoint y: 42, distance: 8.2
click at [583, 35] on div "Customer Management List 客戶列表 新增" at bounding box center [339, 42] width 509 height 19
click at [578, 42] on link "新增" at bounding box center [581, 43] width 24 height 14
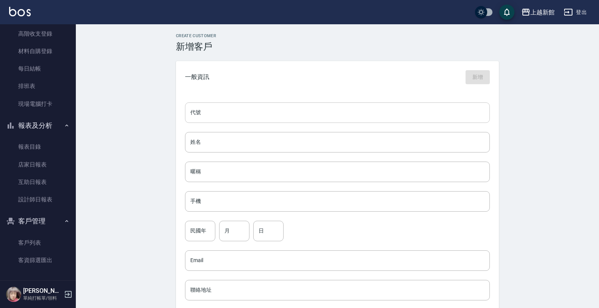
click at [421, 110] on input "代號" at bounding box center [337, 112] width 305 height 20
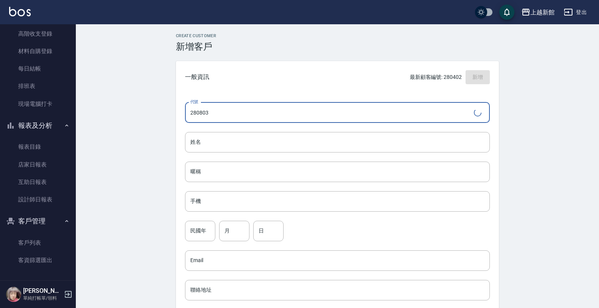
type input "280803"
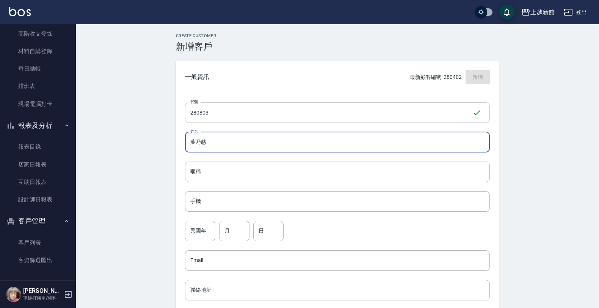
type input "葉乃慈"
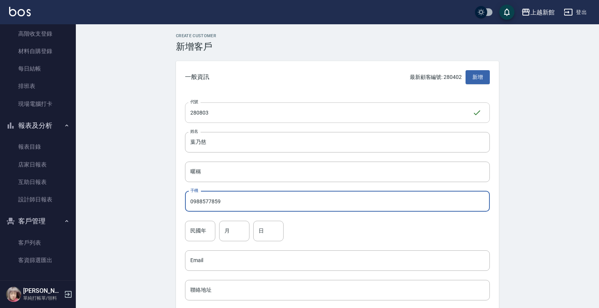
type input "0988577859"
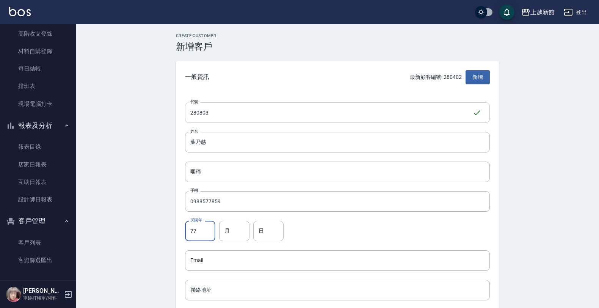
type input "77"
type input "8"
type input "3"
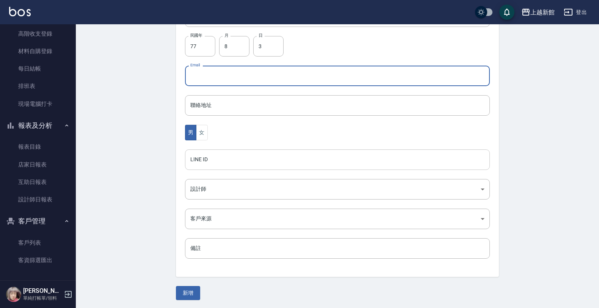
scroll to position [185, 0]
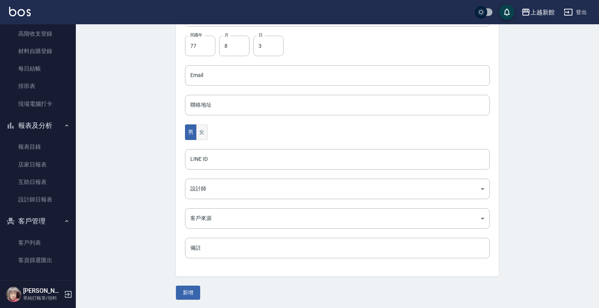
drag, startPoint x: 209, startPoint y: 131, endPoint x: 205, endPoint y: 133, distance: 5.3
click at [207, 133] on div "男 女" at bounding box center [337, 132] width 305 height 16
drag, startPoint x: 205, startPoint y: 133, endPoint x: 206, endPoint y: 150, distance: 17.1
click at [204, 135] on button "女" at bounding box center [201, 132] width 11 height 16
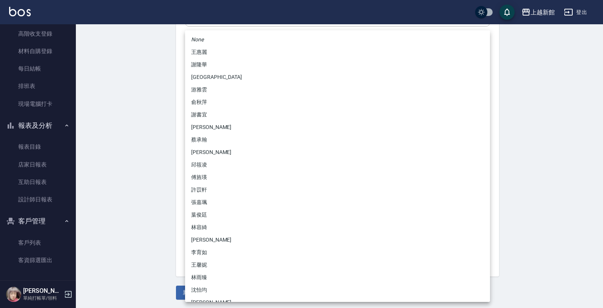
click at [214, 184] on body "上越新館 登出 櫃檯作業 打帳單 帳單列表 掛單列表 現金收支登錄 高階收支登錄 材料自購登錄 每日結帳 排班表 現場電腦打卡 報表及分析 報表目錄 店家日報…" at bounding box center [301, 62] width 603 height 494
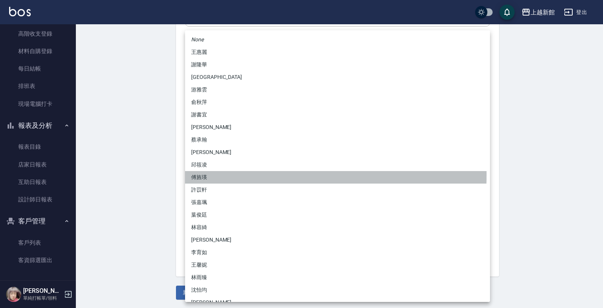
click at [202, 175] on li "傅旌瑛" at bounding box center [337, 177] width 305 height 13
type input "1211b317-6865-4b65-8ce4-66e34f8d1fd8"
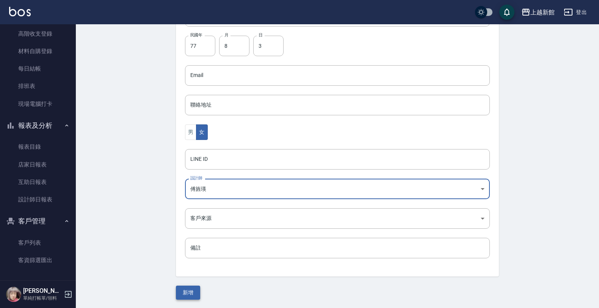
click at [192, 290] on button "新增" at bounding box center [188, 292] width 24 height 14
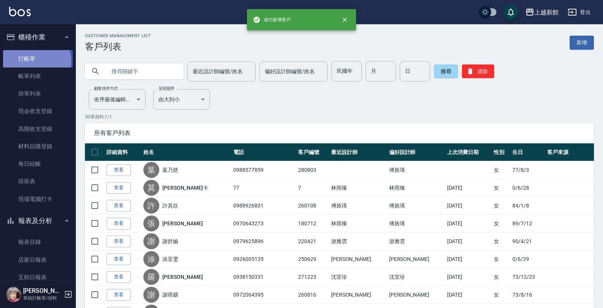
click at [31, 61] on link "打帳單" at bounding box center [38, 58] width 70 height 17
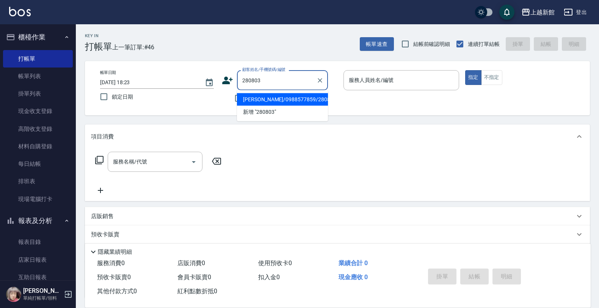
type input "葉乃慈/0988577859/280803"
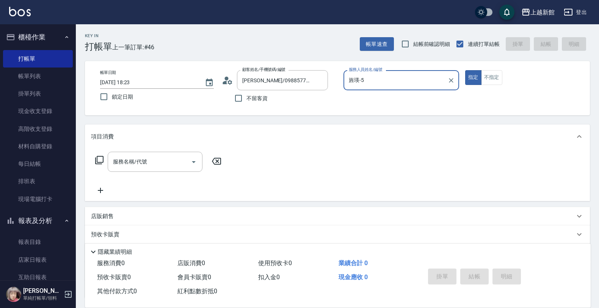
type input "旌瑛-5"
click at [465, 70] on button "指定" at bounding box center [473, 77] width 16 height 15
type button "true"
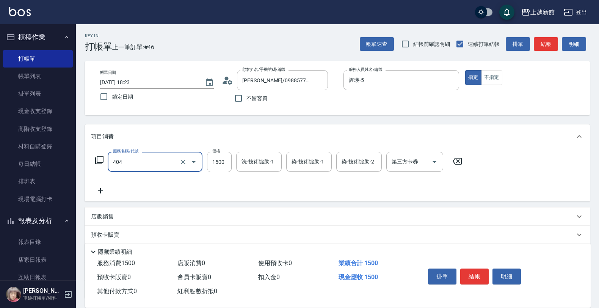
type input "設計染髮(404)"
type input "2299"
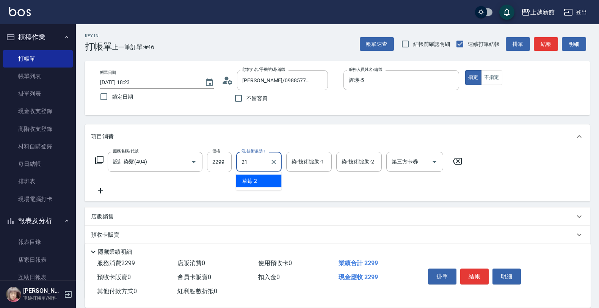
type input "容綺-21"
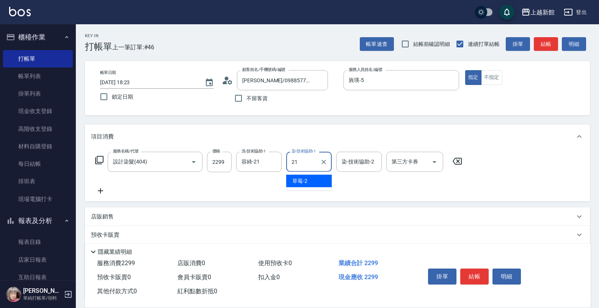
type input "容綺-21"
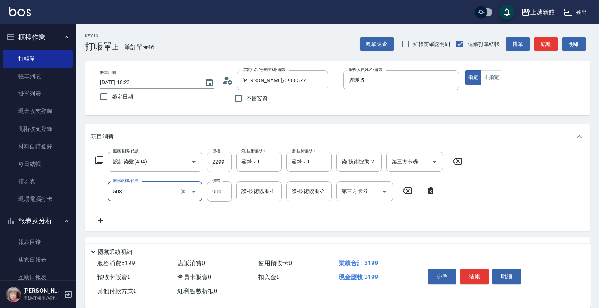
type input "松島再生髮敷護髮(508)"
type input "1000"
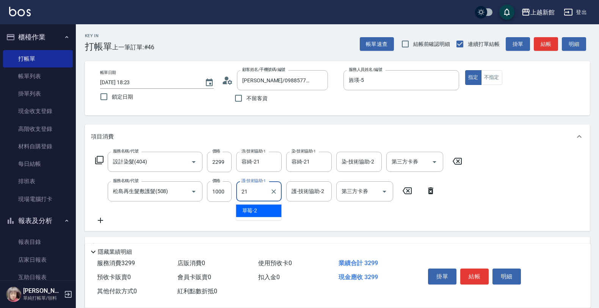
type input "容綺-21"
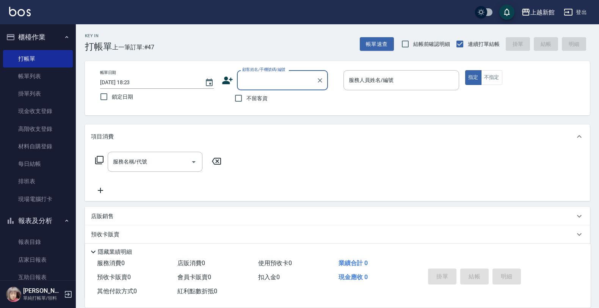
click at [67, 296] on icon "button" at bounding box center [68, 294] width 9 height 9
